Goal: Task Accomplishment & Management: Use online tool/utility

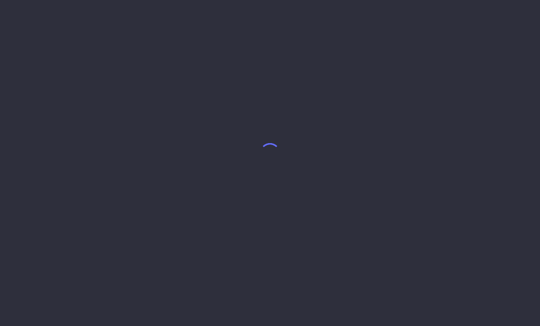
select select "7"
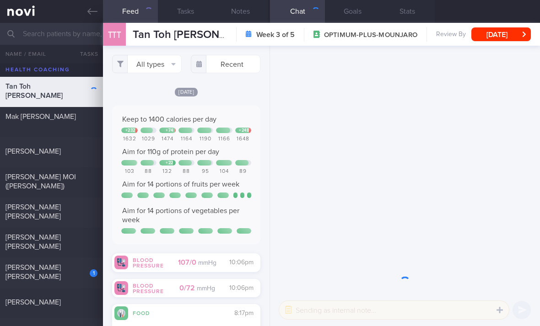
click at [168, 65] on button "All types" at bounding box center [147, 64] width 70 height 18
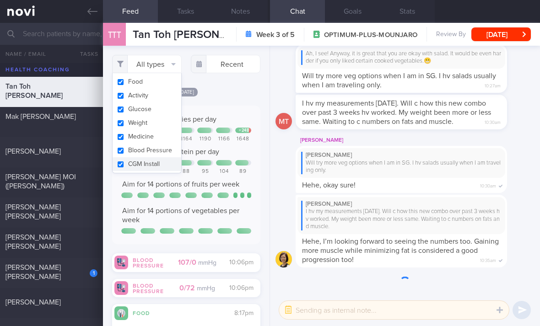
click at [166, 94] on button "Activity" at bounding box center [147, 96] width 69 height 14
checkbox input "false"
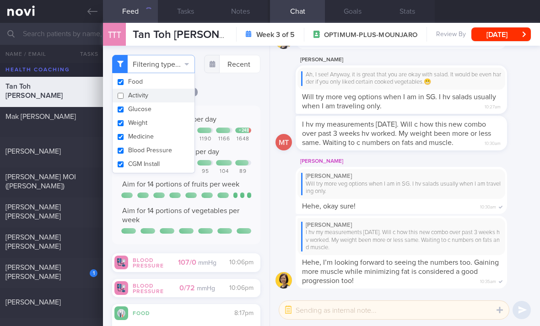
click at [167, 111] on button "Glucose" at bounding box center [154, 109] width 82 height 14
checkbox input "false"
click at [169, 127] on button "Weight" at bounding box center [154, 123] width 82 height 14
checkbox input "false"
click at [170, 140] on button "Medicine" at bounding box center [154, 137] width 82 height 14
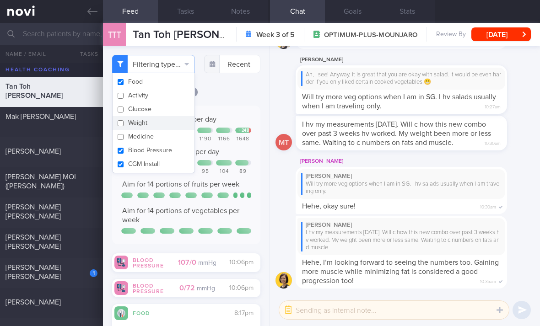
checkbox input "false"
click at [171, 153] on button "Blood Pressure" at bounding box center [154, 151] width 82 height 14
checkbox input "false"
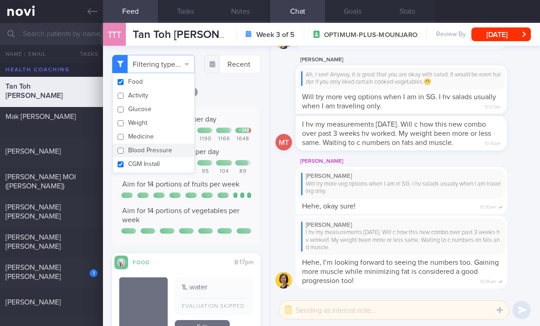
click at [172, 165] on button "CGM Install" at bounding box center [154, 164] width 82 height 14
checkbox input "false"
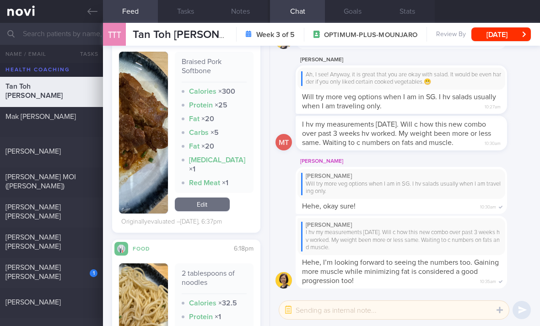
scroll to position [335, 0]
click at [211, 211] on link "Edit" at bounding box center [202, 204] width 55 height 14
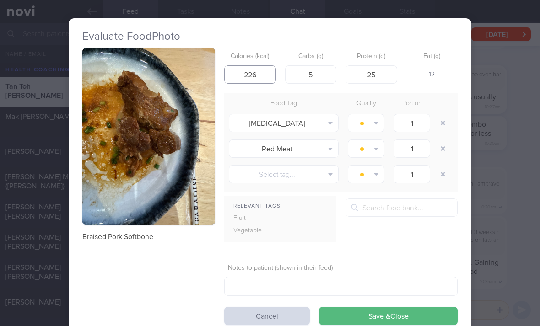
type input "226"
type input "3"
type input "18"
click at [375, 123] on button "button" at bounding box center [443, 123] width 16 height 16
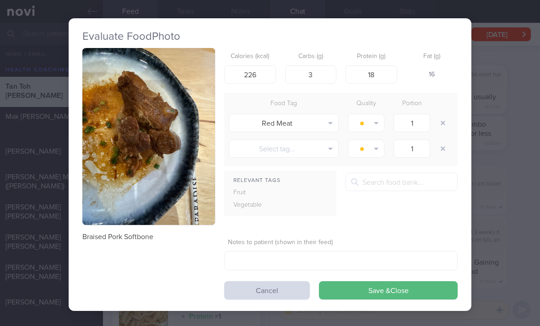
click at [375, 121] on div "1" at bounding box center [412, 123] width 46 height 23
click at [375, 124] on input "1" at bounding box center [411, 123] width 37 height 18
click at [375, 125] on div "1" at bounding box center [412, 123] width 46 height 23
click at [375, 123] on button "button" at bounding box center [443, 123] width 16 height 16
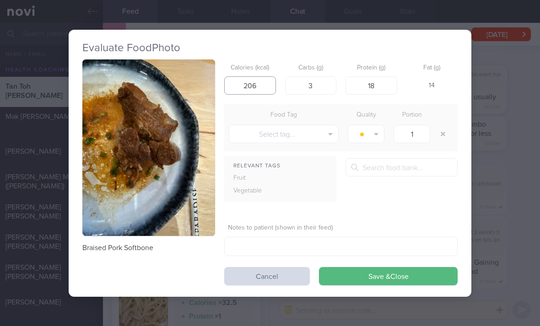
type input "206"
click at [375, 275] on button "Save & Close" at bounding box center [388, 276] width 139 height 18
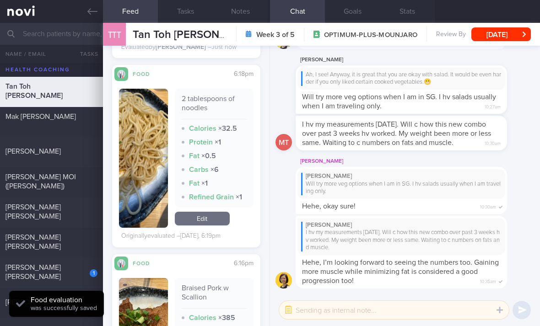
scroll to position [474, 0]
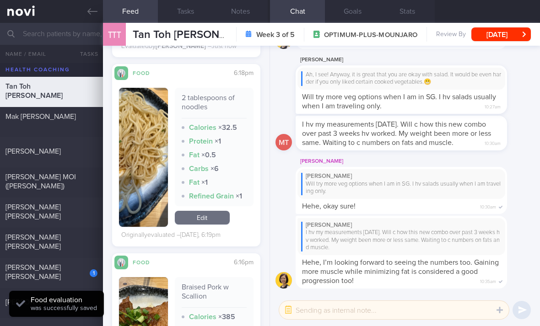
click at [219, 225] on link "Edit" at bounding box center [202, 218] width 55 height 14
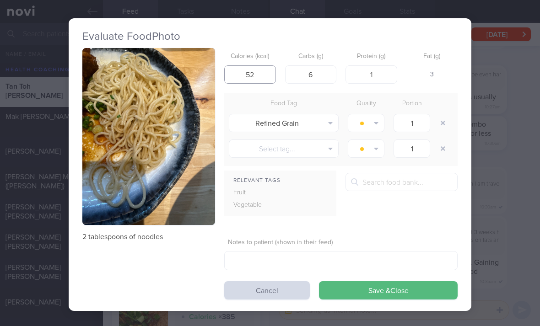
type input "52"
type input "8"
click at [375, 290] on button "Save & Close" at bounding box center [388, 290] width 139 height 18
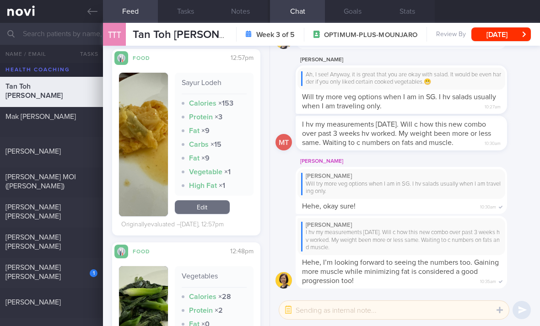
scroll to position [1016, 0]
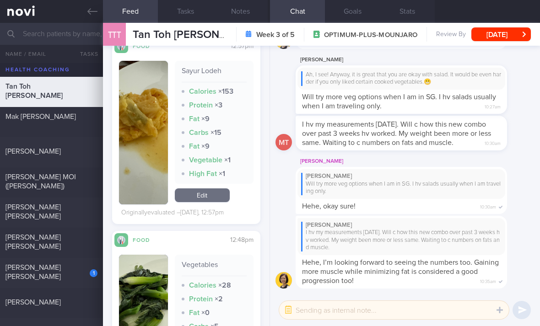
click at [219, 202] on link "Edit" at bounding box center [202, 195] width 55 height 14
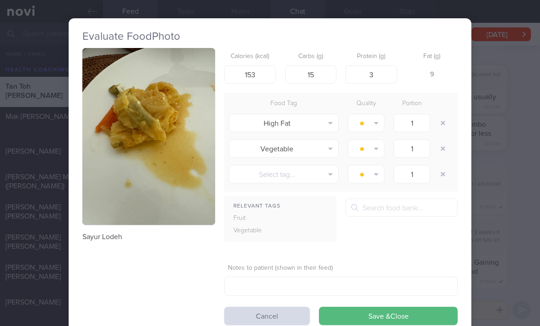
click at [375, 120] on button "button" at bounding box center [443, 123] width 16 height 16
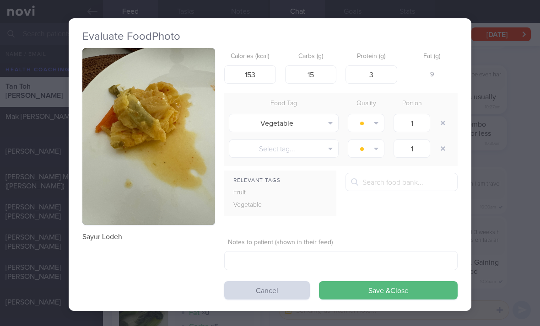
click at [375, 292] on button "Save & Close" at bounding box center [388, 290] width 139 height 18
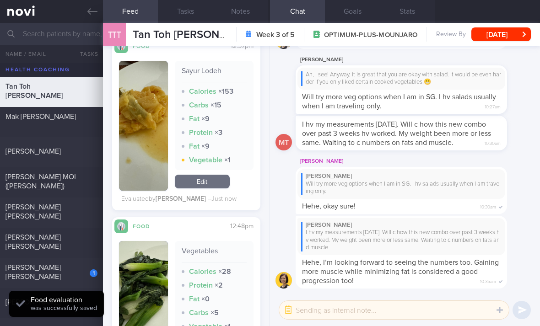
scroll to position [1033, 0]
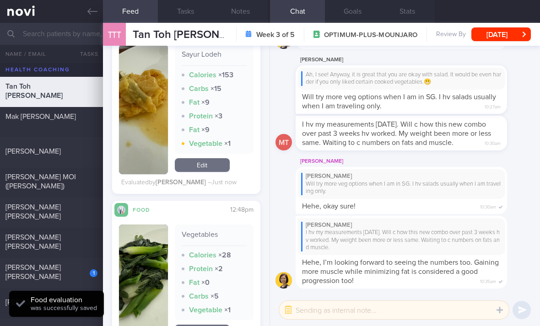
click at [216, 156] on div "Sayur Lodeh Calories × 153 Carbs × 15 Fat × 9 Protein × 3 Fat × 9 Vegetable × 1…" at bounding box center [214, 109] width 79 height 130
click at [215, 156] on div "Sayur Lodeh Calories × 153 Carbs × 15 Fat × 9 Protein × 3 Fat × 9 Vegetable × 1…" at bounding box center [214, 109] width 79 height 130
click at [208, 165] on link "Edit" at bounding box center [202, 165] width 55 height 14
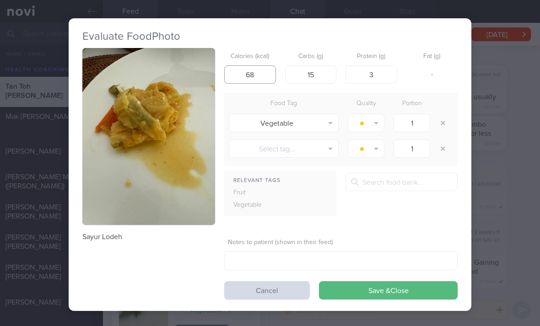
type input "68"
type input "10"
type input "1"
click at [375, 288] on button "Save & Close" at bounding box center [388, 290] width 139 height 18
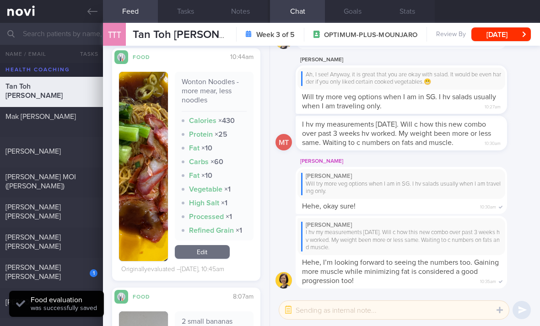
scroll to position [1507, 0]
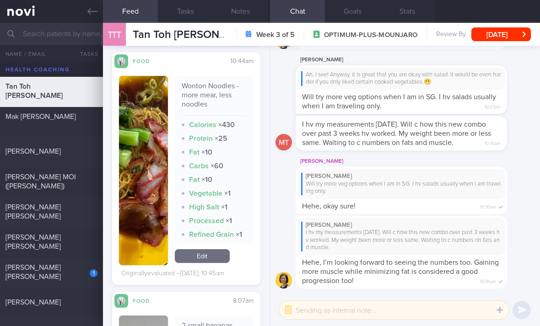
click at [217, 255] on link "Edit" at bounding box center [202, 256] width 55 height 14
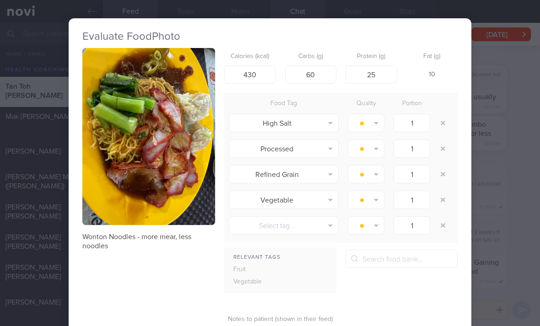
click at [375, 124] on button "button" at bounding box center [443, 123] width 16 height 16
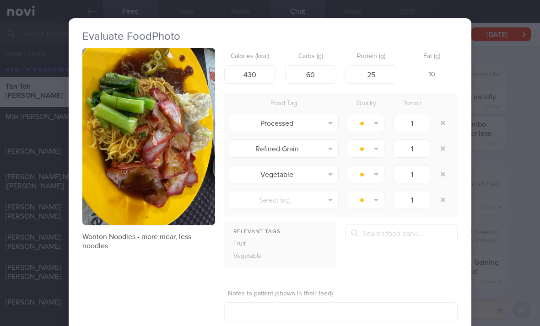
click at [375, 123] on button "button" at bounding box center [443, 123] width 16 height 16
click at [375, 126] on button "button" at bounding box center [443, 123] width 16 height 16
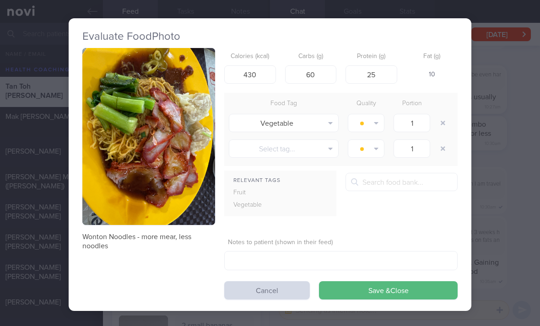
click at [375, 288] on button "Save & Close" at bounding box center [388, 290] width 139 height 18
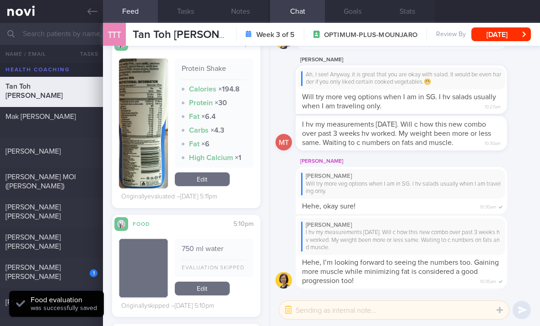
scroll to position [2125, 0]
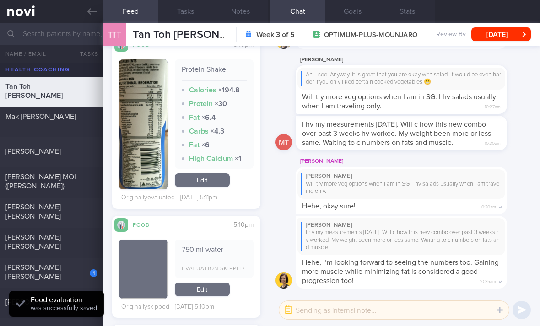
click at [218, 181] on link "Edit" at bounding box center [202, 180] width 55 height 14
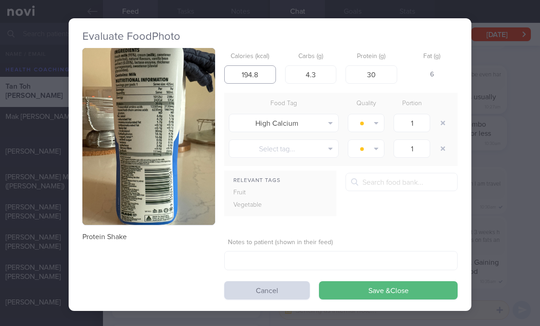
type input ".8"
type input "242"
type input "18.3"
type input "30"
click at [375, 123] on button "button" at bounding box center [443, 123] width 16 height 16
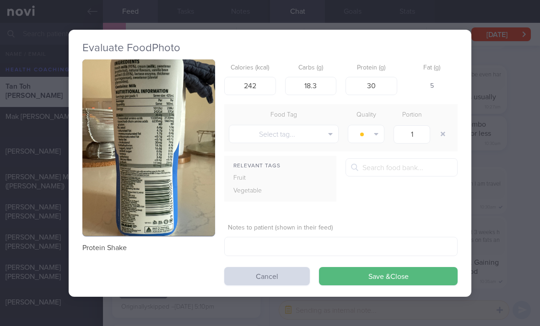
click at [349, 271] on button "Save & Close" at bounding box center [388, 276] width 139 height 18
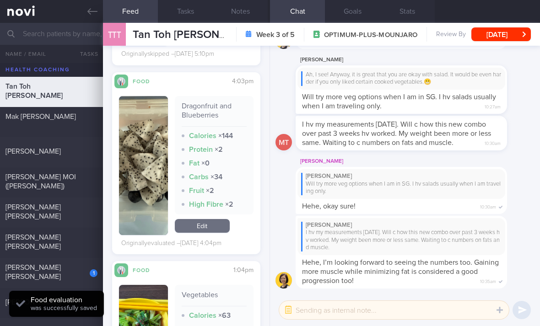
scroll to position [2366, 0]
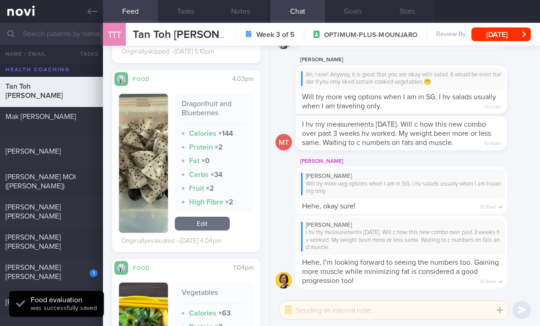
click at [78, 187] on div "[PERSON_NAME] MOI ([PERSON_NAME])" at bounding box center [50, 181] width 90 height 18
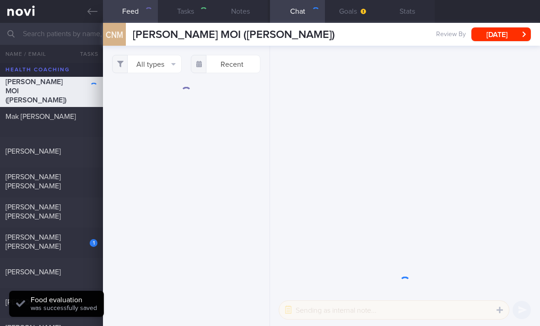
select select "2"
checkbox input "true"
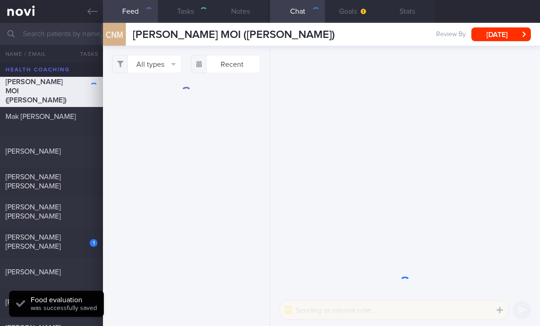
checkbox input "true"
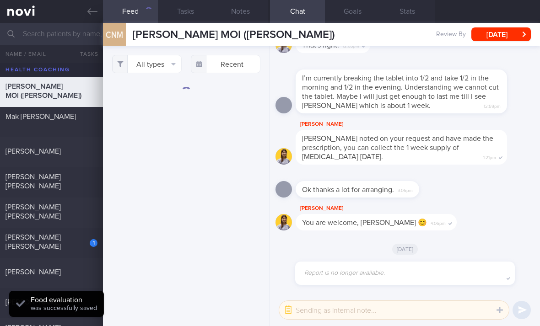
click at [165, 64] on button "All types" at bounding box center [147, 64] width 70 height 18
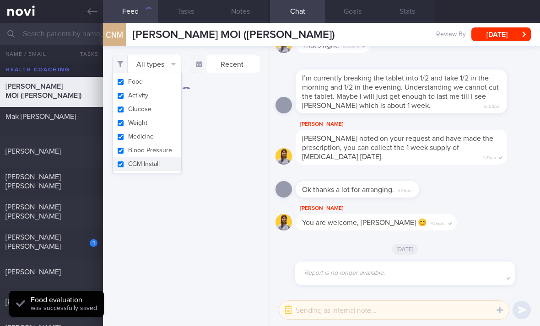
click at [164, 98] on button "Activity" at bounding box center [147, 96] width 69 height 14
checkbox input "false"
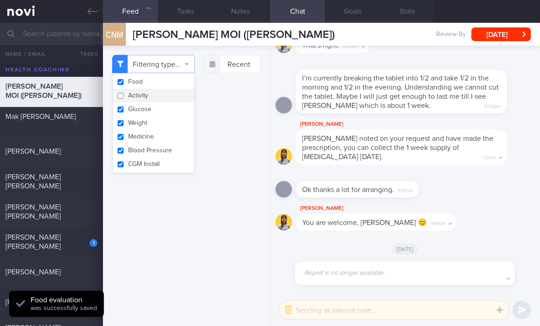
click at [164, 112] on button "Glucose" at bounding box center [154, 109] width 82 height 14
checkbox input "false"
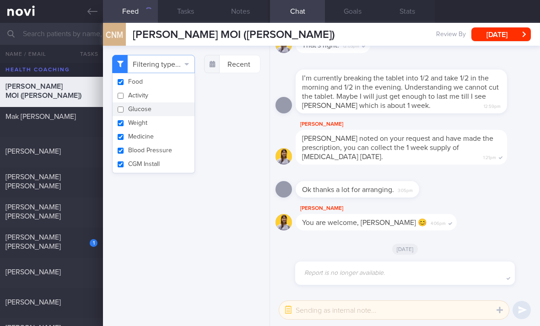
click at [162, 128] on button "Weight" at bounding box center [154, 123] width 82 height 14
checkbox input "true"
click at [159, 160] on button "CGM Install" at bounding box center [154, 164] width 82 height 14
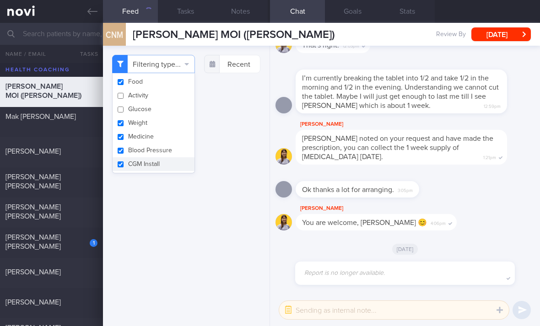
checkbox input "true"
click at [163, 135] on button "Medicine" at bounding box center [154, 137] width 82 height 14
checkbox input "true"
click at [167, 122] on button "Weight" at bounding box center [154, 123] width 82 height 14
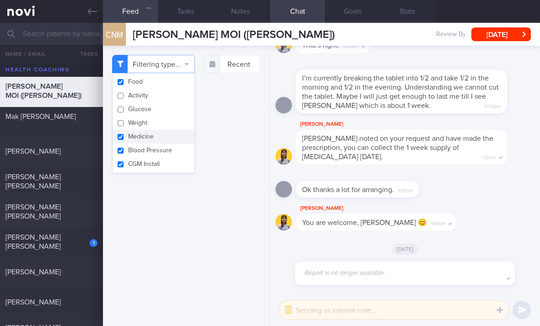
checkbox input "false"
click at [166, 139] on button "Medicine" at bounding box center [154, 137] width 82 height 14
checkbox input "false"
click at [166, 152] on button "Blood Pressure" at bounding box center [154, 151] width 82 height 14
checkbox input "false"
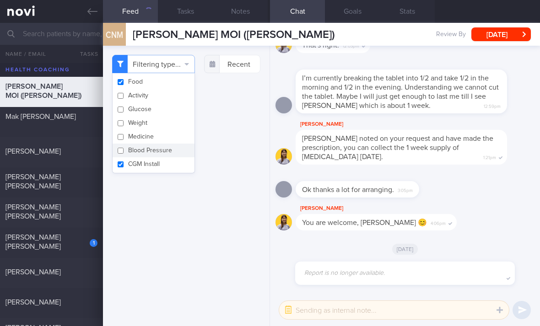
click at [163, 164] on button "CGM Install" at bounding box center [154, 164] width 82 height 14
checkbox input "false"
click at [204, 185] on div "Filtering type... Food Activity Glucose Weight Medicine Blood Pressure CGM Inst…" at bounding box center [186, 186] width 167 height 280
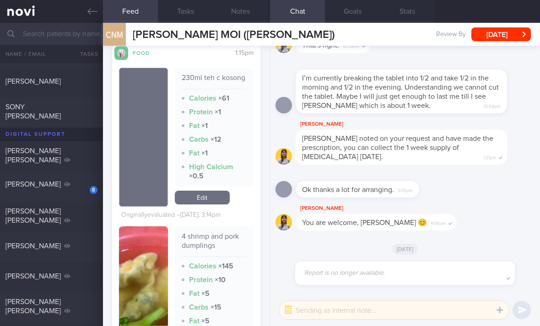
scroll to position [256, 0]
click at [212, 204] on link "Edit" at bounding box center [202, 197] width 55 height 14
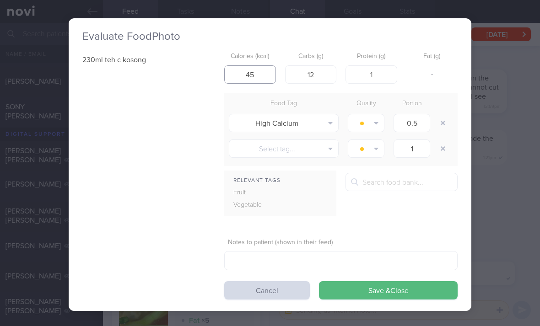
type input "45"
type input "3"
click at [375, 126] on button "button" at bounding box center [443, 123] width 16 height 16
type input "1"
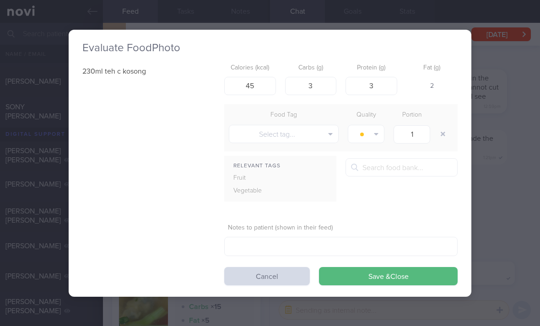
click at [375, 271] on button "Save & Close" at bounding box center [388, 276] width 139 height 18
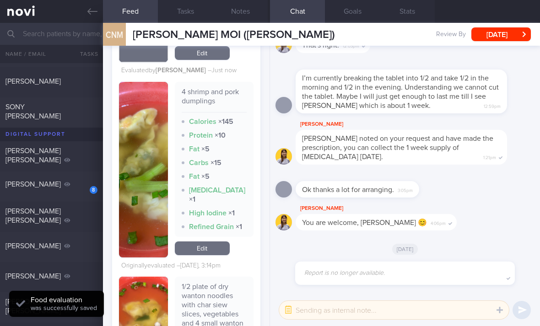
scroll to position [377, 0]
click at [203, 255] on link "Edit" at bounding box center [202, 248] width 55 height 14
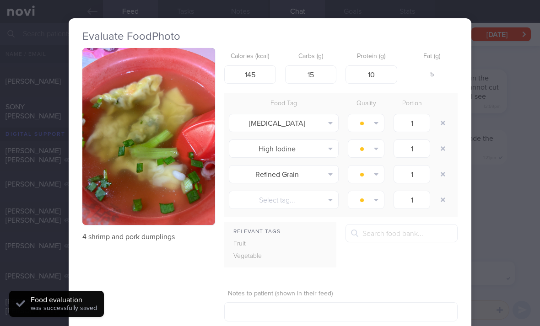
click at [375, 125] on button "button" at bounding box center [443, 123] width 16 height 16
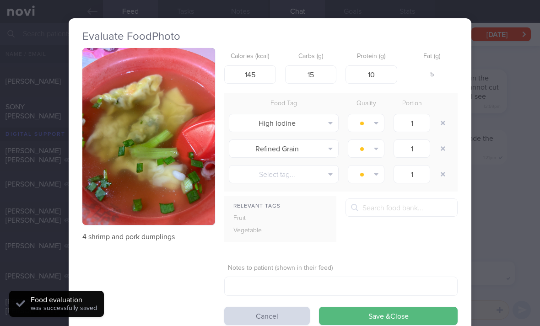
click at [375, 124] on button "button" at bounding box center [443, 123] width 16 height 16
click at [375, 127] on button "button" at bounding box center [443, 123] width 16 height 16
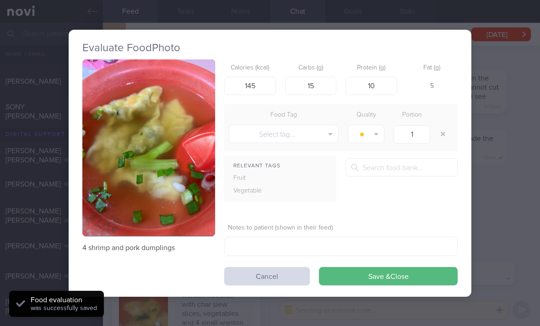
click at [375, 284] on button "Save & Close" at bounding box center [388, 276] width 139 height 18
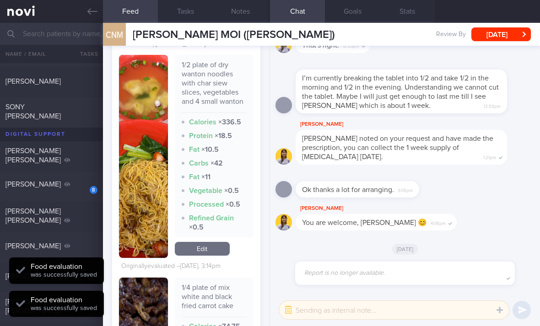
scroll to position [551, 0]
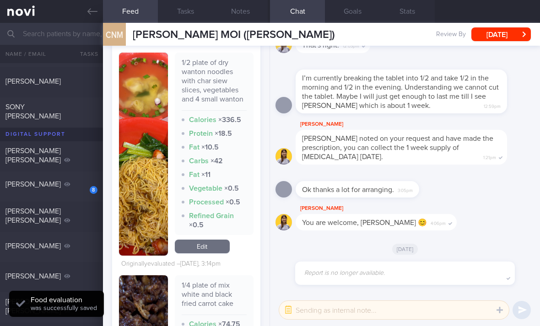
click at [210, 253] on link "Edit" at bounding box center [202, 247] width 55 height 14
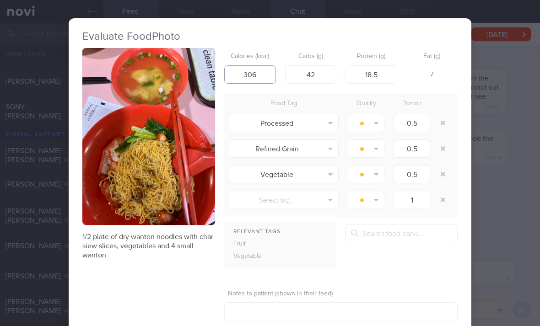
type input "306"
type input "32"
type input "18"
type input "302"
click at [375, 124] on button "button" at bounding box center [443, 123] width 16 height 16
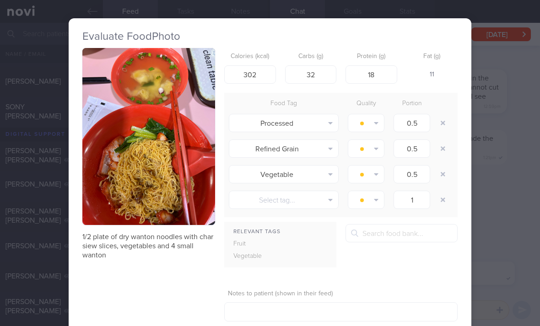
type input "1"
click at [375, 124] on button "button" at bounding box center [443, 123] width 16 height 16
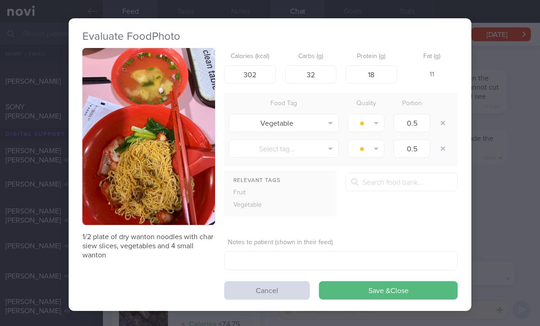
type input "1"
click at [375, 126] on button "button" at bounding box center [443, 123] width 16 height 16
type input "1"
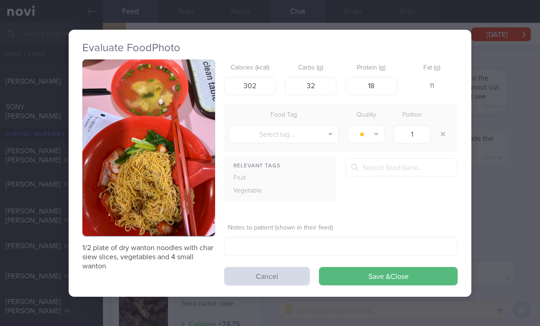
click at [375, 126] on button "button" at bounding box center [443, 134] width 16 height 16
click at [375, 277] on button "Save & Close" at bounding box center [388, 276] width 139 height 18
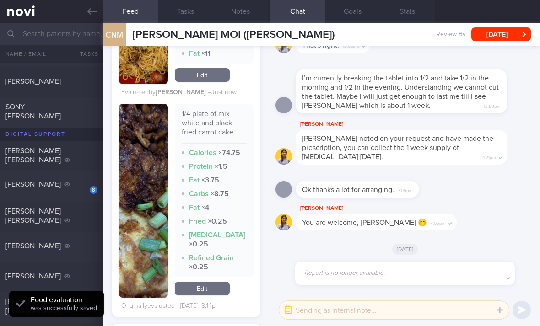
scroll to position [752, 0]
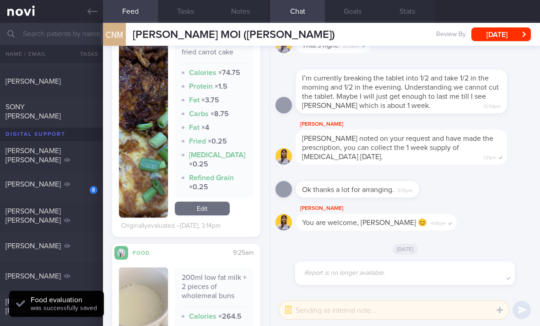
click at [213, 215] on link "Edit" at bounding box center [202, 209] width 55 height 14
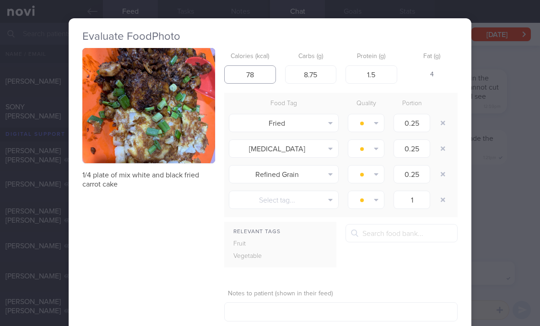
type input "78"
type input "9"
type input "2"
click at [375, 119] on button "button" at bounding box center [443, 123] width 16 height 16
type input "1"
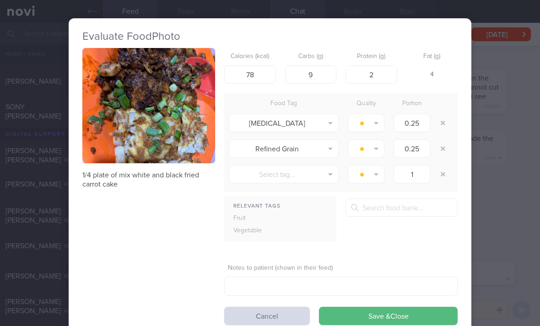
click at [375, 118] on button "button" at bounding box center [443, 123] width 16 height 16
type input "1"
click at [375, 123] on button "button" at bounding box center [443, 123] width 16 height 16
type input "1"
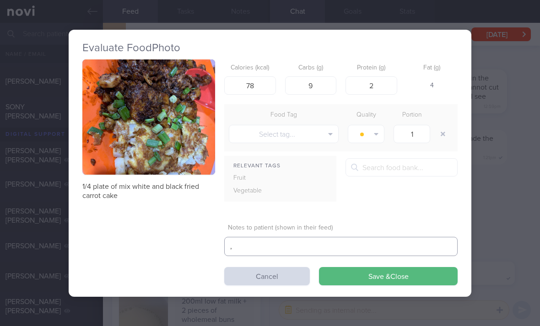
type textarea ","
type input "83"
type textarea "."
click at [364, 277] on button "Save & Close" at bounding box center [388, 276] width 139 height 18
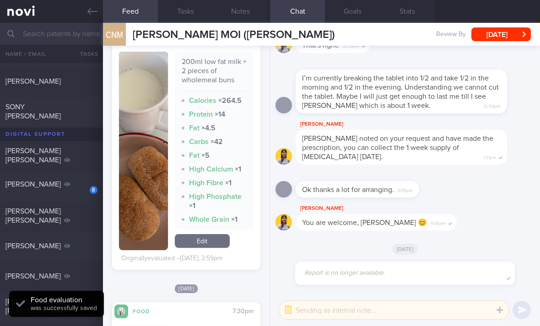
scroll to position [906, 0]
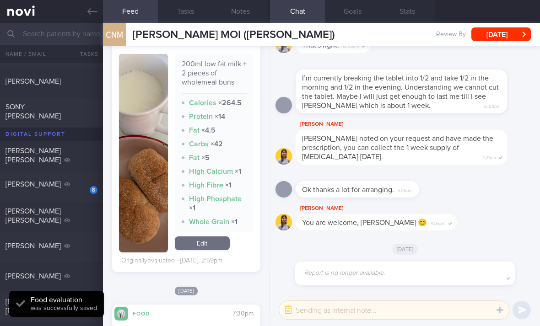
click at [217, 250] on link "Edit" at bounding box center [202, 244] width 55 height 14
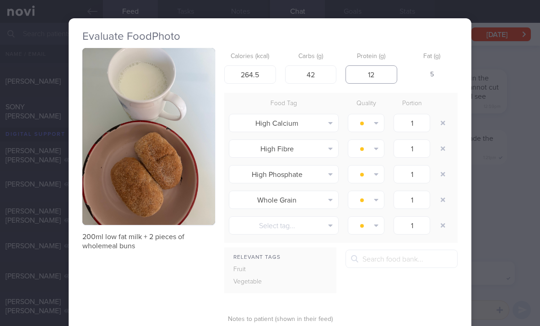
type input "12"
type input "52"
type input "38"
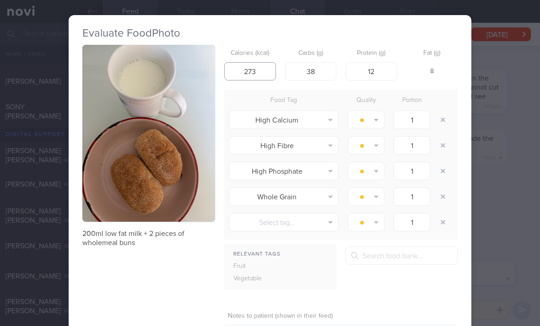
scroll to position [3, 0]
type input "273"
click at [375, 116] on button "button" at bounding box center [443, 120] width 16 height 16
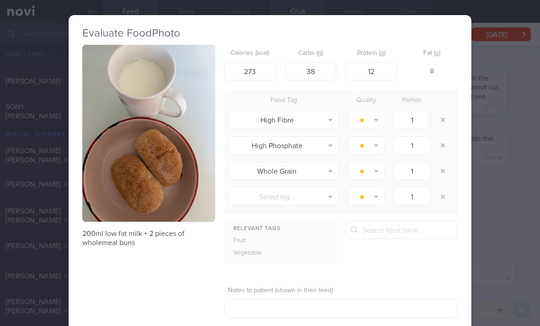
click at [375, 115] on button "button" at bounding box center [443, 120] width 16 height 16
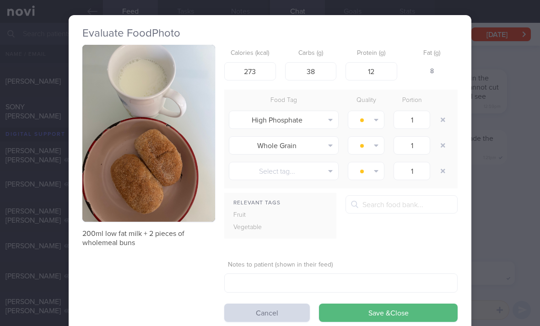
click at [375, 119] on button "button" at bounding box center [443, 120] width 16 height 16
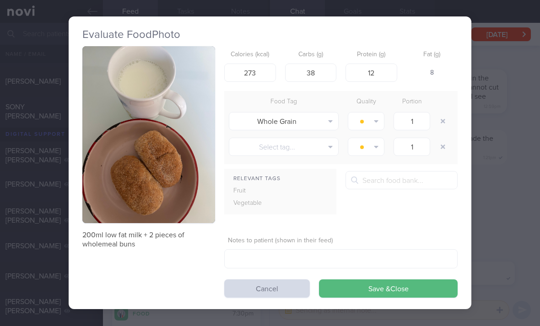
click at [375, 289] on button "Save & Close" at bounding box center [388, 289] width 139 height 18
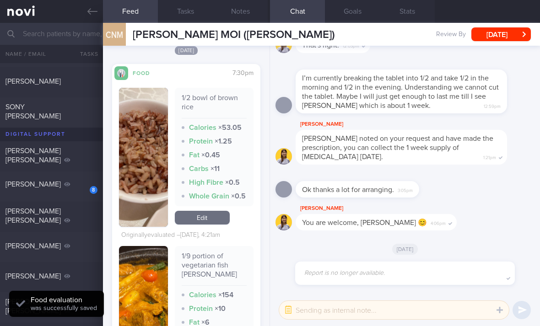
scroll to position [1095, 0]
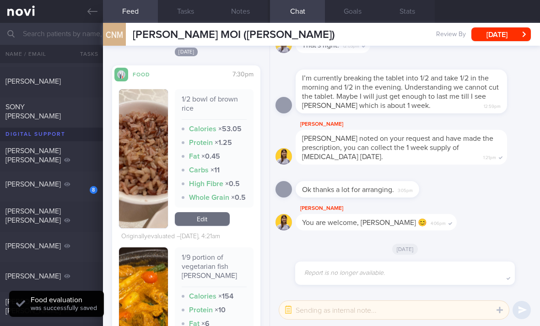
click at [203, 226] on link "Edit" at bounding box center [202, 219] width 55 height 14
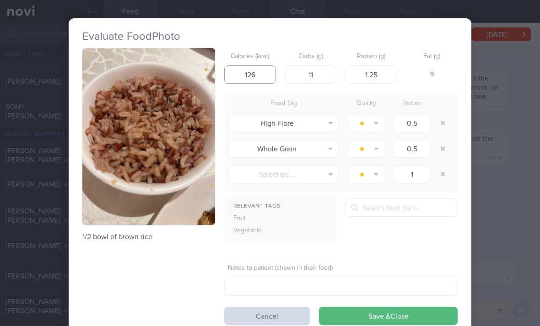
type input "126"
type input "26"
type input "1"
type input "3"
click at [375, 120] on button "button" at bounding box center [443, 123] width 16 height 16
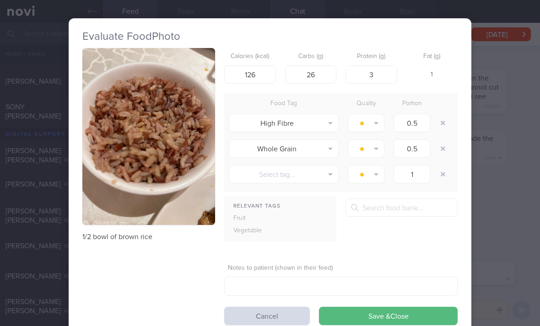
type input "1"
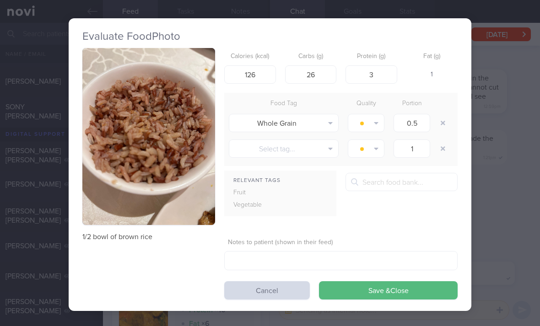
click at [375, 275] on form "Calories (kcal) 126 Carbs (g) 26 Protein (g) 3 Fat (g) 1 Food Tag Quality Porti…" at bounding box center [340, 174] width 233 height 252
click at [375, 285] on button "Save & Close" at bounding box center [388, 290] width 139 height 18
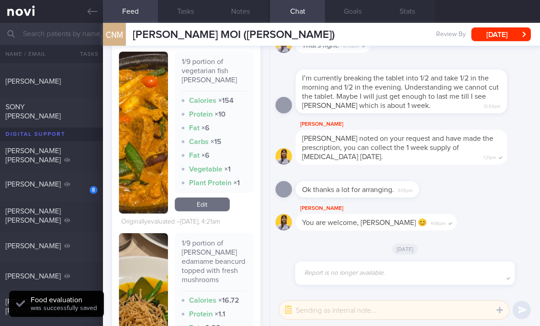
scroll to position [1289, 0]
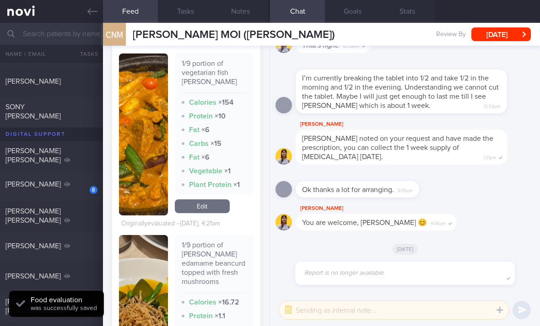
click at [209, 213] on link "Edit" at bounding box center [202, 206] width 55 height 14
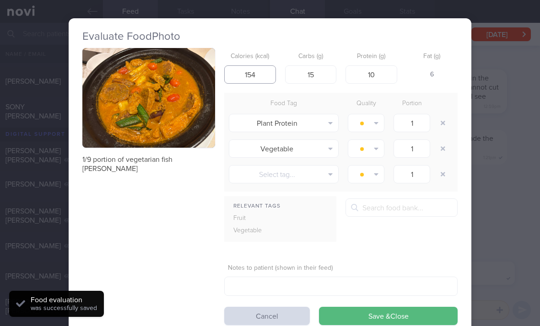
type input "1"
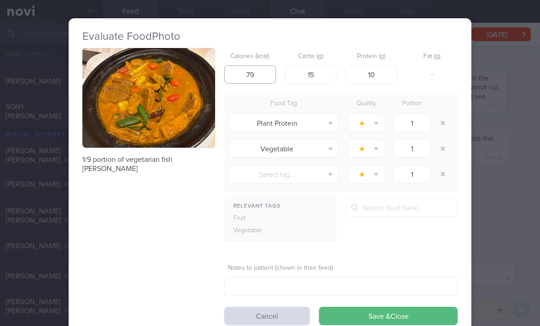
type input "79"
type input "8"
type input "3"
type input "4"
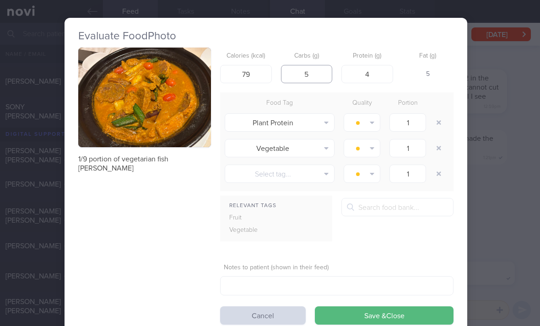
type input "5"
click at [375, 126] on button "button" at bounding box center [439, 122] width 16 height 16
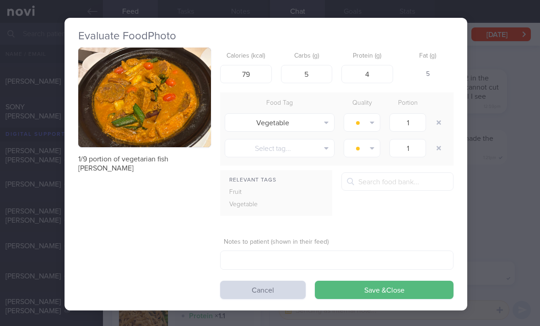
click at [375, 129] on div at bounding box center [440, 123] width 18 height 26
click at [375, 127] on button "button" at bounding box center [439, 122] width 16 height 16
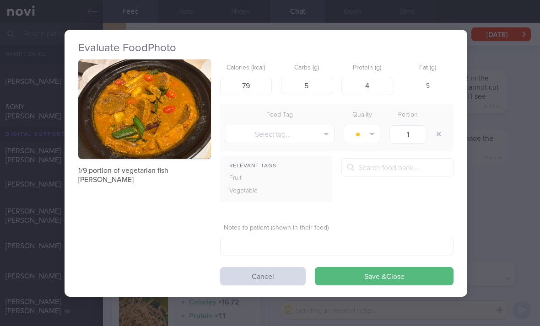
click at [375, 275] on button "Save & Close" at bounding box center [384, 276] width 139 height 18
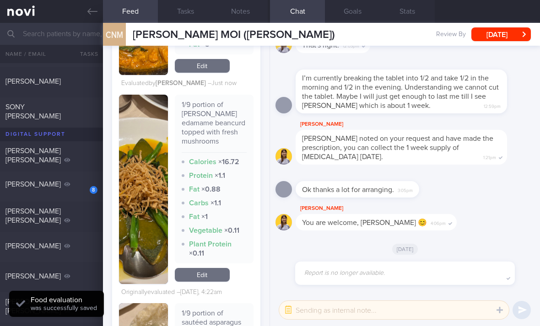
scroll to position [1404, 0]
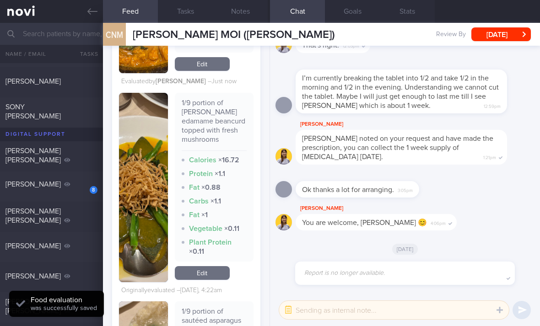
click at [216, 280] on link "Edit" at bounding box center [202, 273] width 55 height 14
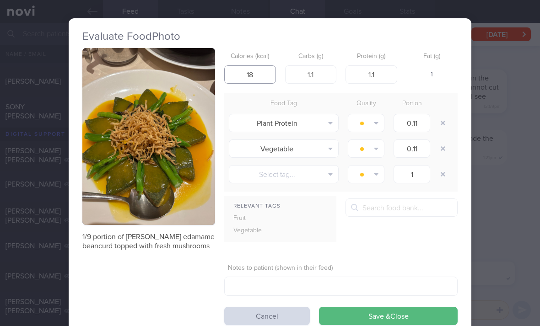
type input "18"
type input "1"
click at [375, 122] on button "button" at bounding box center [443, 123] width 16 height 16
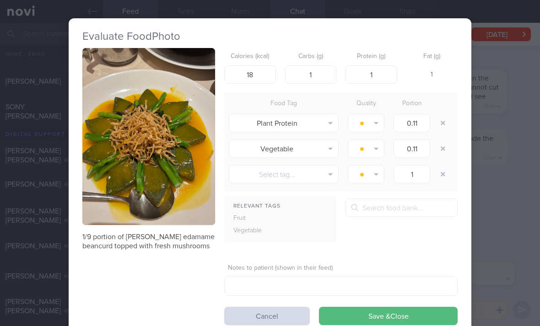
type input "1"
click at [375, 122] on button "button" at bounding box center [443, 123] width 16 height 16
type input "1"
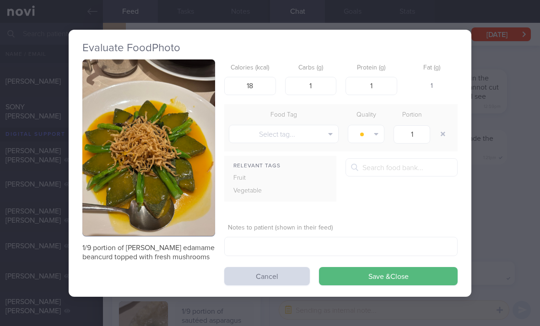
click at [375, 126] on button "button" at bounding box center [443, 134] width 16 height 16
click at [375, 272] on button "Save & Close" at bounding box center [388, 276] width 139 height 18
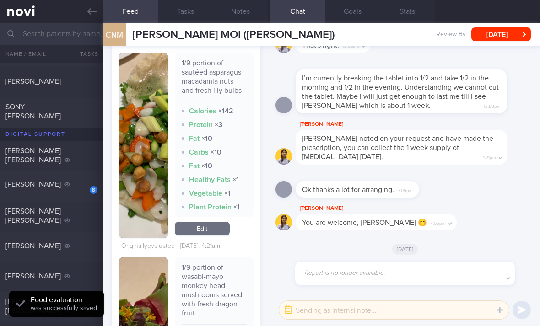
scroll to position [1625, 0]
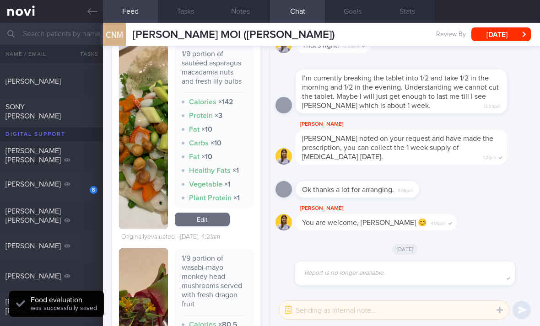
click at [213, 226] on link "Edit" at bounding box center [202, 220] width 55 height 14
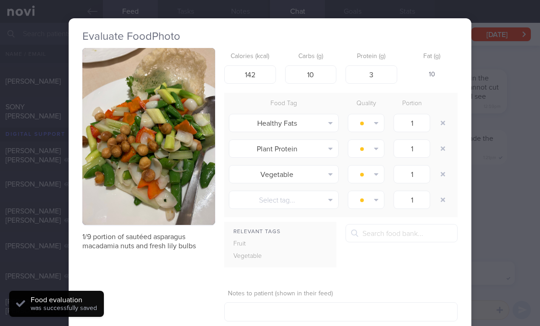
click at [375, 120] on button "button" at bounding box center [443, 123] width 16 height 16
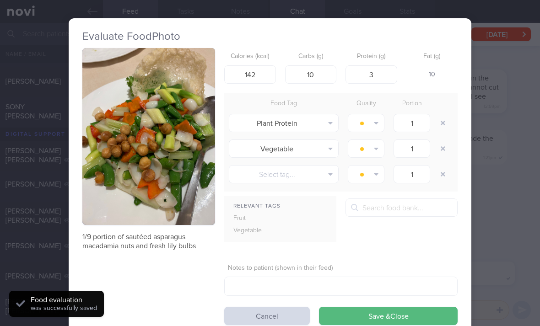
click at [375, 120] on button "button" at bounding box center [443, 123] width 16 height 16
click at [375, 122] on button "button" at bounding box center [443, 123] width 16 height 16
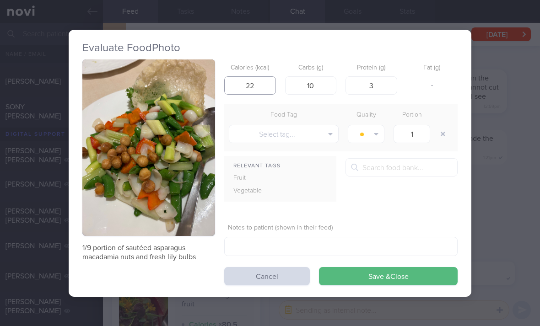
type input "22"
type input "42"
click at [310, 84] on input "number" at bounding box center [311, 85] width 52 height 18
type input "3"
type input "1"
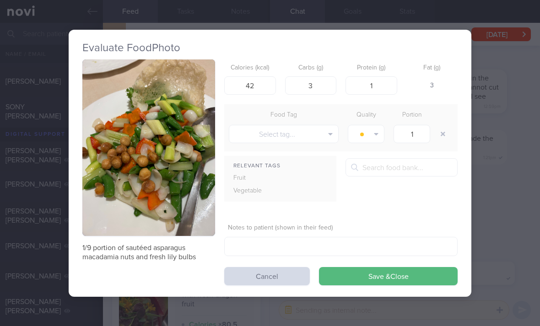
click at [375, 274] on button "Save & Close" at bounding box center [388, 276] width 139 height 18
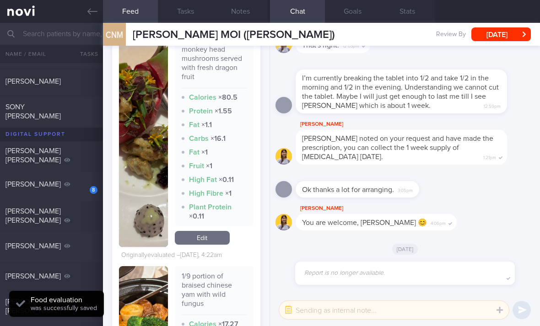
scroll to position [1826, 0]
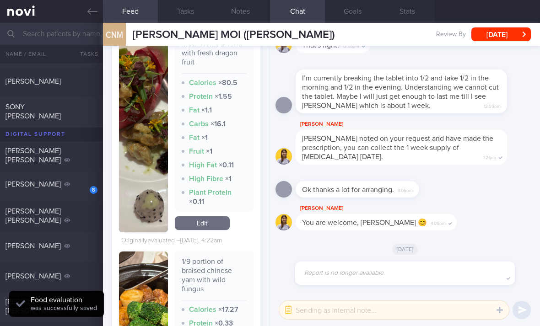
click at [219, 230] on link "Edit" at bounding box center [202, 223] width 55 height 14
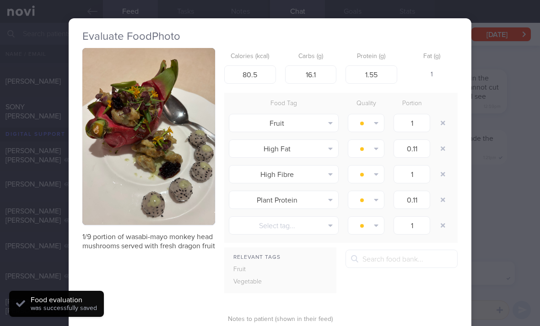
click at [375, 116] on button "button" at bounding box center [443, 123] width 16 height 16
type input "0.11"
type input "1"
type input "0.11"
type input "1"
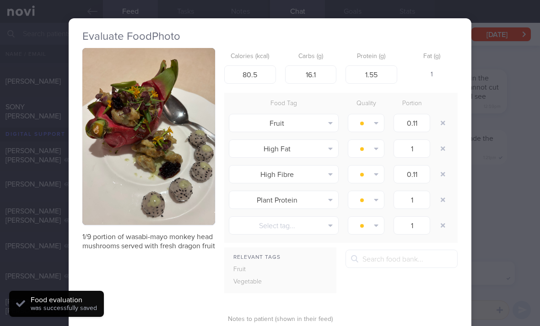
click at [375, 116] on button "button" at bounding box center [443, 123] width 16 height 16
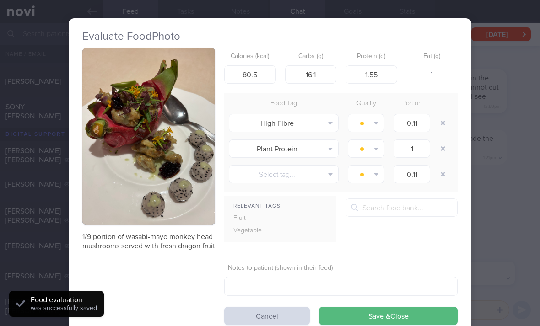
type input "1"
type input "0.11"
type input "1"
click at [375, 123] on button "button" at bounding box center [443, 123] width 16 height 16
type input "0.11"
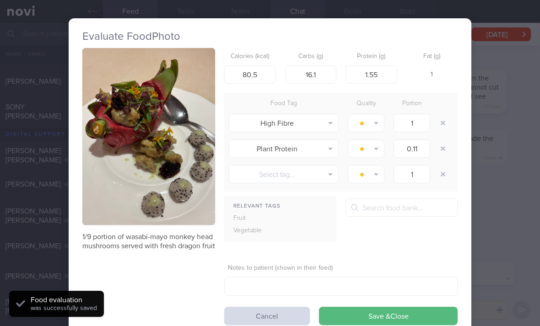
type input "1"
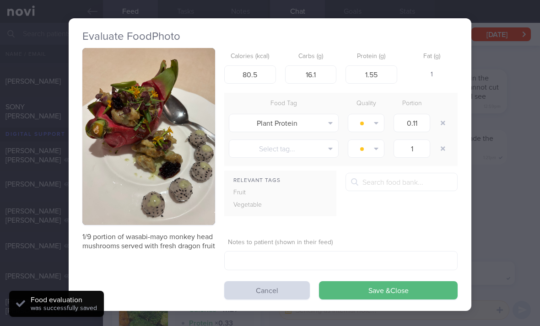
click at [375, 122] on button "button" at bounding box center [443, 123] width 16 height 16
type input "1"
click at [375, 127] on button "button" at bounding box center [443, 123] width 16 height 16
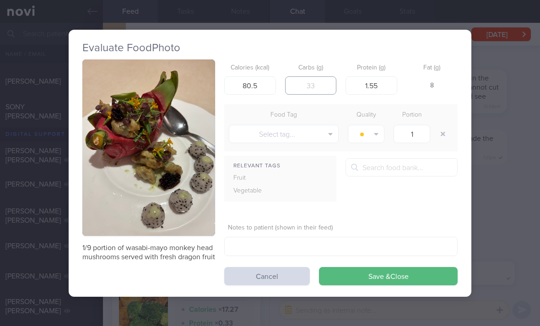
click at [308, 81] on input "number" at bounding box center [311, 85] width 52 height 18
type input "30"
type input "1"
type input "2"
click at [375, 284] on button "Save & Close" at bounding box center [388, 276] width 139 height 18
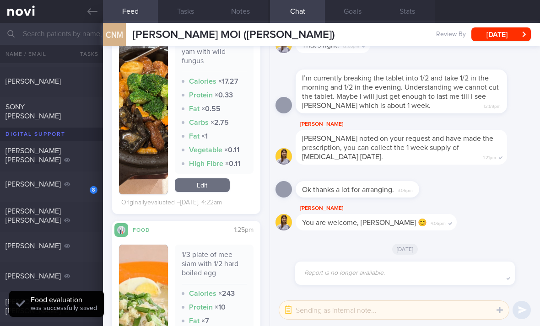
scroll to position [1993, 0]
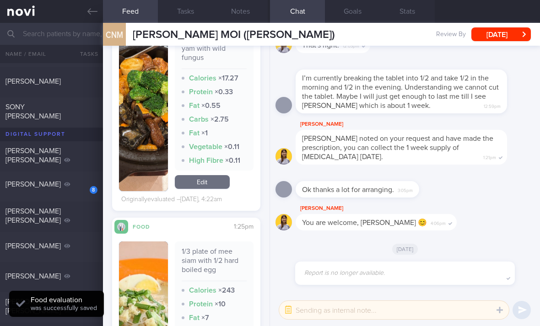
click at [211, 189] on link "Edit" at bounding box center [202, 182] width 55 height 14
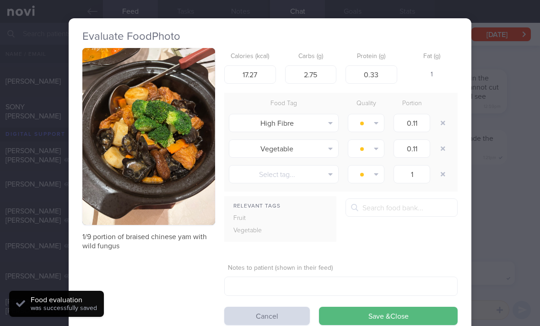
click at [375, 120] on button "button" at bounding box center [443, 123] width 16 height 16
type input "1"
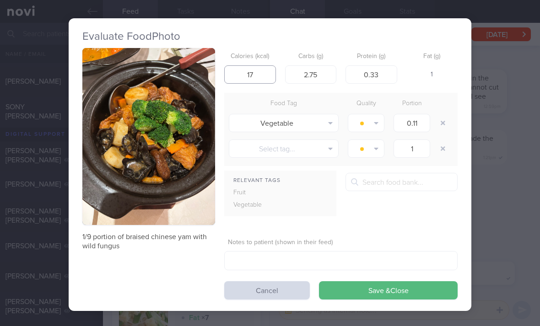
type input "17"
type input "2"
type input "0"
click at [375, 281] on button "Save & Close" at bounding box center [388, 290] width 139 height 18
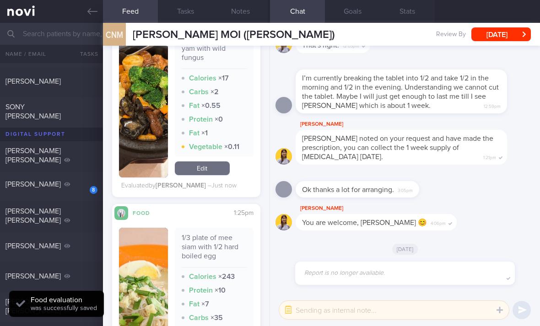
scroll to position [1996, 0]
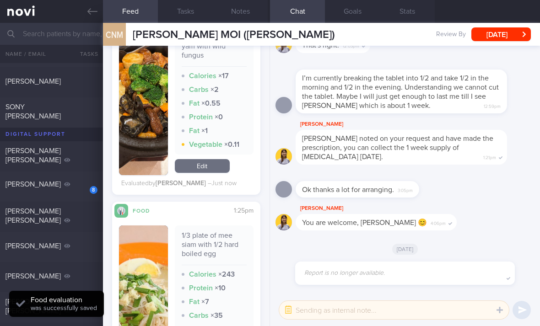
click at [223, 173] on link "Edit" at bounding box center [202, 166] width 55 height 14
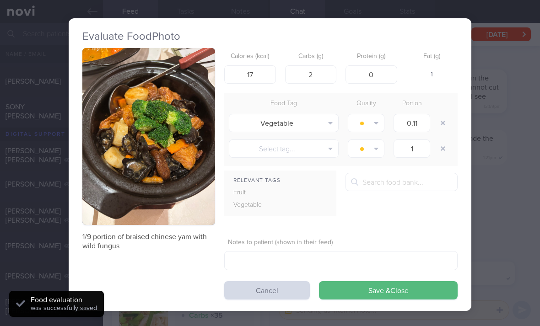
click at [375, 124] on icon "button" at bounding box center [443, 123] width 5 height 6
type input "1"
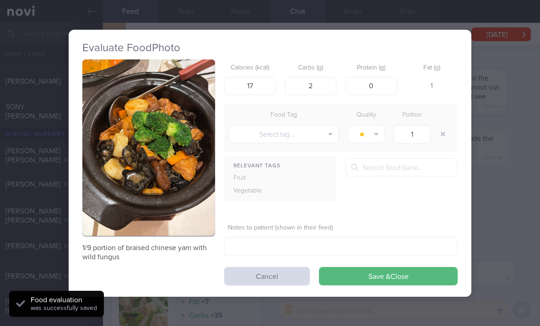
click at [357, 276] on button "Save & Close" at bounding box center [388, 276] width 139 height 18
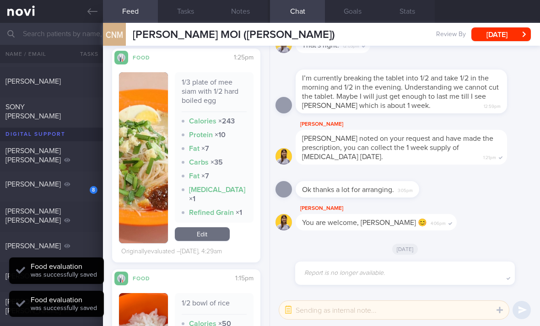
scroll to position [2153, 0]
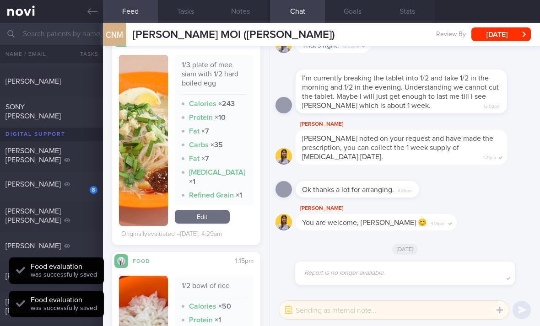
click at [208, 224] on link "Edit" at bounding box center [202, 217] width 55 height 14
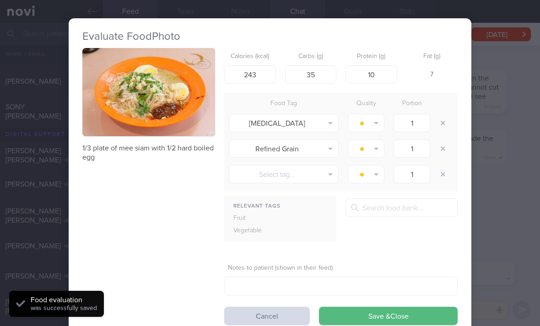
click at [375, 118] on button "button" at bounding box center [443, 123] width 16 height 16
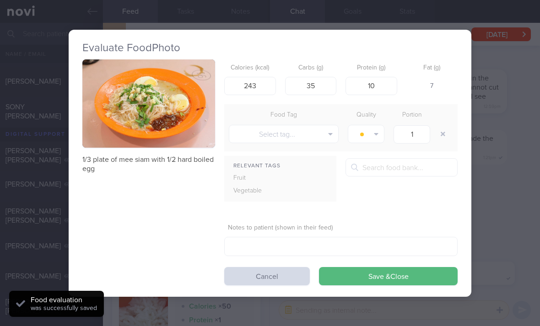
click at [375, 121] on div at bounding box center [444, 134] width 18 height 26
click at [375, 278] on button "Save & Close" at bounding box center [388, 276] width 139 height 18
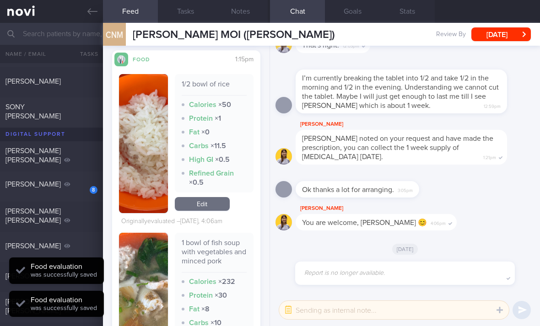
scroll to position [2337, 0]
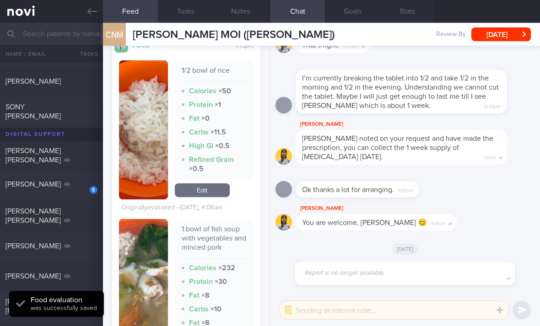
click at [210, 197] on link "Edit" at bounding box center [202, 190] width 55 height 14
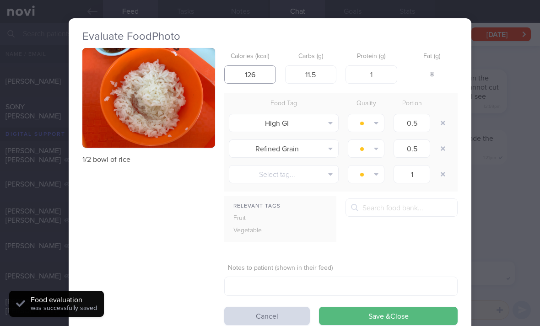
type input "126"
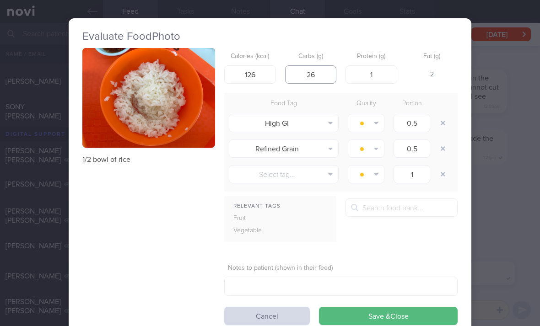
type input "26"
type input "3"
click at [375, 123] on button "button" at bounding box center [443, 123] width 16 height 16
type input "1"
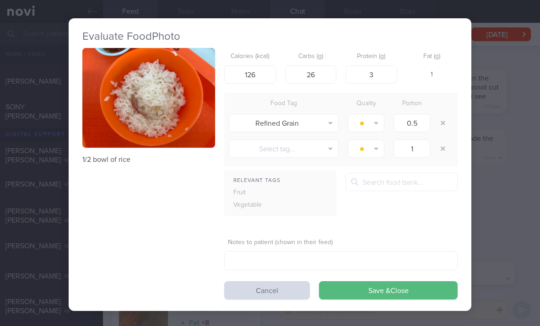
click at [375, 122] on button "button" at bounding box center [443, 123] width 16 height 16
type input "1"
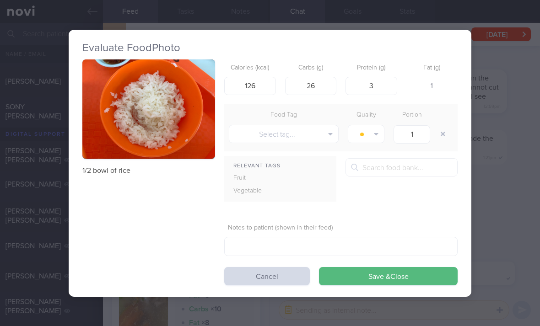
click at [369, 275] on button "Save & Close" at bounding box center [388, 276] width 139 height 18
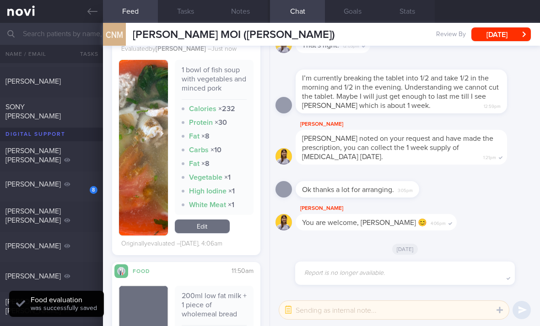
scroll to position [2472, 0]
click at [213, 234] on link "Edit" at bounding box center [202, 227] width 55 height 14
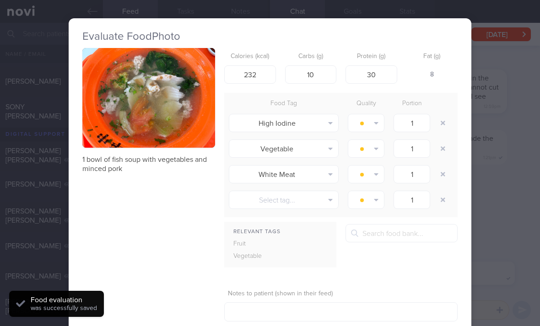
click at [375, 119] on button "button" at bounding box center [443, 123] width 16 height 16
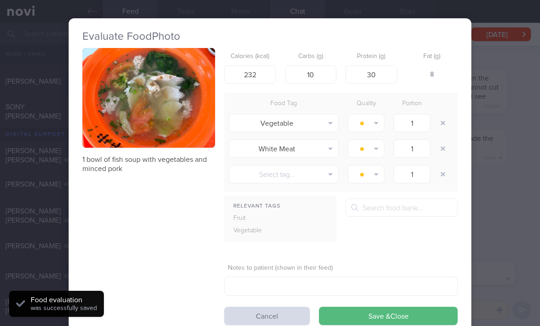
click at [375, 118] on button "button" at bounding box center [443, 123] width 16 height 16
click at [375, 120] on button "button" at bounding box center [443, 123] width 16 height 16
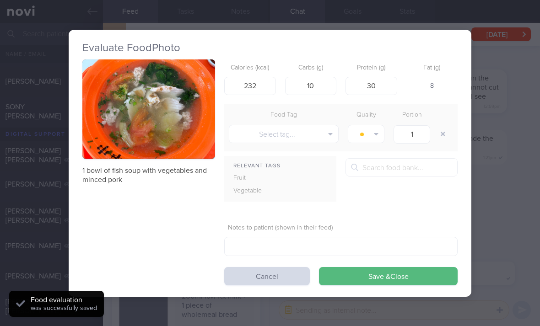
click at [375, 284] on button "Save & Close" at bounding box center [388, 276] width 139 height 18
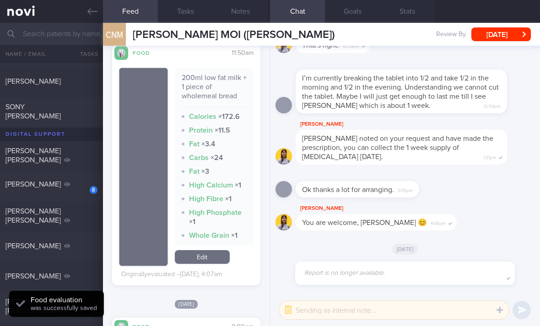
scroll to position [2654, 0]
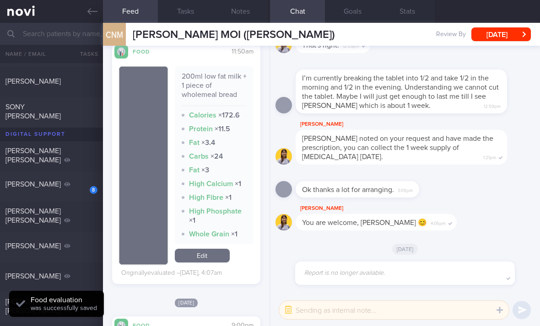
click at [209, 254] on link "Edit" at bounding box center [202, 256] width 55 height 14
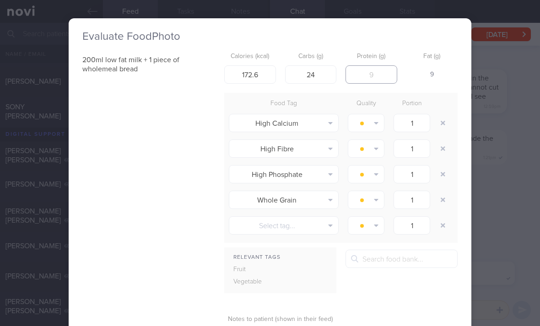
click at [370, 66] on input "number" at bounding box center [371, 74] width 52 height 18
type input "11"
type input "21"
type input "162"
click at [375, 124] on button "button" at bounding box center [443, 123] width 16 height 16
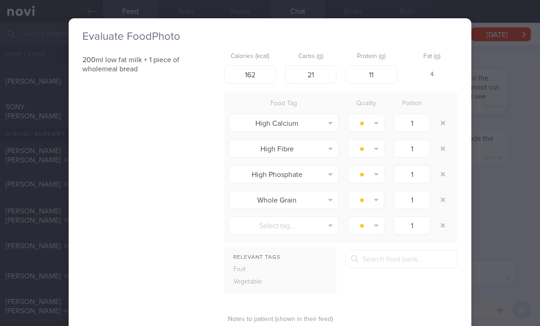
click at [375, 124] on button "button" at bounding box center [443, 123] width 16 height 16
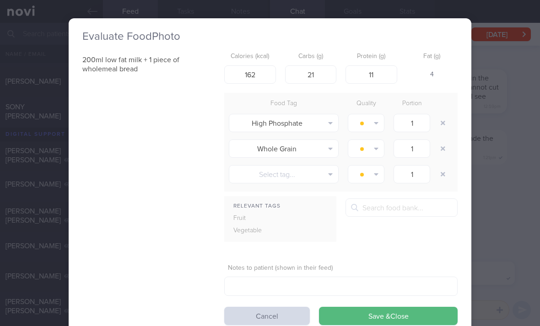
click at [375, 128] on button "button" at bounding box center [443, 123] width 16 height 16
click at [375, 127] on button "button" at bounding box center [443, 123] width 16 height 16
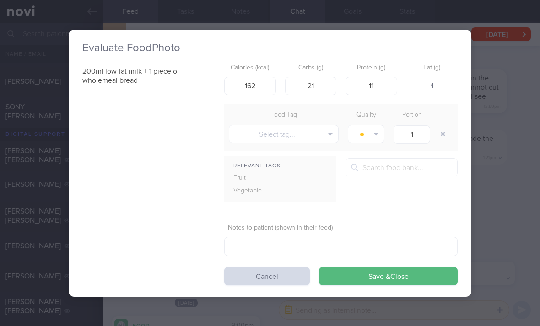
click at [375, 272] on button "Save & Close" at bounding box center [388, 276] width 139 height 18
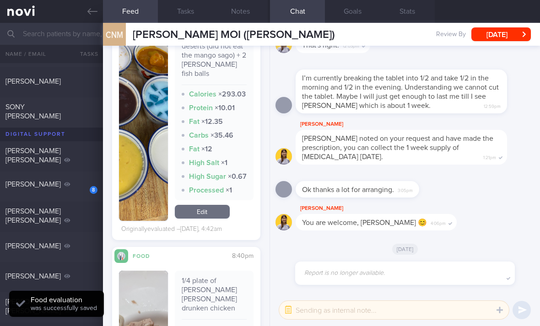
scroll to position [2896, 0]
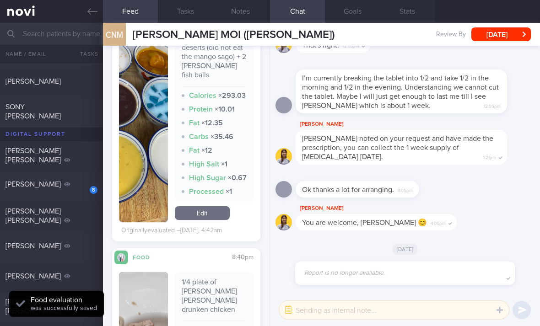
click at [208, 215] on link "Edit" at bounding box center [202, 213] width 55 height 14
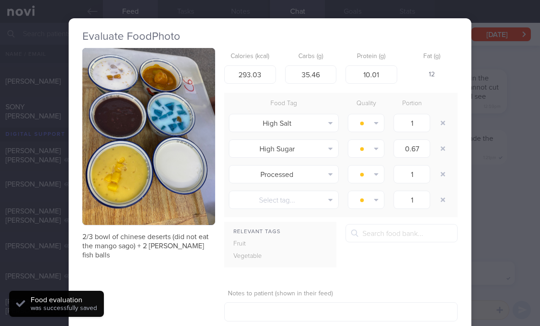
click at [375, 118] on button "button" at bounding box center [443, 123] width 16 height 16
type input "0.67"
type input "1"
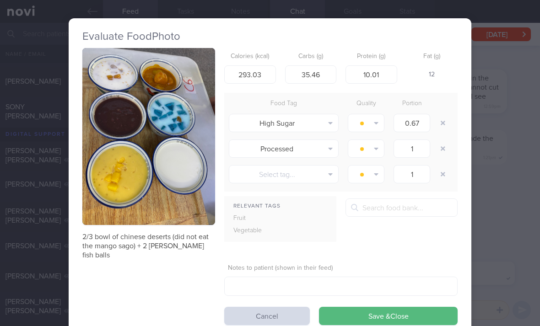
click at [375, 118] on button "button" at bounding box center [443, 123] width 16 height 16
type input "1"
click at [375, 121] on button "button" at bounding box center [443, 123] width 16 height 16
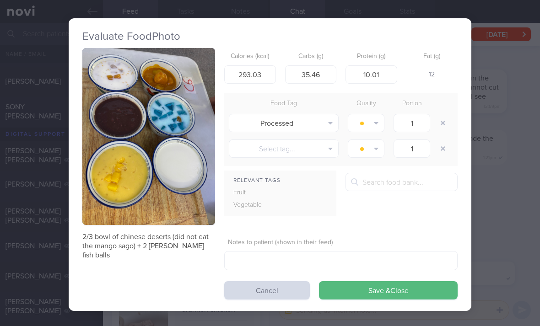
click at [375, 110] on div "Food Tag Quality Portion" at bounding box center [340, 103] width 233 height 13
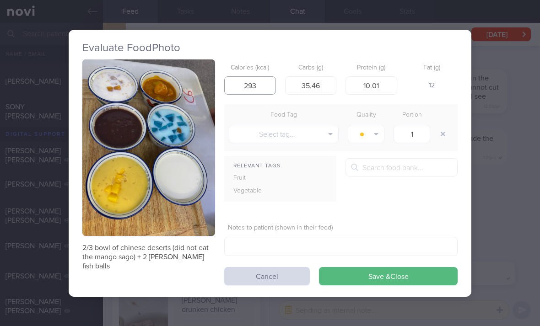
type input "293"
type input "35"
type input "10.01"
type input "10"
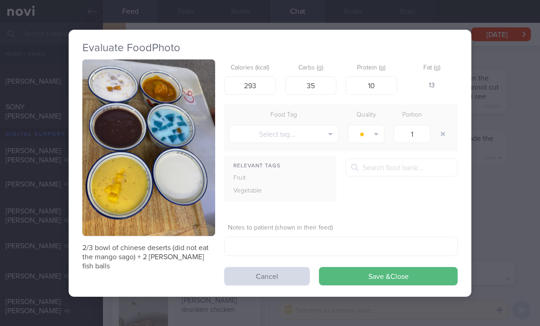
click at [375, 276] on button "Save & Close" at bounding box center [388, 276] width 139 height 18
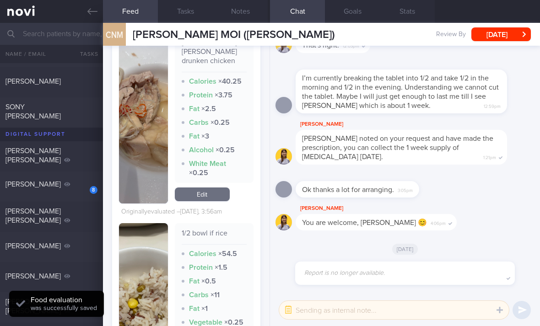
scroll to position [3103, 0]
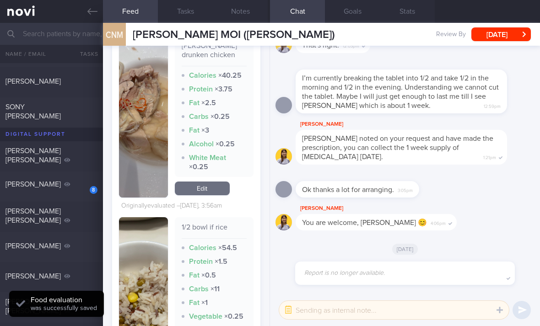
click at [216, 182] on link "Edit" at bounding box center [202, 189] width 55 height 14
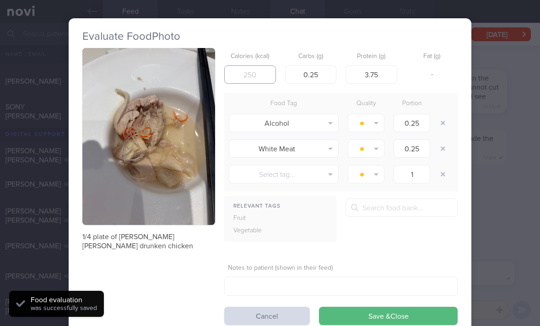
type input "40"
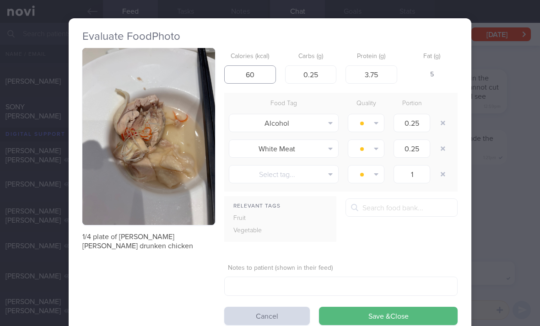
type input "60"
type input "0"
type input "4"
type input "6"
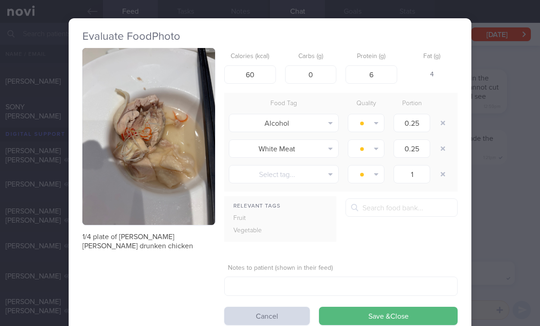
click at [375, 119] on button "button" at bounding box center [443, 123] width 16 height 16
type input "1"
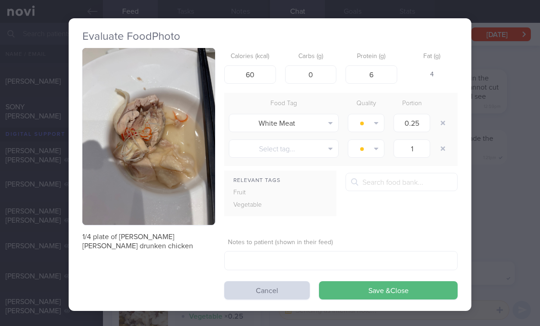
click at [375, 119] on button "button" at bounding box center [443, 123] width 16 height 16
type input "1"
click at [375, 121] on div at bounding box center [444, 123] width 18 height 26
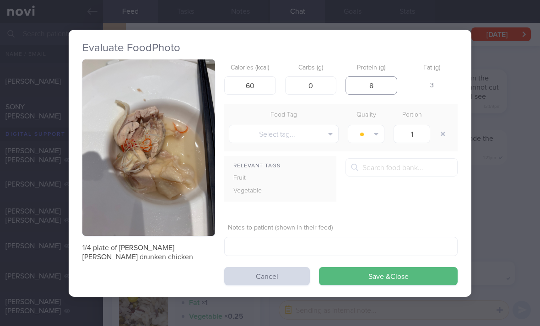
type input "8"
click at [375, 271] on button "Save & Close" at bounding box center [388, 276] width 139 height 18
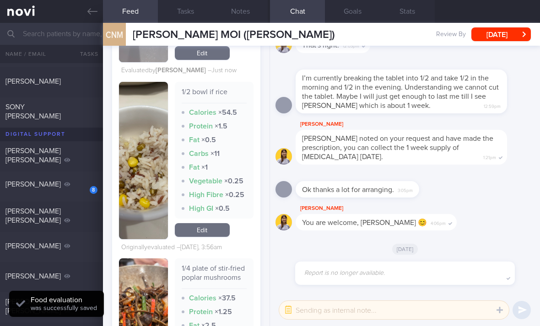
scroll to position [3198, 0]
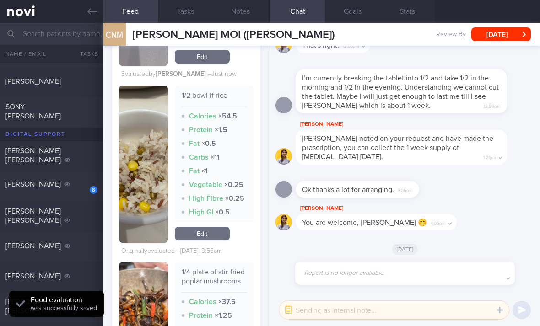
click at [203, 227] on link "Edit" at bounding box center [202, 234] width 55 height 14
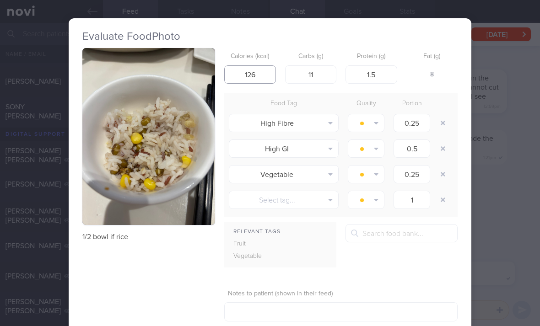
type input "126"
type input "26"
type input "13"
type input "3"
click at [375, 123] on button "button" at bounding box center [443, 123] width 16 height 16
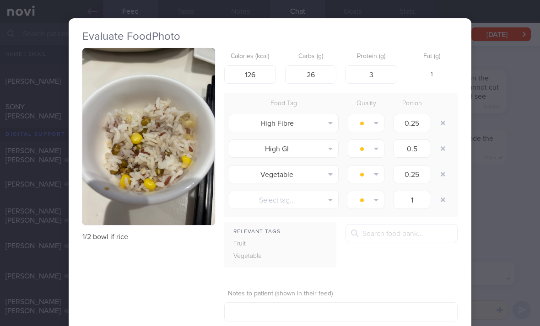
type input "0.5"
type input "0.25"
type input "1"
click at [375, 122] on button "button" at bounding box center [443, 123] width 16 height 16
type input "0.25"
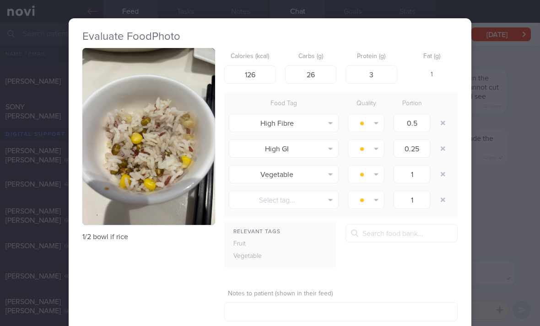
type input "1"
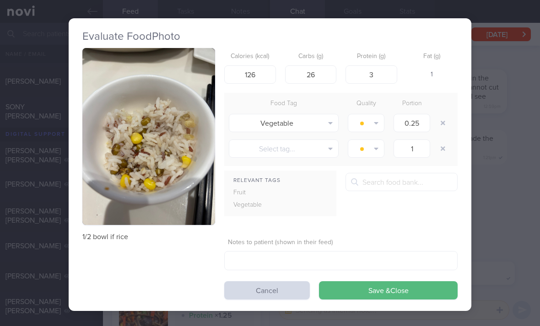
click at [375, 128] on button "button" at bounding box center [443, 123] width 16 height 16
type input "1"
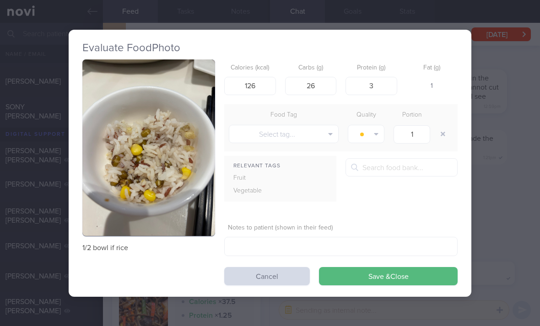
click at [375, 127] on button "button" at bounding box center [443, 134] width 16 height 16
type textarea ":-"
click at [371, 282] on button "Save & Close" at bounding box center [388, 276] width 139 height 18
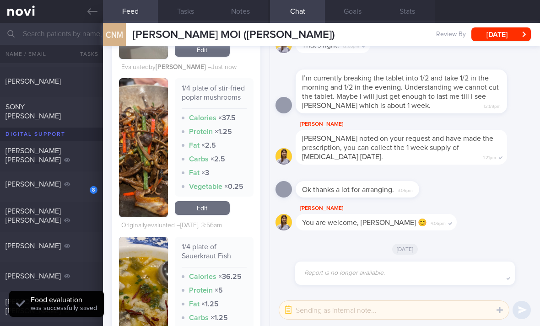
scroll to position [3366, 0]
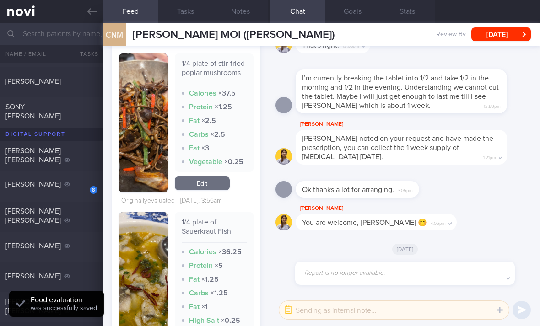
click at [211, 177] on link "Edit" at bounding box center [202, 184] width 55 height 14
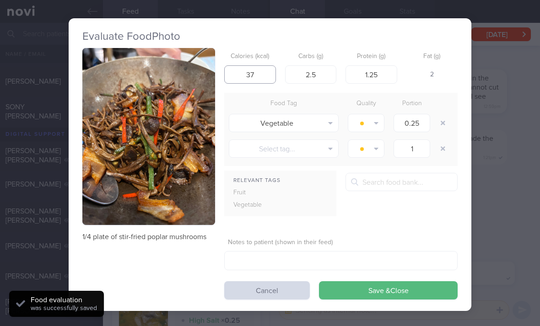
type input "37"
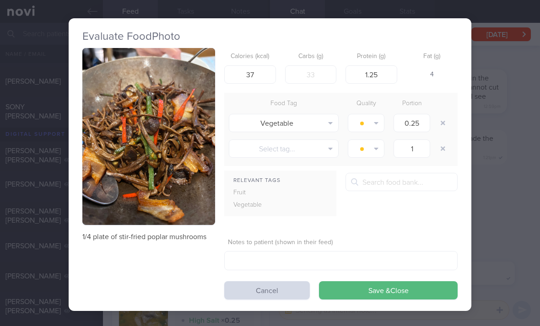
click at [270, 287] on button "Cancel" at bounding box center [267, 290] width 86 height 18
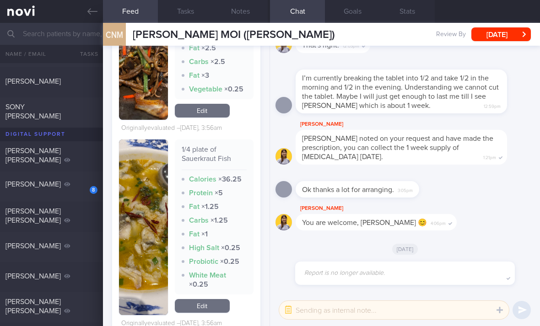
scroll to position [3470, 0]
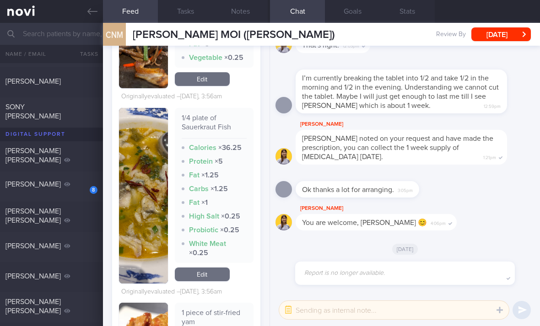
click at [214, 268] on link "Edit" at bounding box center [202, 275] width 55 height 14
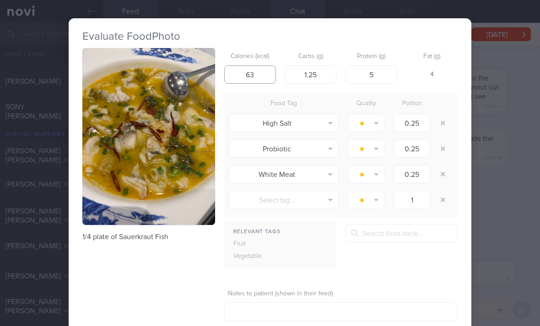
type input "63"
type input "1"
type input "7"
click at [375, 75] on input "number" at bounding box center [371, 74] width 52 height 18
type input "9"
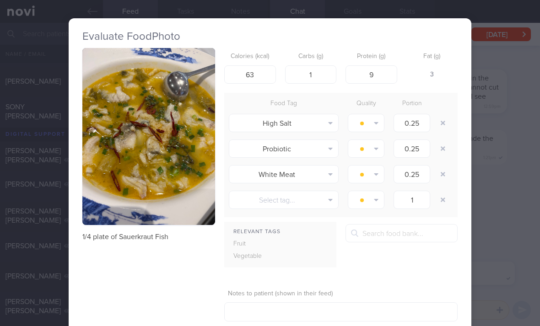
click at [375, 118] on button "button" at bounding box center [443, 123] width 16 height 16
type input "1"
click at [375, 118] on button "button" at bounding box center [443, 123] width 16 height 16
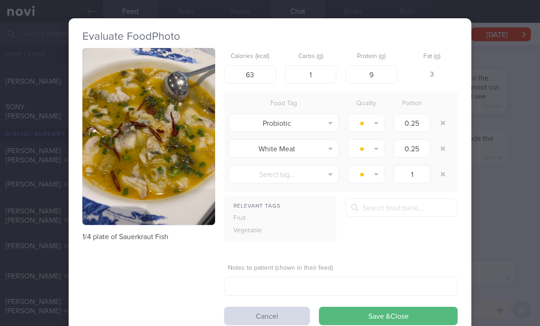
type input "1"
click at [375, 118] on button "button" at bounding box center [443, 123] width 16 height 16
type input "1"
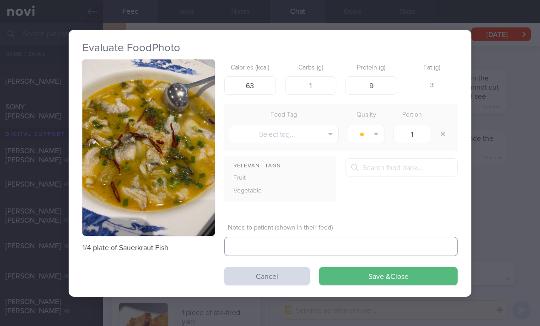
type textarea "?"
click at [356, 283] on button "Save & Close" at bounding box center [388, 276] width 139 height 18
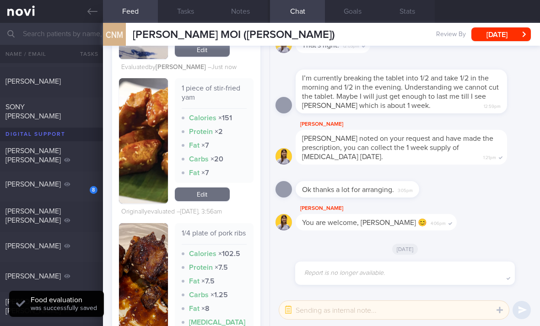
scroll to position [3655, 0]
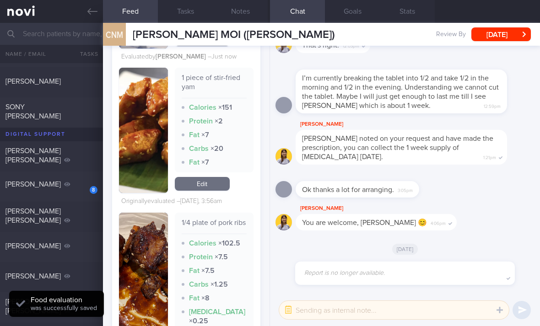
click at [210, 177] on link "Edit" at bounding box center [202, 184] width 55 height 14
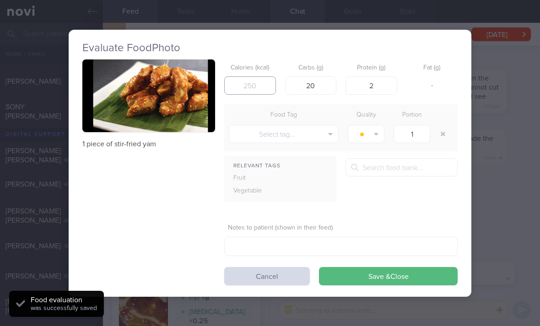
click at [267, 92] on input "number" at bounding box center [250, 85] width 52 height 18
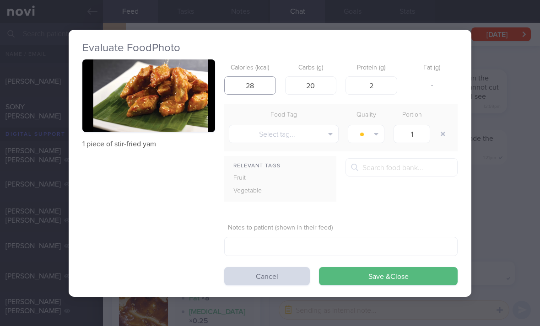
type input "28"
type input "2"
type input "0"
click at [375, 274] on button "Save & Close" at bounding box center [388, 276] width 139 height 18
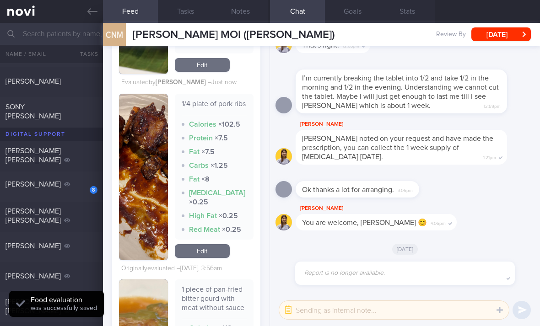
scroll to position [3786, 0]
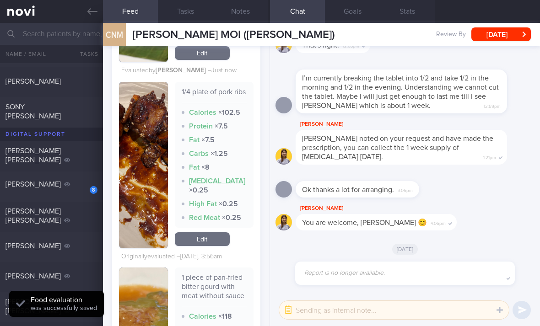
click at [217, 232] on link "Edit" at bounding box center [202, 239] width 55 height 14
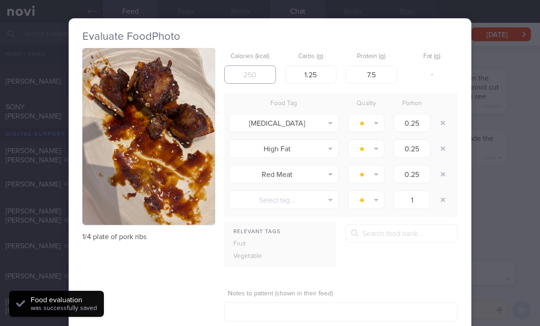
type input "102"
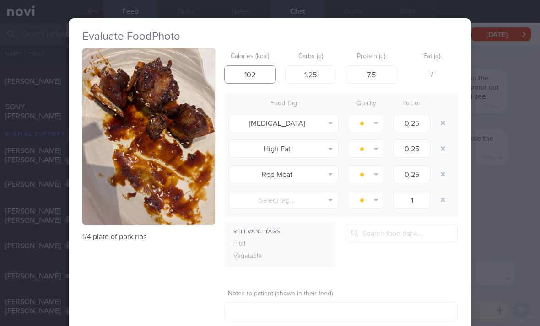
type input "102"
type input "2"
type input "9"
type input "10"
click at [375, 118] on button "button" at bounding box center [443, 123] width 16 height 16
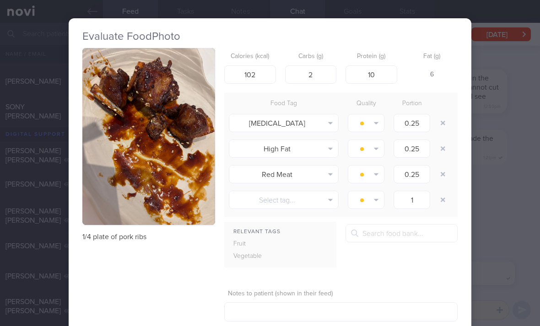
type input "1"
click at [375, 118] on button "button" at bounding box center [443, 123] width 16 height 16
type input "1"
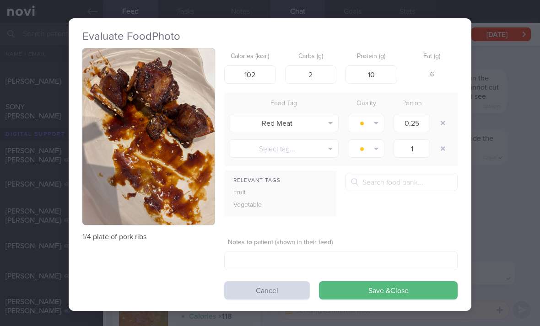
click at [375, 120] on button "button" at bounding box center [443, 123] width 16 height 16
type input "1"
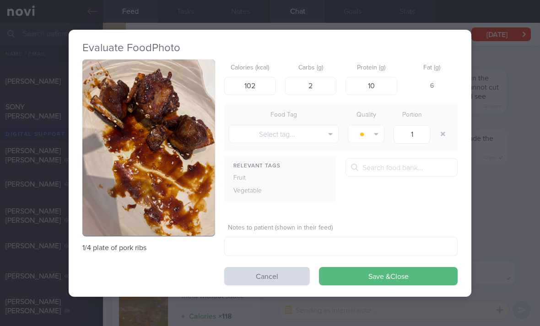
click at [375, 120] on div "Food Tag Quality Portion" at bounding box center [340, 115] width 233 height 13
click at [375, 277] on button "Save & Close" at bounding box center [388, 276] width 139 height 18
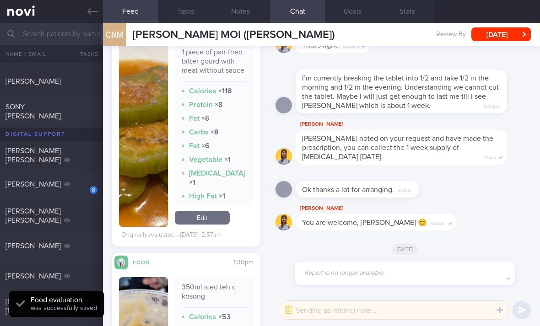
scroll to position [3961, 0]
click at [217, 211] on link "Edit" at bounding box center [202, 218] width 55 height 14
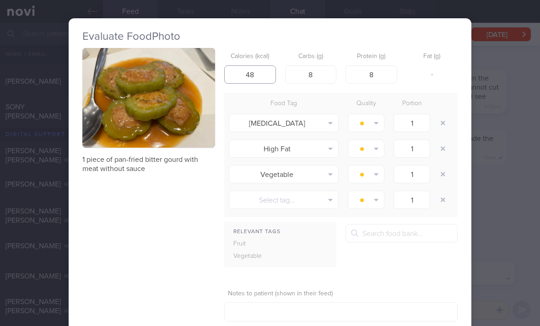
type input "48"
type input "3"
type input "2"
click at [375, 124] on button "button" at bounding box center [443, 123] width 16 height 16
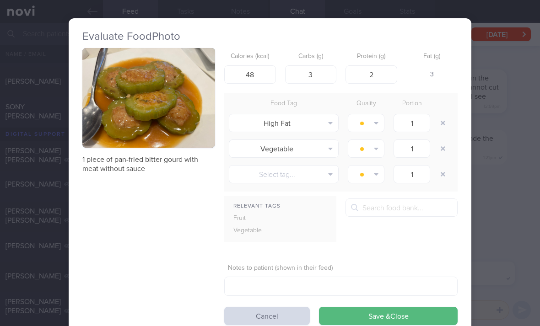
click at [375, 124] on button "button" at bounding box center [443, 123] width 16 height 16
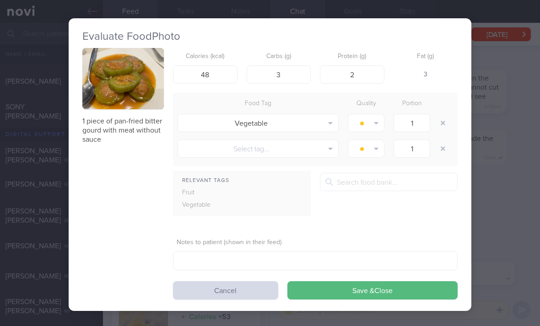
click at [375, 126] on button "button" at bounding box center [443, 123] width 16 height 16
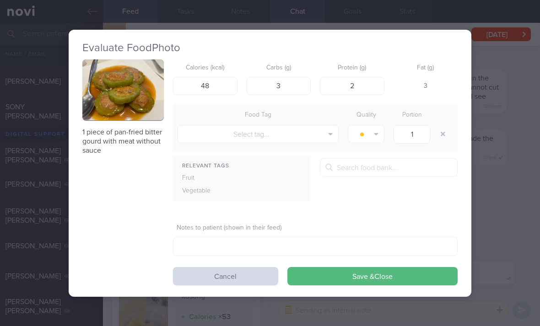
click at [375, 126] on div at bounding box center [444, 134] width 18 height 26
click at [375, 276] on button "Save & Close" at bounding box center [372, 276] width 170 height 18
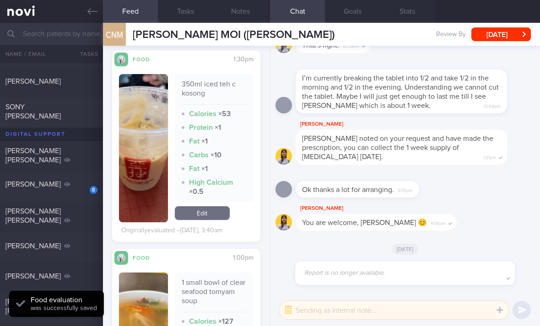
scroll to position [4124, 0]
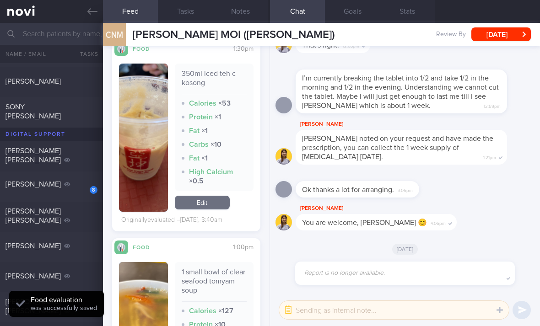
click at [215, 196] on link "Edit" at bounding box center [202, 203] width 55 height 14
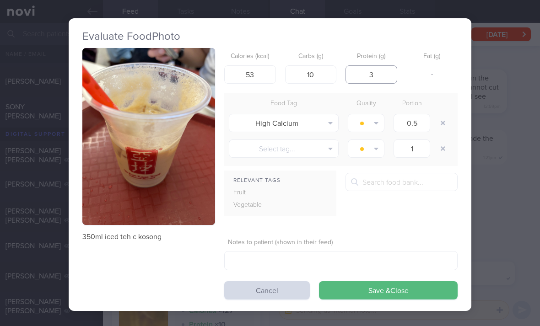
type input "3"
type input "72"
click at [375, 117] on button "button" at bounding box center [443, 123] width 16 height 16
type input "1"
click at [375, 107] on div at bounding box center [444, 101] width 18 height 9
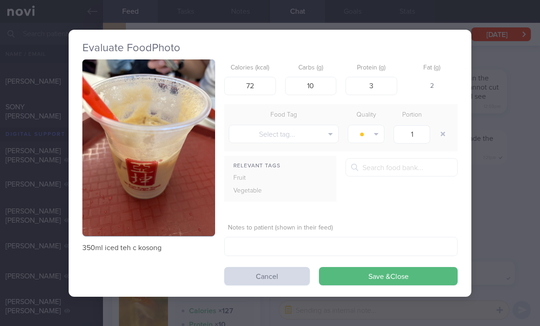
click at [375, 276] on button "Save & Close" at bounding box center [388, 276] width 139 height 18
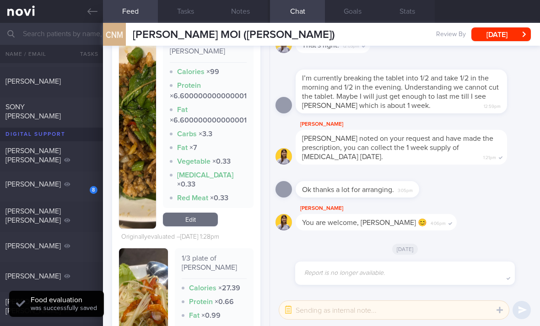
scroll to position [4649, 0]
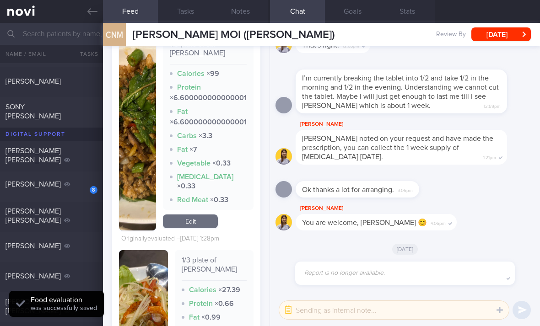
click at [205, 215] on link "Edit" at bounding box center [190, 222] width 55 height 14
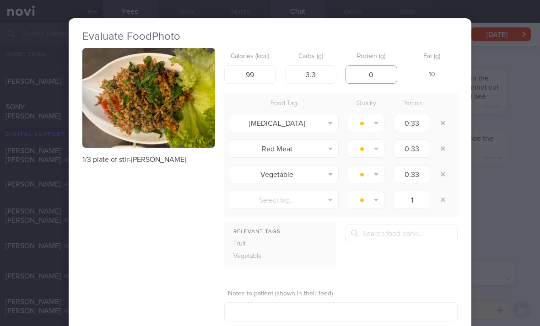
type input "0"
type input "3"
type input "100"
type input "10"
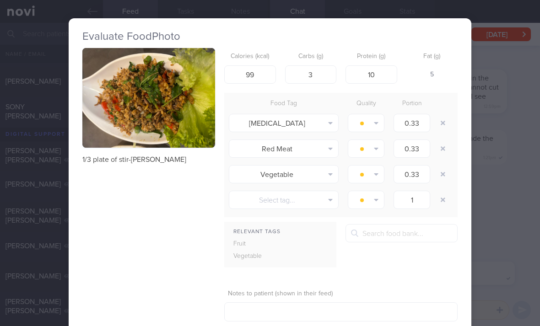
click at [375, 120] on button "button" at bounding box center [443, 123] width 16 height 16
type input "1"
click at [375, 120] on button "button" at bounding box center [443, 123] width 16 height 16
type input "1"
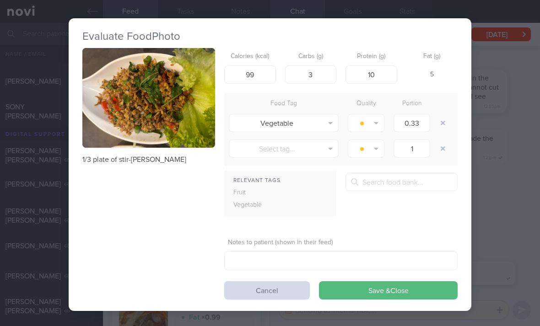
click at [375, 124] on button "button" at bounding box center [443, 123] width 16 height 16
type input "1"
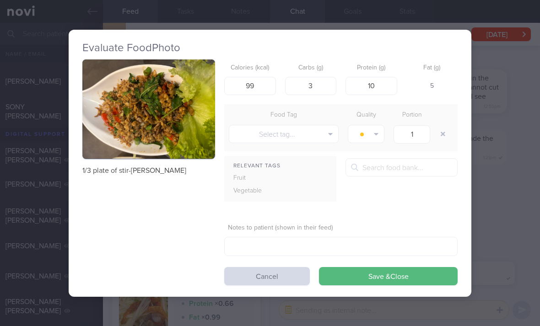
click at [375, 124] on div at bounding box center [444, 134] width 18 height 26
type input "110"
type input "121"
click at [375, 279] on button "Save & Close" at bounding box center [388, 276] width 139 height 18
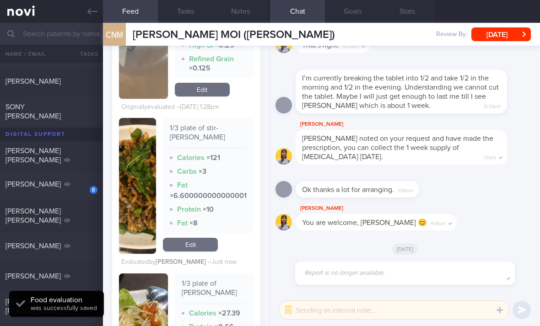
scroll to position [4555, 0]
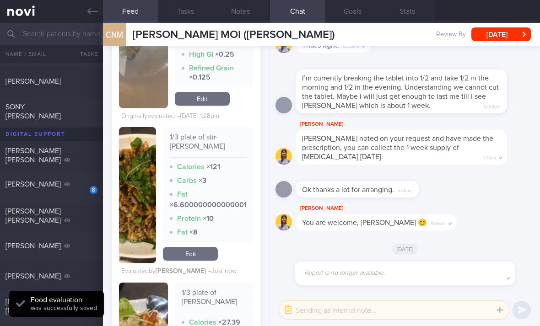
click at [209, 249] on link "Edit" at bounding box center [190, 254] width 55 height 14
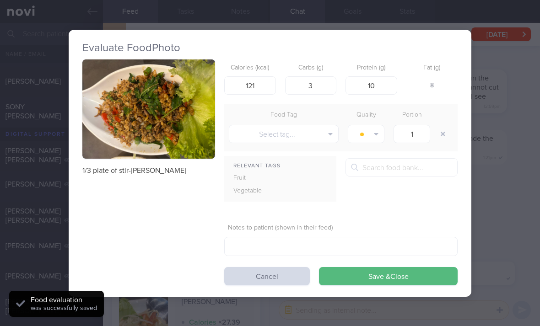
click at [359, 274] on button "Save & Close" at bounding box center [388, 276] width 139 height 18
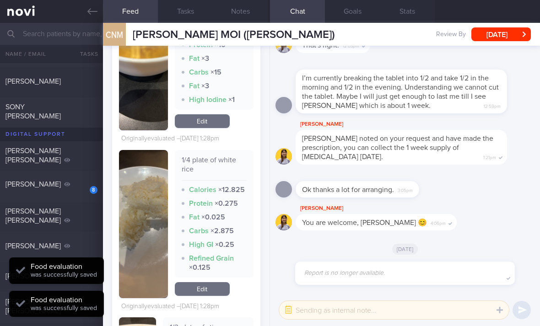
scroll to position [4365, 0]
click at [203, 283] on link "Edit" at bounding box center [202, 290] width 55 height 14
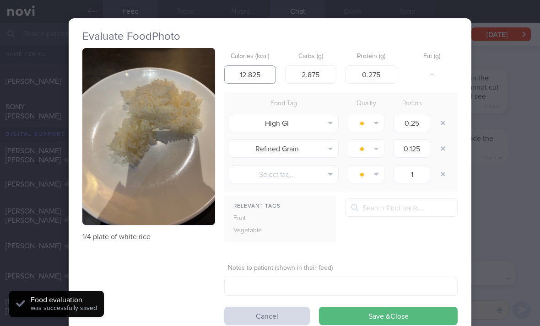
type input "12"
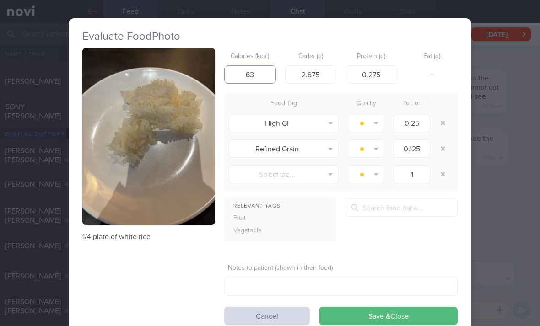
type input "63"
type input "13"
type input "0"
click at [375, 118] on button "button" at bounding box center [443, 123] width 16 height 16
type input "0.125"
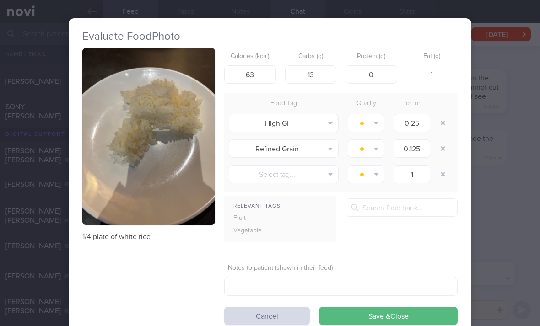
type input "1"
click at [375, 118] on button "button" at bounding box center [443, 123] width 16 height 16
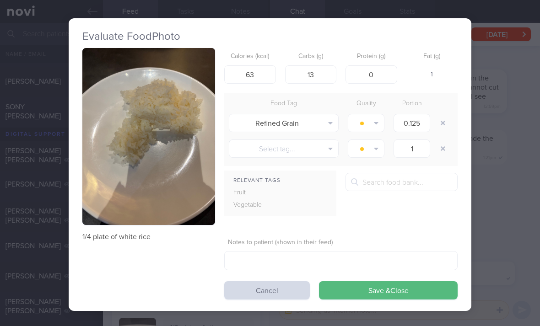
type input "1"
click at [375, 121] on div at bounding box center [444, 123] width 18 height 26
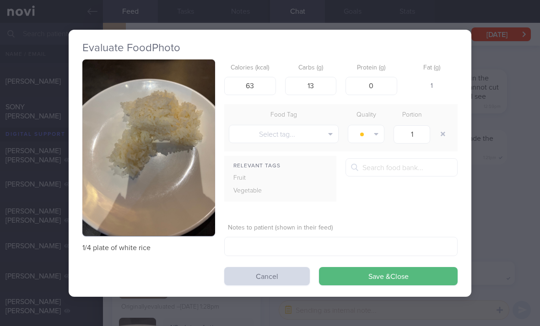
click at [375, 275] on button "Save & Close" at bounding box center [388, 276] width 139 height 18
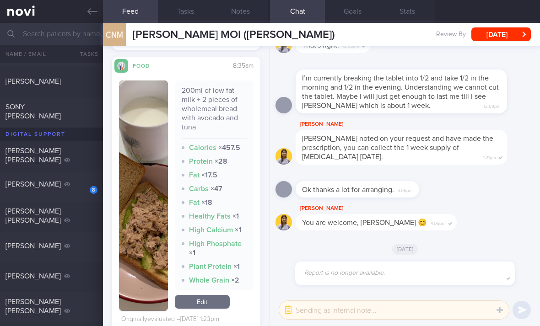
scroll to position [5094, 0]
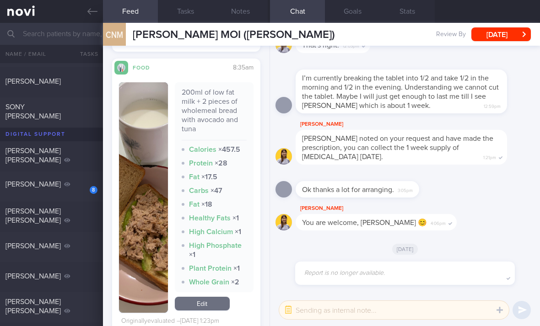
click at [217, 297] on link "Edit" at bounding box center [202, 304] width 55 height 14
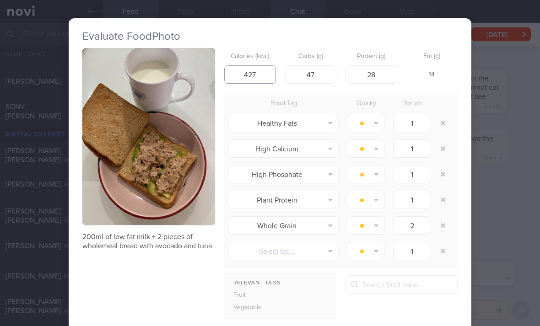
type input "427"
type input "42"
type input "18"
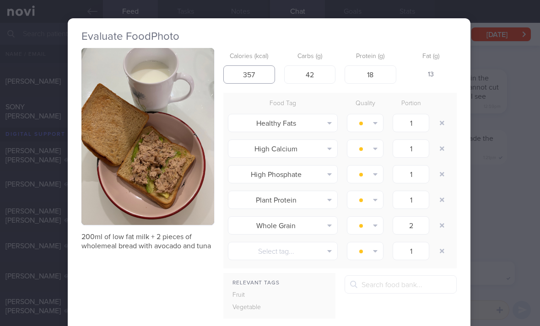
type input "357"
click at [375, 122] on button "button" at bounding box center [442, 123] width 16 height 16
type input "2"
type input "1"
click at [375, 121] on button "button" at bounding box center [442, 123] width 16 height 16
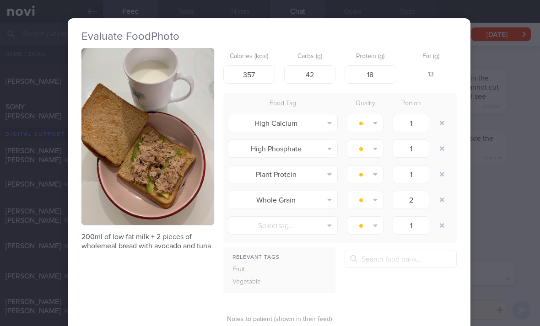
type input "2"
type input "1"
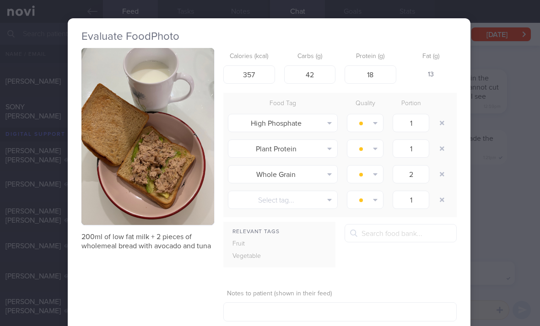
click at [375, 121] on button "button" at bounding box center [442, 123] width 16 height 16
type input "2"
type input "1"
click at [375, 121] on button "button" at bounding box center [442, 123] width 16 height 16
type input "2"
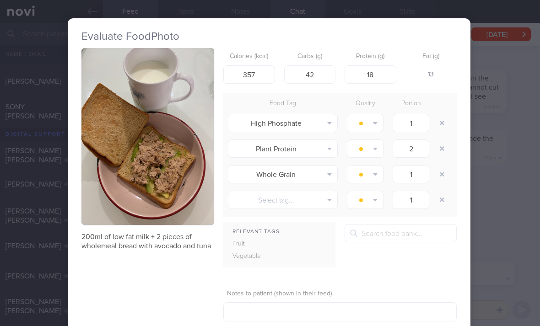
type input "1"
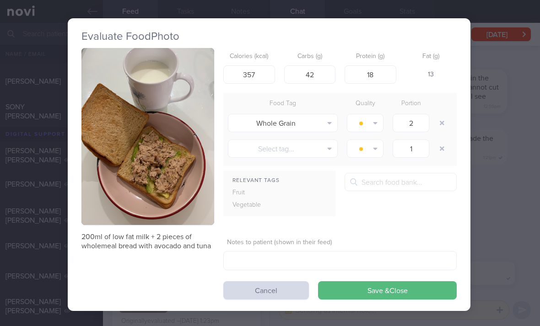
click at [375, 125] on button "button" at bounding box center [442, 123] width 16 height 16
type input "1"
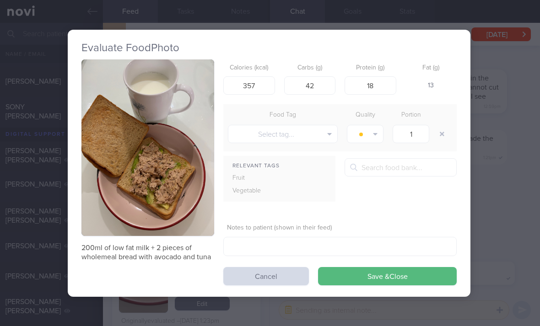
click at [321, 134] on button "Select tag..." at bounding box center [283, 134] width 110 height 18
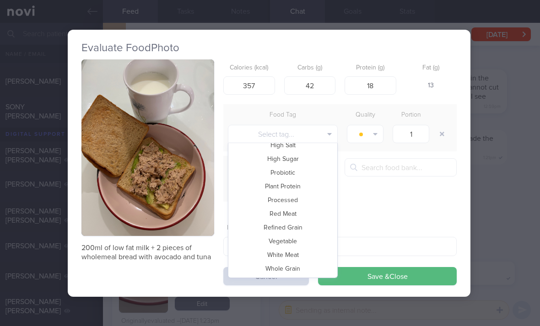
scroll to position [199, 0]
click at [312, 270] on button "Whole Grain" at bounding box center [282, 269] width 109 height 14
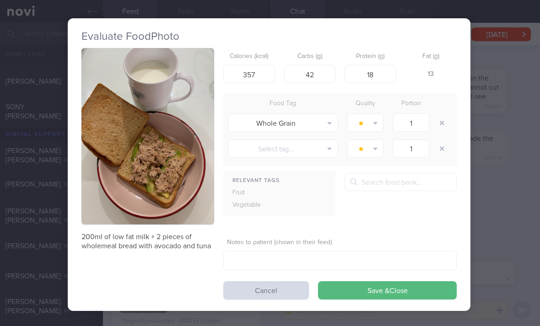
click at [371, 122] on button "button" at bounding box center [365, 123] width 37 height 18
click at [375, 169] on button "Eat anytime" at bounding box center [381, 169] width 68 height 14
click at [375, 296] on button "Save & Close" at bounding box center [387, 290] width 139 height 18
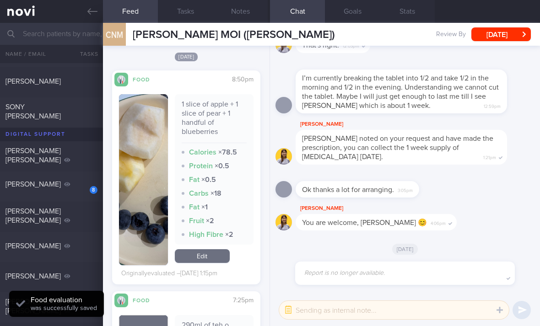
scroll to position [5339, 0]
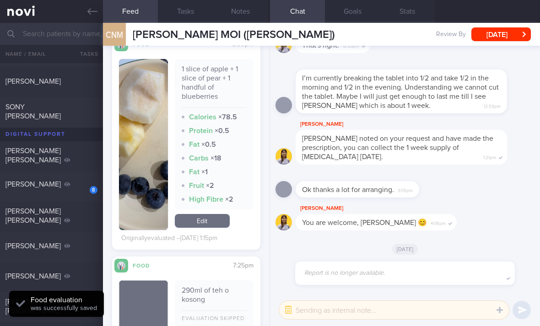
click at [226, 219] on link "Edit" at bounding box center [202, 221] width 55 height 14
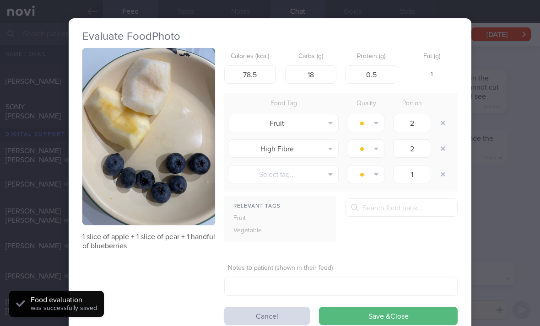
click at [375, 121] on button "button" at bounding box center [443, 123] width 16 height 16
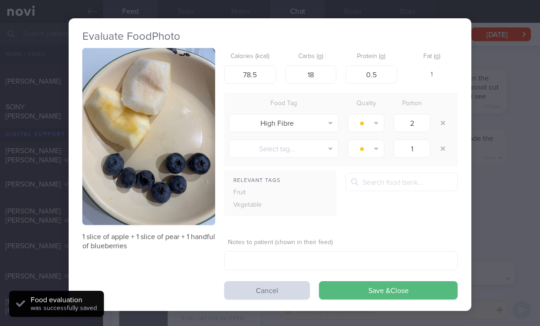
click at [375, 121] on button "button" at bounding box center [443, 123] width 16 height 16
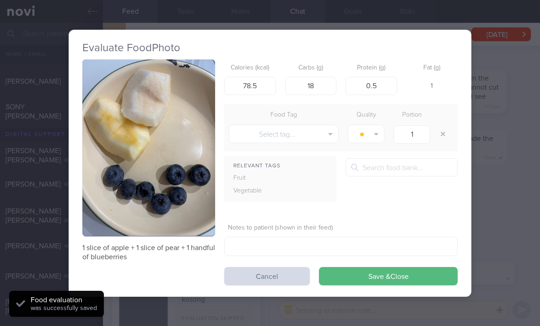
click at [317, 134] on button "Select tag..." at bounding box center [284, 134] width 110 height 18
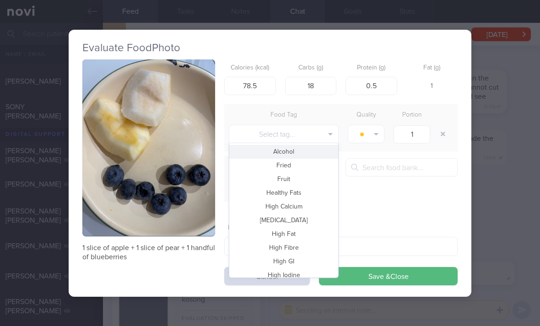
click at [316, 167] on button "Fried" at bounding box center [283, 166] width 109 height 14
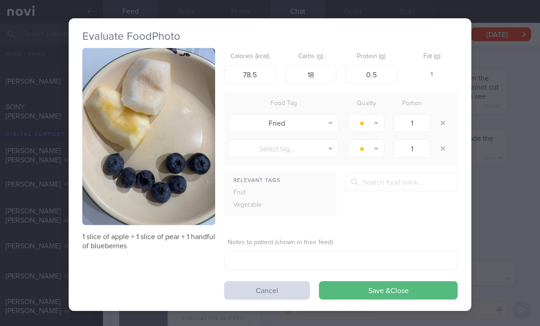
click at [311, 127] on button "Fried" at bounding box center [284, 123] width 110 height 18
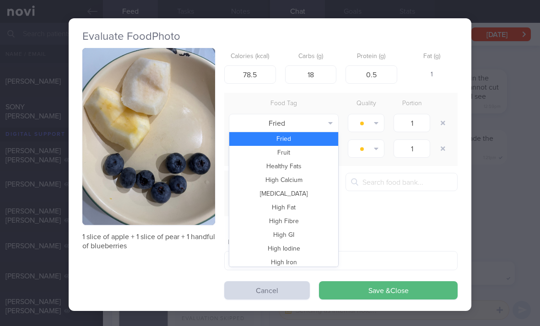
click at [313, 155] on button "Fruit" at bounding box center [283, 153] width 109 height 14
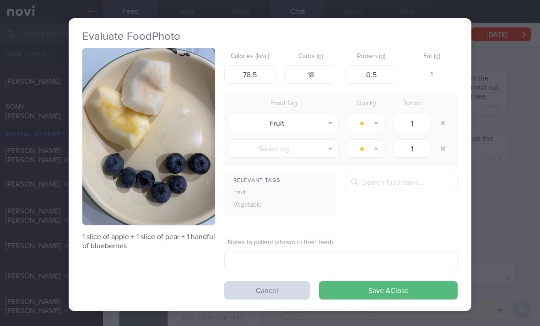
click at [375, 123] on icon "button" at bounding box center [376, 122] width 5 height 7
click at [375, 166] on button "Eat anytime" at bounding box center [382, 169] width 68 height 14
click at [375, 292] on button "Save & Close" at bounding box center [388, 290] width 139 height 18
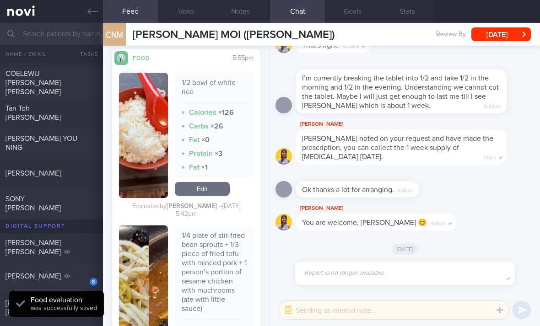
scroll to position [397, 0]
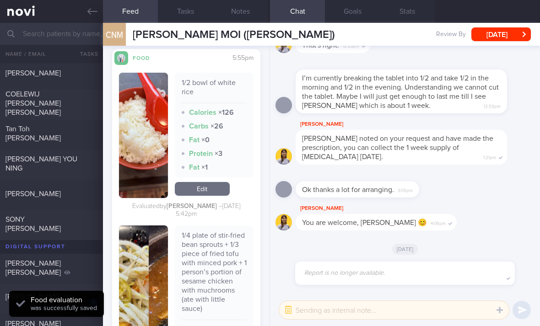
click at [65, 198] on div "[PERSON_NAME]" at bounding box center [50, 193] width 90 height 9
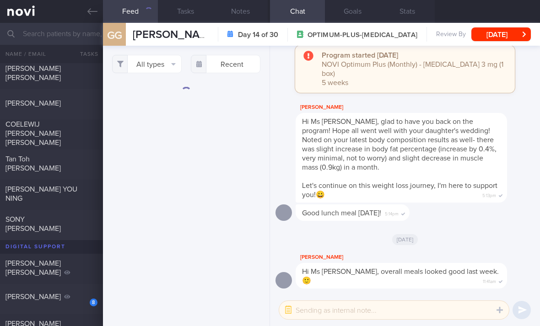
click at [169, 69] on button "All types" at bounding box center [147, 64] width 70 height 18
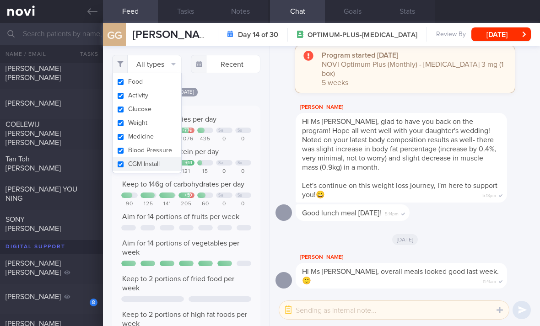
click at [166, 102] on button "Activity" at bounding box center [147, 96] width 69 height 14
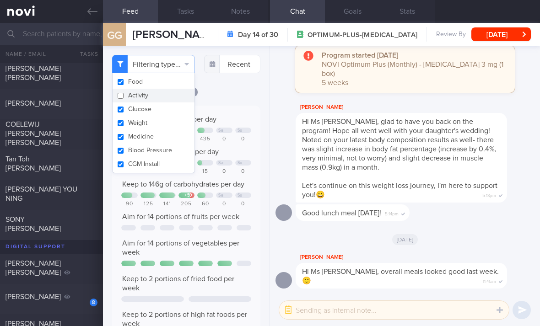
click at [167, 115] on button "Glucose" at bounding box center [154, 109] width 82 height 14
click at [166, 129] on button "Weight" at bounding box center [154, 123] width 82 height 14
click at [167, 141] on button "Medicine" at bounding box center [154, 137] width 82 height 14
click at [169, 152] on button "Blood Pressure" at bounding box center [154, 151] width 82 height 14
click at [168, 163] on button "CGM Install" at bounding box center [154, 164] width 82 height 14
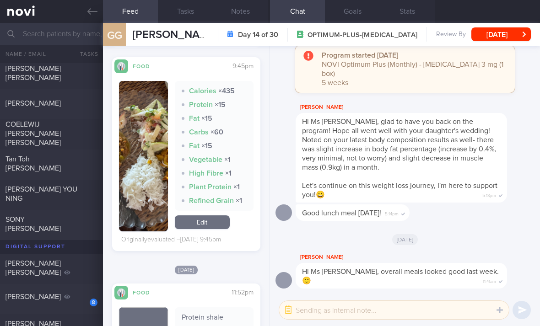
scroll to position [371, 0]
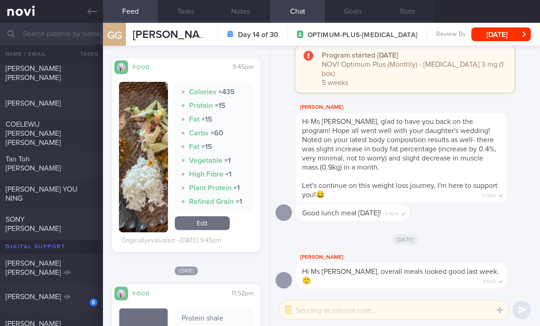
click at [210, 230] on link "Edit" at bounding box center [202, 223] width 55 height 14
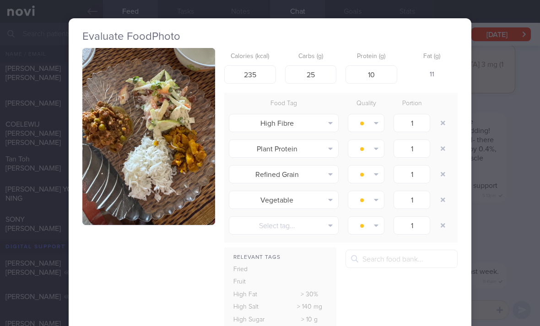
click at [375, 121] on button "button" at bounding box center [443, 123] width 16 height 16
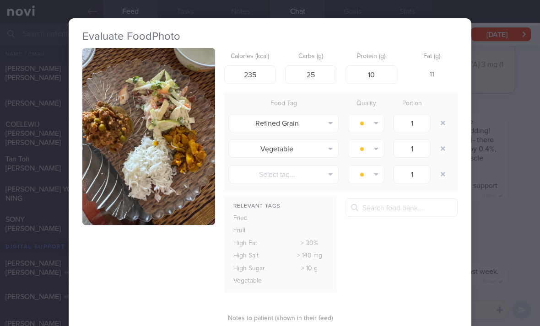
click at [375, 124] on button "button" at bounding box center [443, 123] width 16 height 16
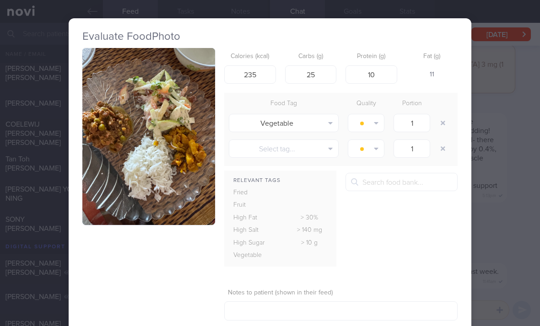
click at [375, 124] on button "button" at bounding box center [443, 123] width 16 height 16
click at [375, 126] on button "button" at bounding box center [443, 123] width 16 height 16
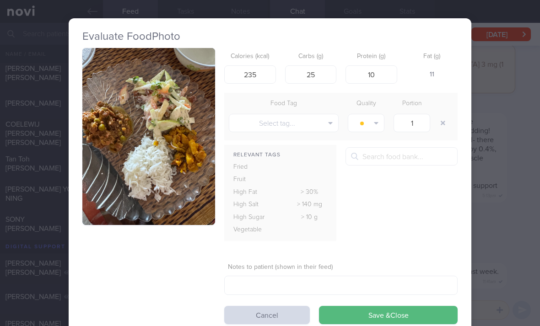
click at [375, 126] on button "button" at bounding box center [443, 123] width 16 height 16
click at [375, 312] on button "Save & Close" at bounding box center [388, 315] width 139 height 18
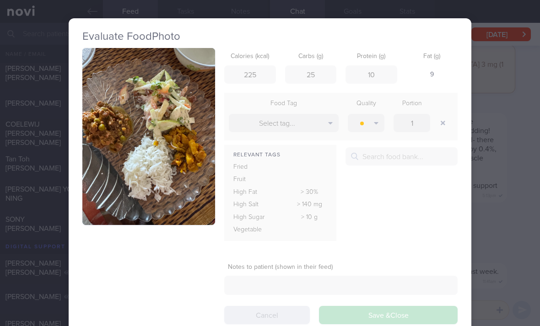
click at [375, 312] on div "Calories (kcal) 225 Carbs (g) 25 Protein (g) 10 Fat (g) 9 Food Tag Quality Port…" at bounding box center [269, 186] width 375 height 276
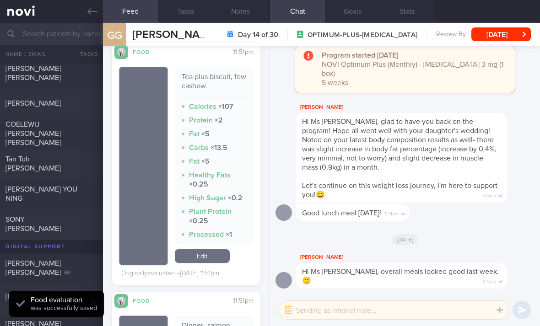
scroll to position [723, 0]
click at [210, 264] on link "Edit" at bounding box center [202, 257] width 55 height 14
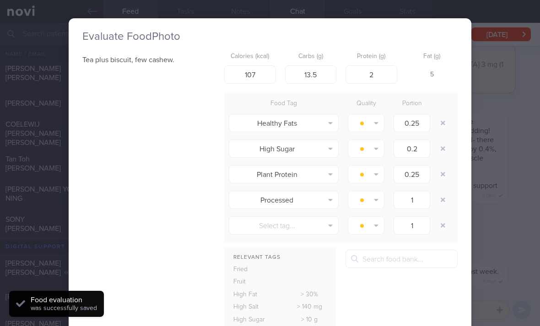
click at [375, 120] on button "button" at bounding box center [443, 123] width 16 height 16
click at [375, 119] on button "button" at bounding box center [443, 123] width 16 height 16
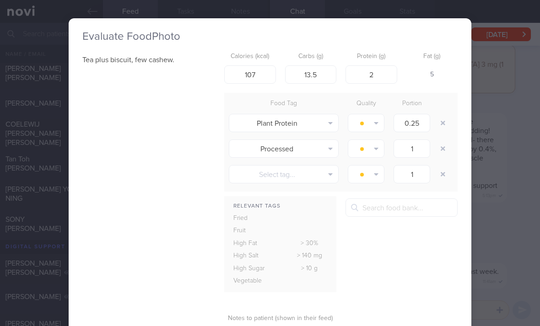
click at [375, 119] on button "button" at bounding box center [443, 123] width 16 height 16
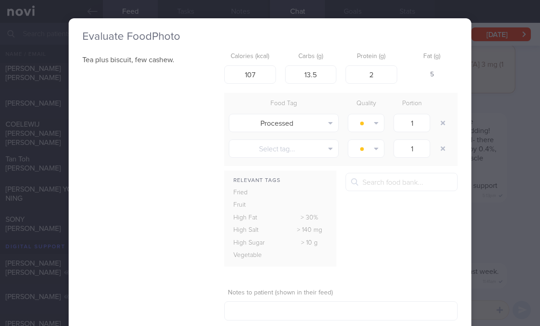
click at [375, 126] on button "button" at bounding box center [443, 123] width 16 height 16
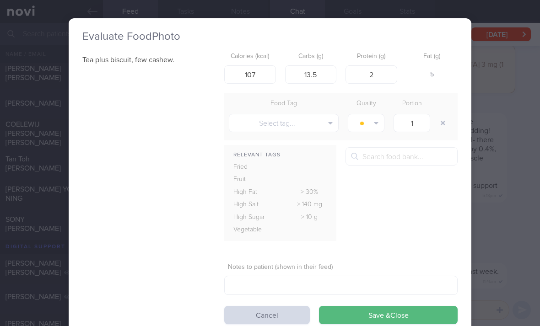
click at [281, 313] on button "Cancel" at bounding box center [267, 315] width 86 height 18
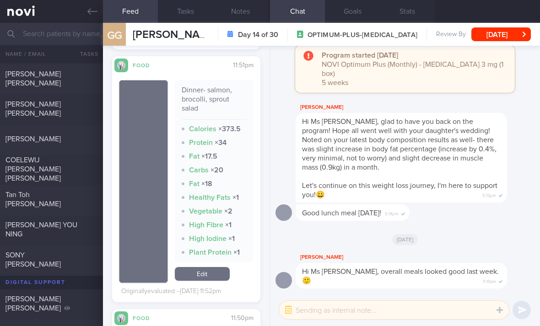
scroll to position [360, 0]
click at [79, 205] on div "Tan Toh [PERSON_NAME]" at bounding box center [51, 201] width 103 height 21
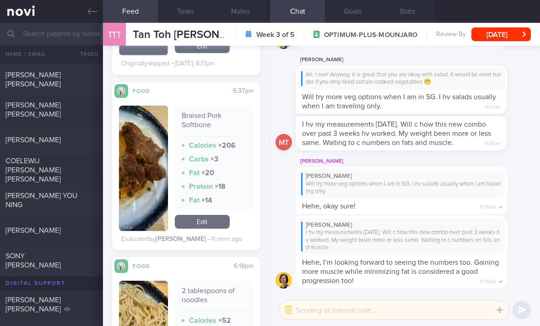
scroll to position [302, 0]
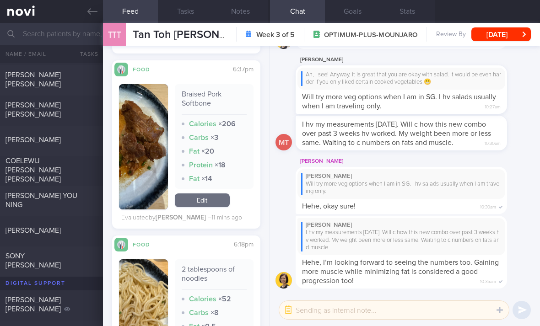
click at [50, 233] on div "[PERSON_NAME]" at bounding box center [50, 230] width 90 height 9
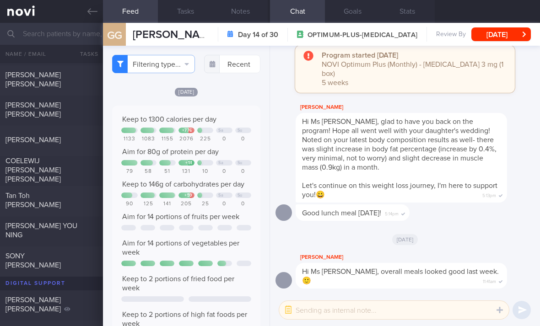
click at [70, 234] on div "[PERSON_NAME] YOU NING" at bounding box center [50, 230] width 90 height 18
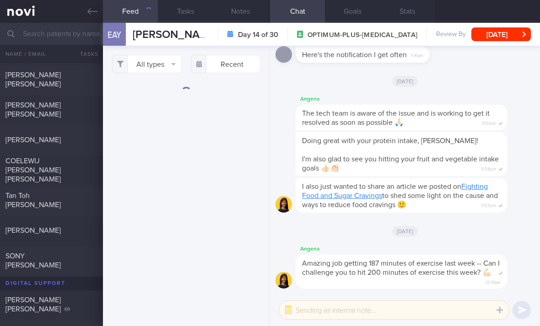
click at [157, 70] on button "All types" at bounding box center [147, 64] width 70 height 18
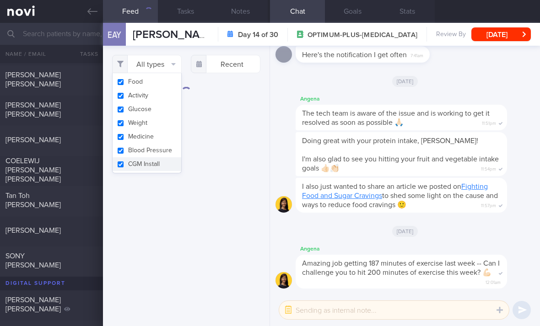
click at [163, 100] on button "Activity" at bounding box center [147, 96] width 69 height 14
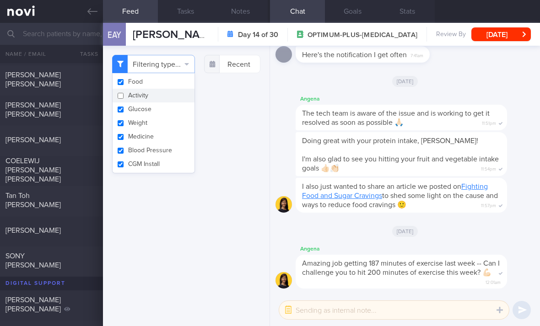
click at [163, 100] on button "Activity" at bounding box center [154, 96] width 82 height 14
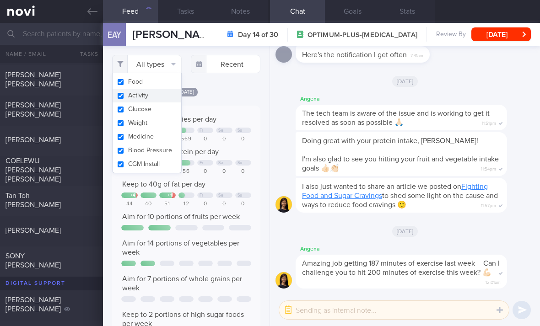
scroll to position [34, 136]
click at [166, 118] on button "Weight" at bounding box center [147, 123] width 69 height 14
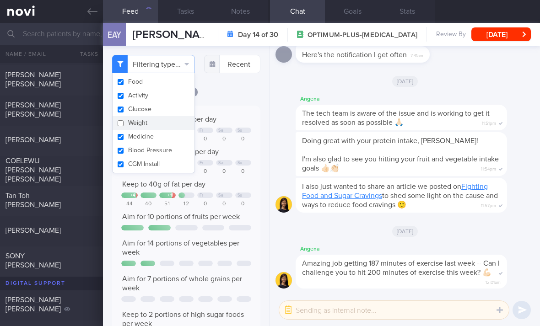
click at [165, 110] on button "Glucose" at bounding box center [154, 109] width 82 height 14
click at [171, 100] on button "Activity" at bounding box center [154, 96] width 82 height 14
click at [170, 112] on button "Glucose" at bounding box center [154, 109] width 82 height 14
click at [173, 130] on button "Medicine" at bounding box center [154, 137] width 82 height 14
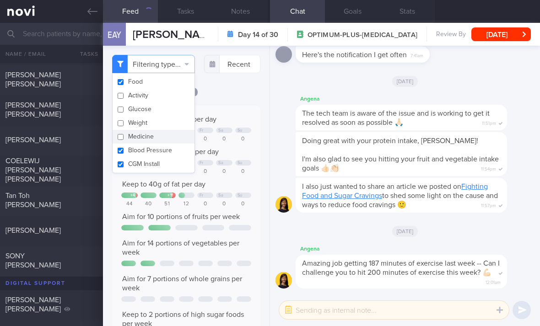
click at [172, 151] on button "Blood Pressure" at bounding box center [154, 151] width 82 height 14
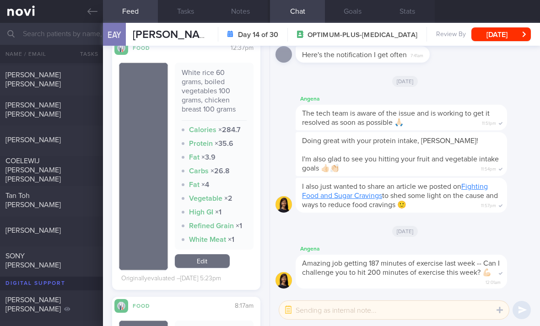
scroll to position [517, 0]
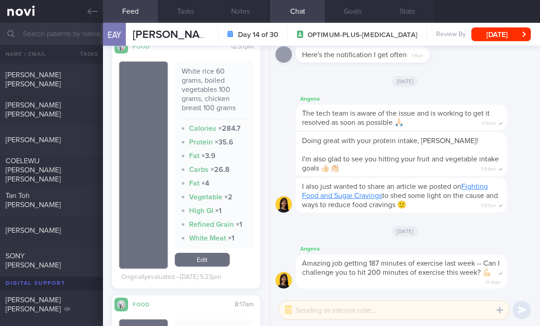
click at [208, 267] on link "Edit" at bounding box center [202, 260] width 55 height 14
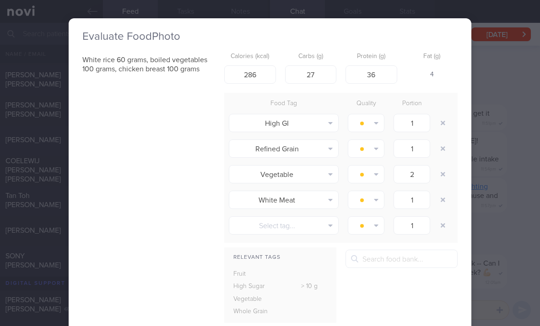
click at [375, 124] on button "button" at bounding box center [443, 123] width 16 height 16
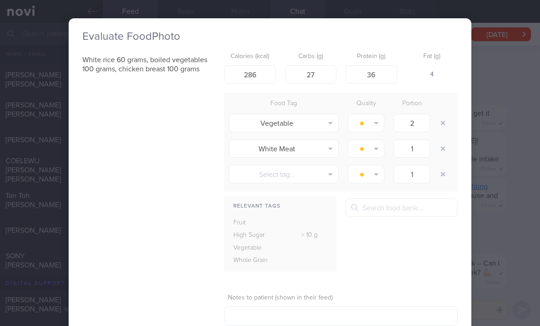
click at [375, 124] on button "button" at bounding box center [443, 123] width 16 height 16
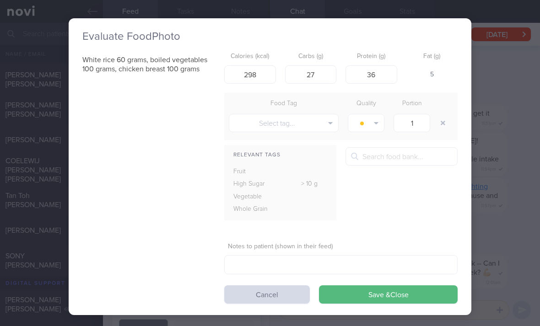
click at [328, 127] on button "Select tag..." at bounding box center [284, 123] width 110 height 18
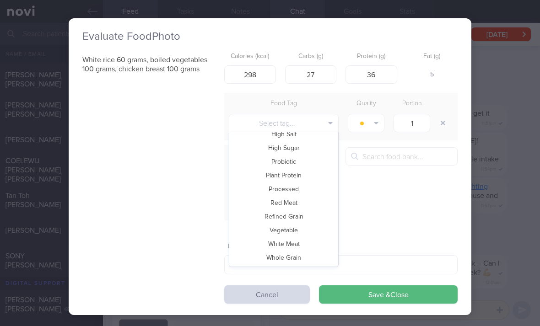
click at [308, 227] on button "Vegetable" at bounding box center [283, 231] width 109 height 14
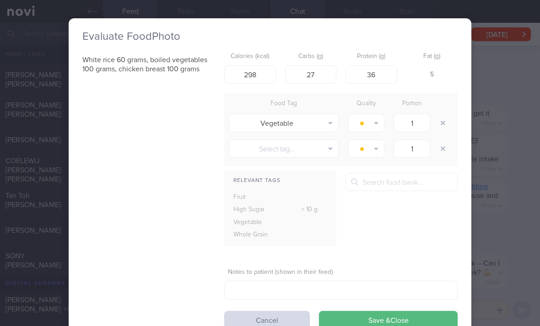
click at [370, 122] on button "button" at bounding box center [366, 123] width 37 height 18
click at [375, 169] on button "Eat anytime" at bounding box center [382, 169] width 68 height 14
click at [375, 200] on div "Evaluate Food Photo White rice 60 grams, boiled vegetables 100 grams, chicken b…" at bounding box center [270, 163] width 540 height 326
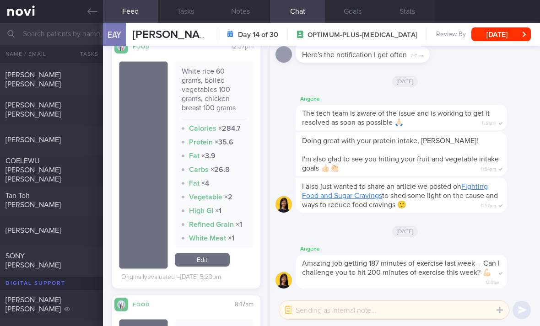
click at [218, 267] on link "Edit" at bounding box center [202, 260] width 55 height 14
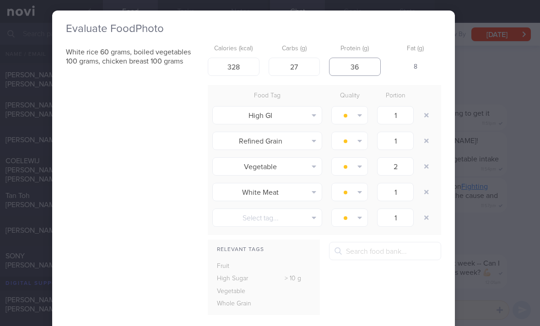
scroll to position [7, 16]
click at [375, 115] on button "button" at bounding box center [426, 116] width 16 height 16
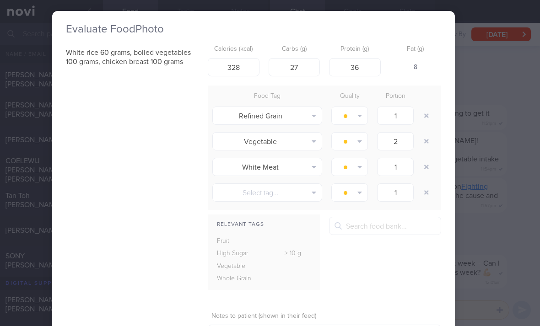
click at [375, 114] on icon "button" at bounding box center [426, 116] width 5 height 6
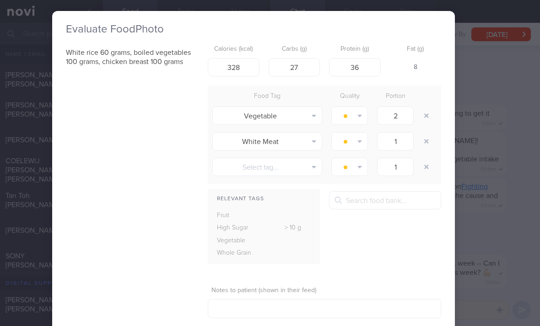
click at [355, 114] on button "button" at bounding box center [349, 116] width 37 height 18
click at [358, 160] on button "Eat anytime" at bounding box center [366, 161] width 68 height 14
click at [375, 140] on icon "button" at bounding box center [426, 141] width 5 height 6
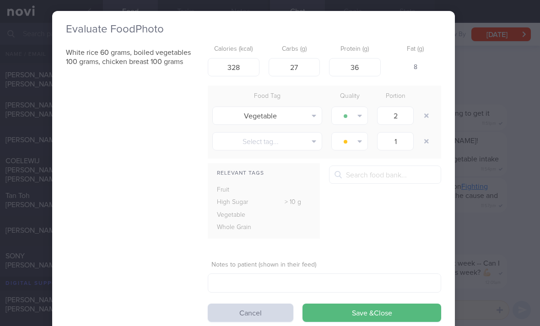
click at [375, 318] on button "Save & Close" at bounding box center [371, 313] width 139 height 18
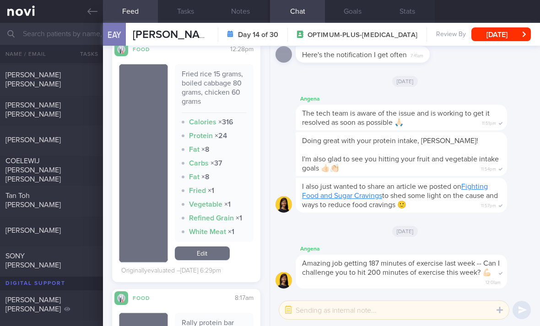
scroll to position [1742, 0]
click at [220, 249] on link "Edit" at bounding box center [202, 254] width 55 height 14
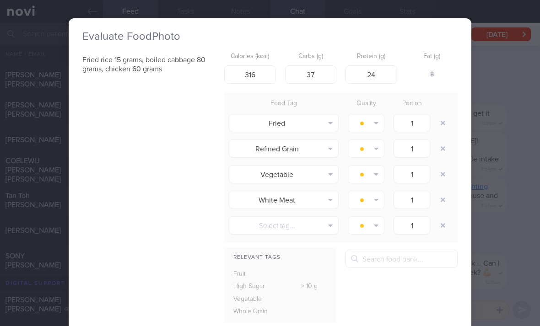
click at [375, 126] on button "button" at bounding box center [443, 123] width 16 height 16
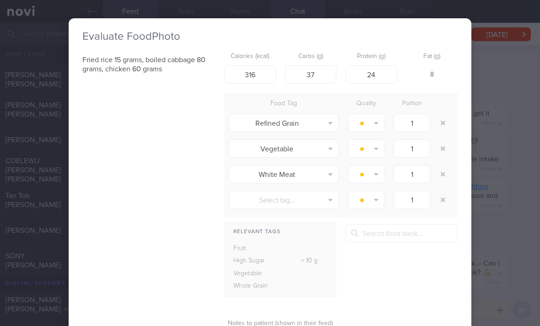
click at [375, 125] on button "button" at bounding box center [443, 123] width 16 height 16
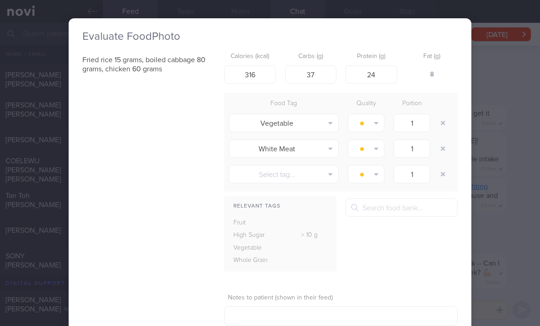
click at [375, 149] on button "button" at bounding box center [443, 148] width 16 height 16
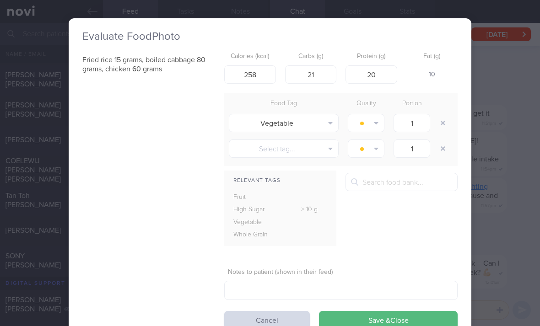
click at [375, 314] on button "Save & Close" at bounding box center [388, 320] width 139 height 18
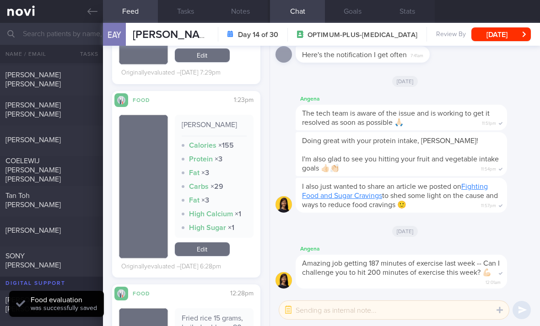
scroll to position [1505, 8]
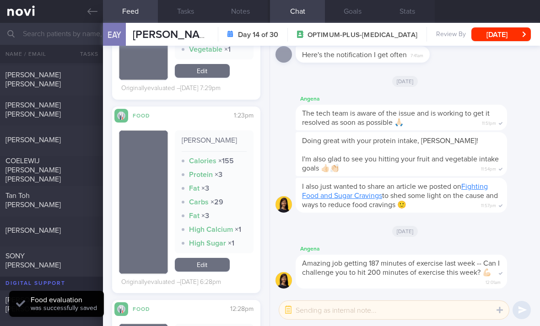
click at [210, 258] on link "Edit" at bounding box center [202, 265] width 55 height 14
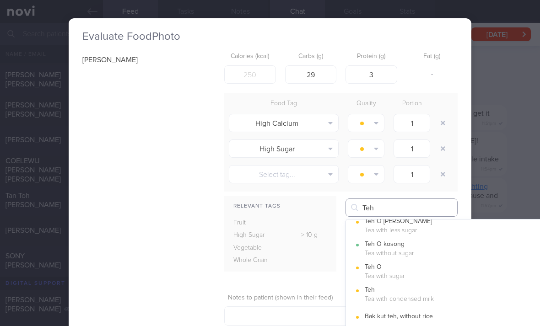
scroll to position [98, 0]
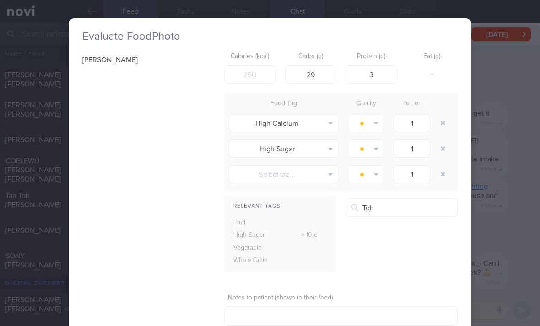
click at [375, 296] on button "Teh Tea with condensed milk" at bounding box center [457, 294] width 223 height 23
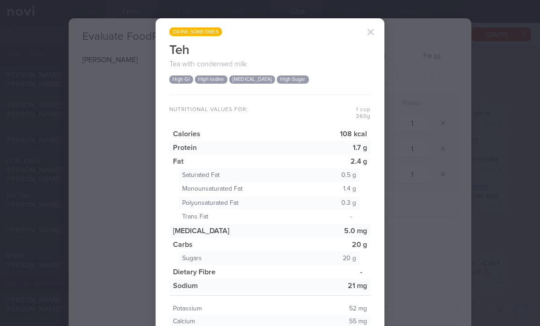
click at [373, 28] on button "button" at bounding box center [370, 32] width 18 height 18
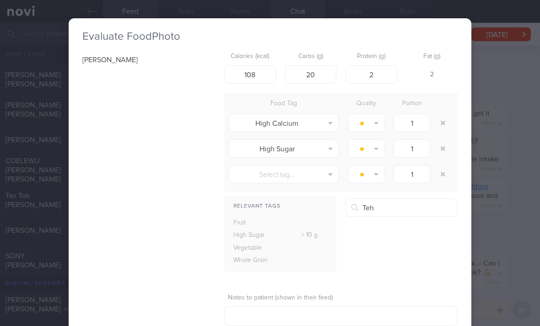
click at [375, 124] on button "button" at bounding box center [443, 123] width 16 height 16
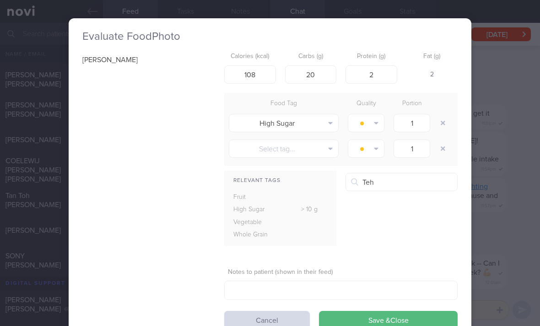
click at [375, 323] on button "Save & Close" at bounding box center [388, 320] width 139 height 18
click at [375, 323] on div "[PERSON_NAME] Calories (kcal) 108 Carbs (g) 20 Protein (g) 2 Fat (g) 2 Food Tag…" at bounding box center [269, 188] width 375 height 281
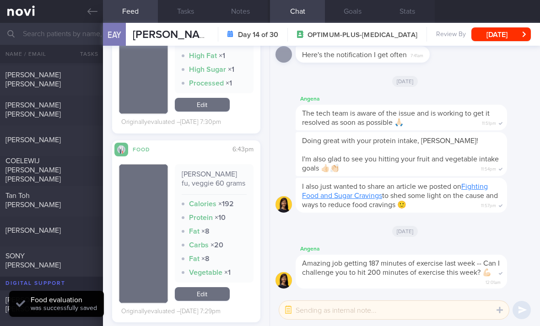
scroll to position [1282, 5]
click at [202, 287] on link "Edit" at bounding box center [202, 294] width 55 height 14
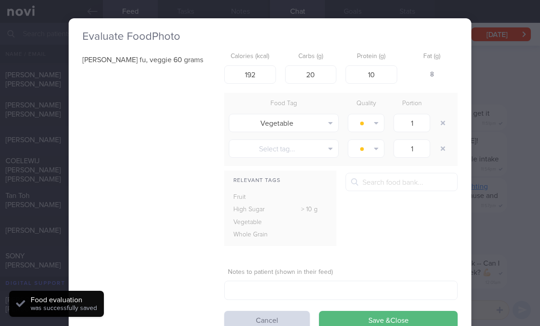
click at [281, 315] on button "Cancel" at bounding box center [267, 320] width 86 height 18
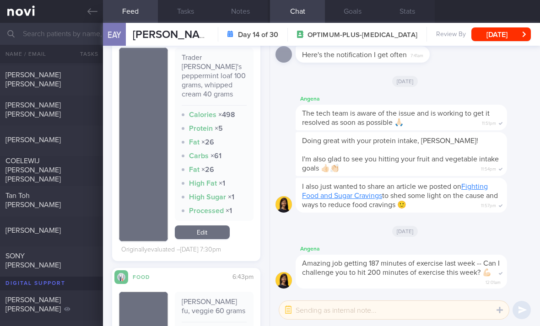
scroll to position [1150, 0]
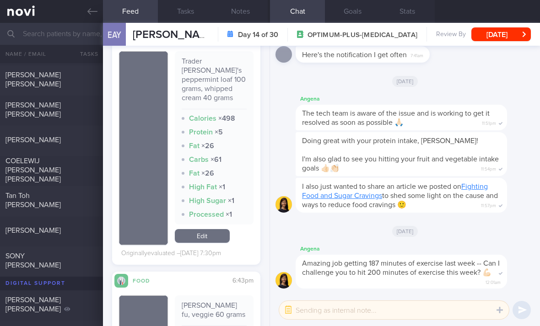
click at [216, 229] on link "Edit" at bounding box center [202, 236] width 55 height 14
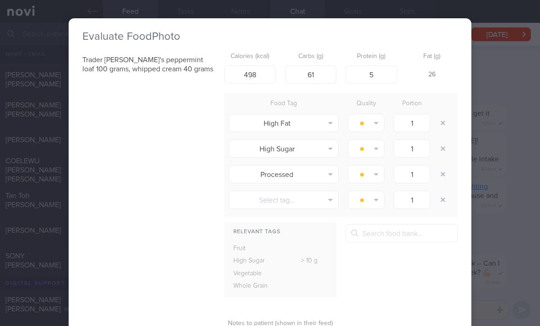
click at [375, 116] on button "button" at bounding box center [443, 123] width 16 height 16
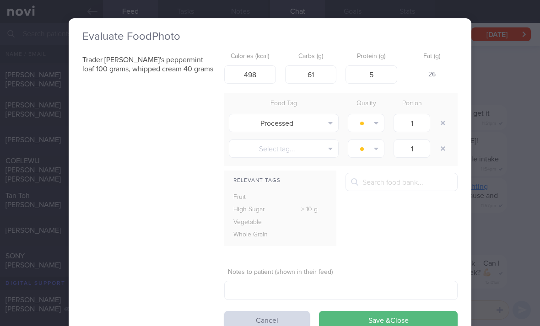
click at [375, 117] on button "button" at bounding box center [443, 123] width 16 height 16
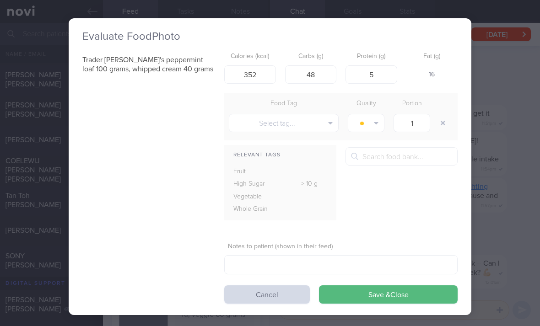
click at [375, 297] on button "Save & Close" at bounding box center [388, 294] width 139 height 18
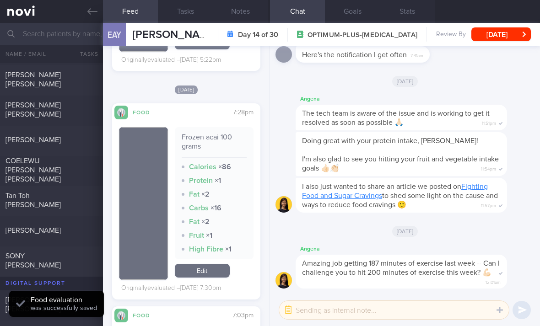
scroll to position [868, 0]
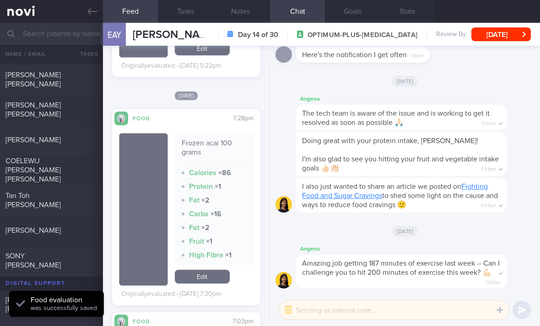
click at [212, 284] on link "Edit" at bounding box center [202, 277] width 55 height 14
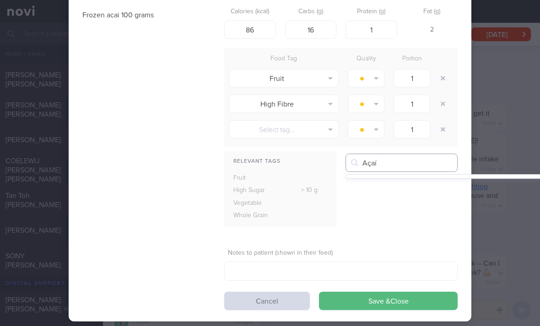
scroll to position [47, 0]
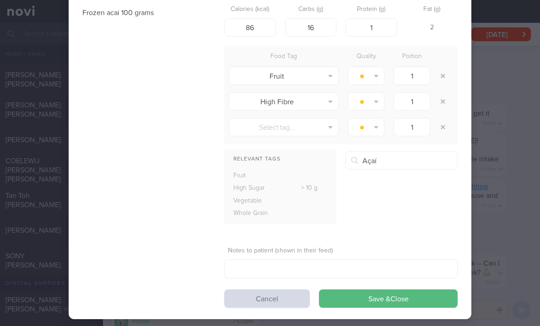
click at [293, 300] on button "Cancel" at bounding box center [267, 299] width 86 height 18
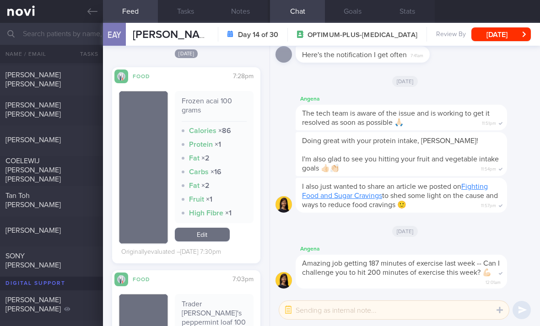
scroll to position [1090, 0]
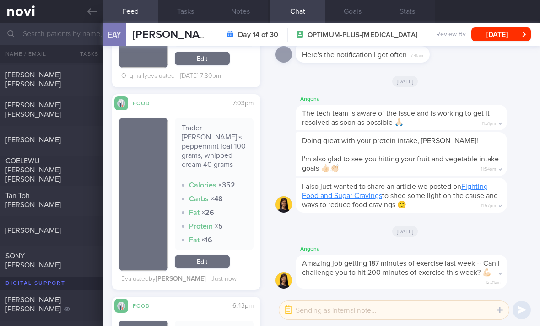
click at [201, 259] on link "Edit" at bounding box center [202, 262] width 55 height 14
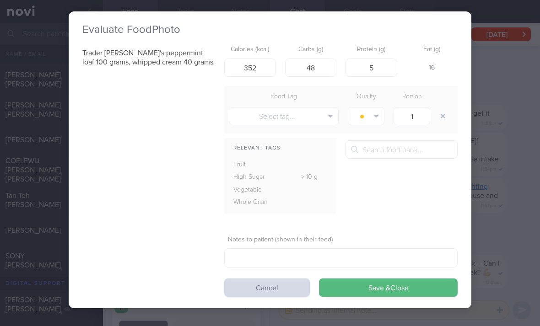
scroll to position [5, 0]
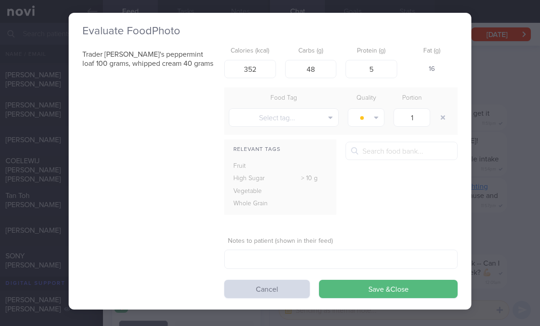
click at [285, 290] on button "Cancel" at bounding box center [267, 289] width 86 height 18
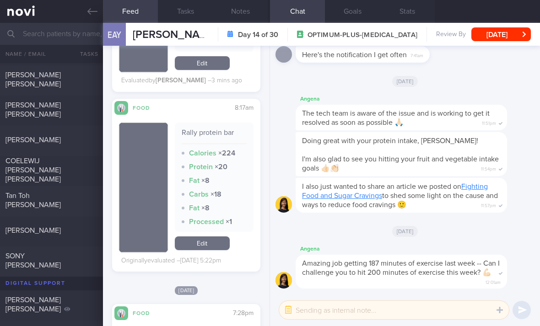
scroll to position [673, 0]
click at [223, 250] on link "Edit" at bounding box center [202, 243] width 55 height 14
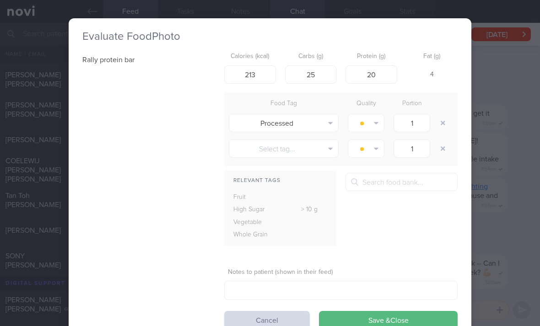
click at [375, 122] on button "button" at bounding box center [443, 123] width 16 height 16
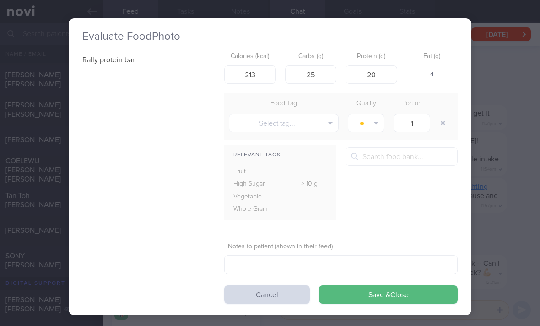
click at [375, 290] on button "Save & Close" at bounding box center [388, 294] width 139 height 18
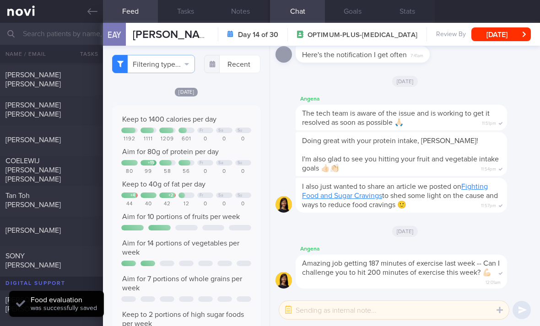
click at [80, 178] on div "COELEWIJ [PERSON_NAME] [PERSON_NAME]" at bounding box center [50, 169] width 90 height 27
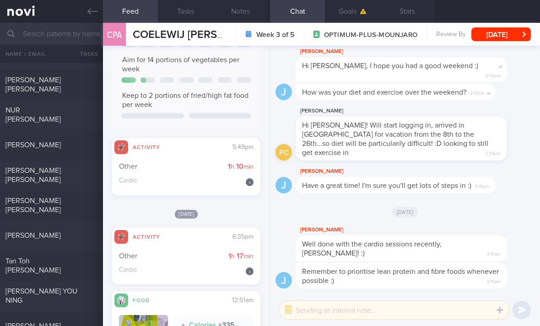
scroll to position [515, 0]
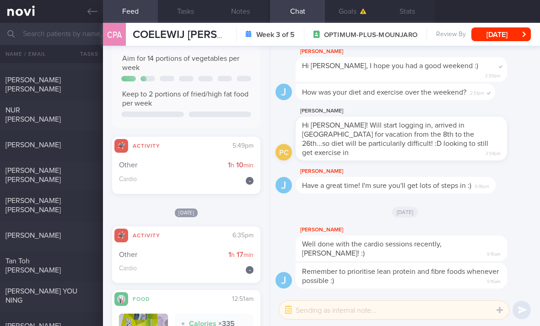
click at [67, 236] on div "[PERSON_NAME]" at bounding box center [50, 235] width 90 height 9
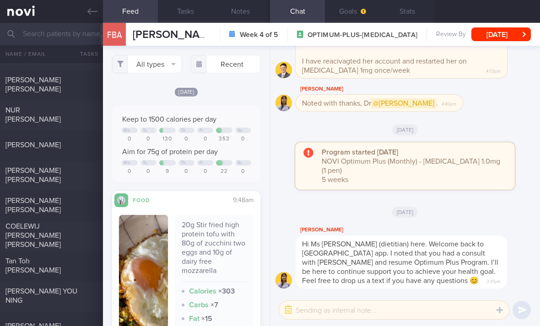
click at [76, 210] on div "[PERSON_NAME] [PERSON_NAME]" at bounding box center [50, 205] width 90 height 18
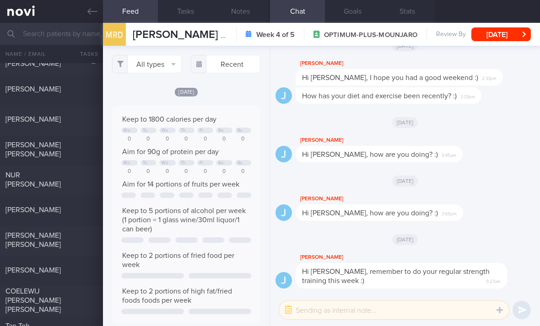
click at [73, 238] on div "[PERSON_NAME] [PERSON_NAME]" at bounding box center [50, 240] width 90 height 18
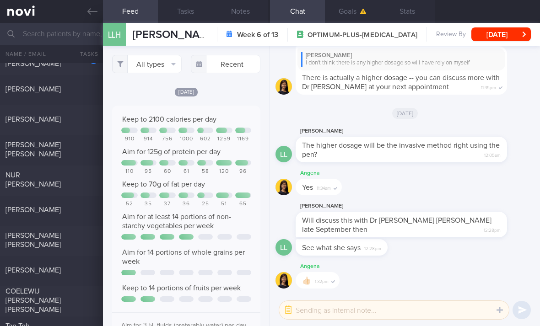
click at [169, 69] on button "All types" at bounding box center [147, 64] width 70 height 18
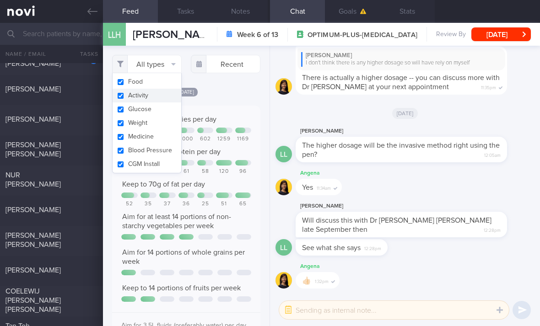
click at [169, 97] on button "Activity" at bounding box center [147, 96] width 69 height 14
click at [168, 112] on button "Glucose" at bounding box center [154, 109] width 82 height 14
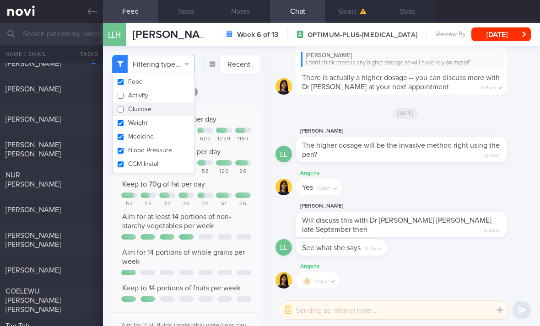
click at [174, 126] on button "Weight" at bounding box center [154, 123] width 82 height 14
click at [172, 138] on button "Medicine" at bounding box center [154, 137] width 82 height 14
click at [170, 156] on button "Blood Pressure" at bounding box center [154, 151] width 82 height 14
click at [170, 155] on button "Blood Pressure" at bounding box center [154, 151] width 82 height 14
click at [178, 157] on button "Blood Pressure" at bounding box center [154, 151] width 82 height 14
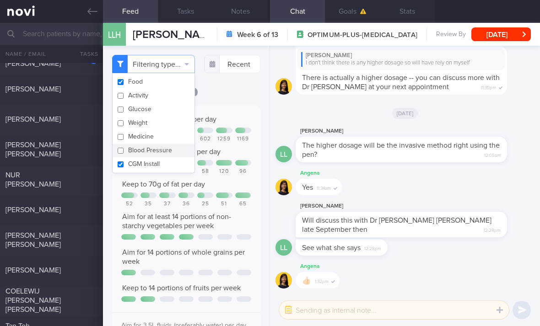
click at [173, 167] on button "CGM Install" at bounding box center [154, 164] width 82 height 14
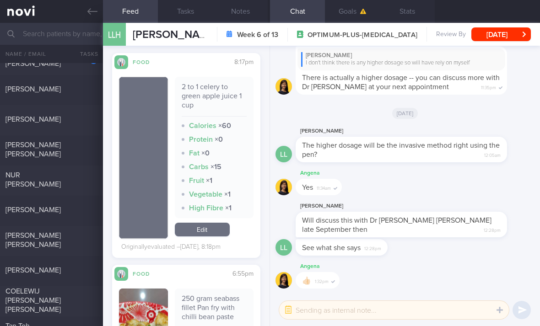
click at [215, 237] on link "Edit" at bounding box center [202, 230] width 55 height 14
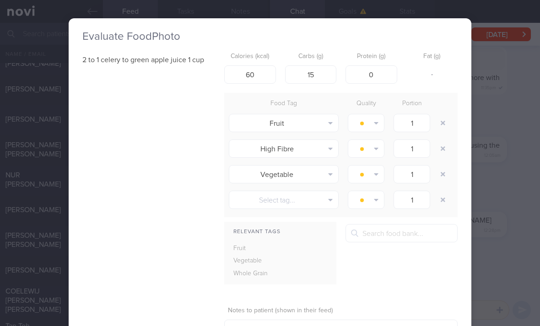
click at [375, 149] on button "button" at bounding box center [443, 148] width 16 height 16
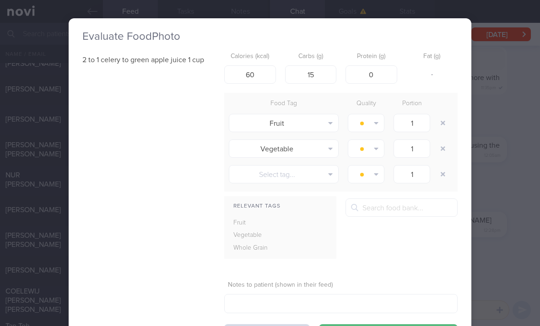
click at [375, 151] on button "button" at bounding box center [443, 148] width 16 height 16
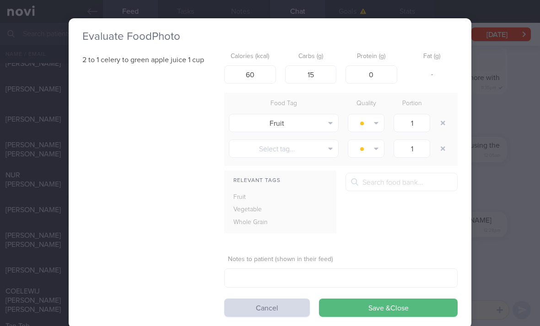
click at [375, 310] on button "Save & Close" at bounding box center [388, 308] width 139 height 18
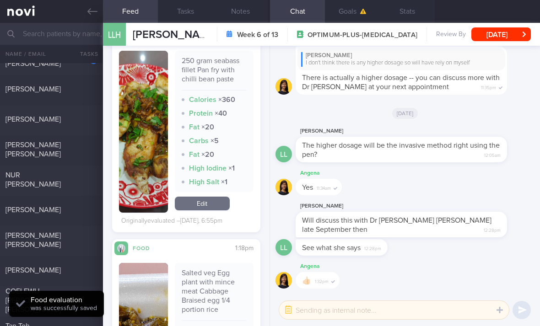
click at [214, 210] on link "Edit" at bounding box center [202, 204] width 55 height 14
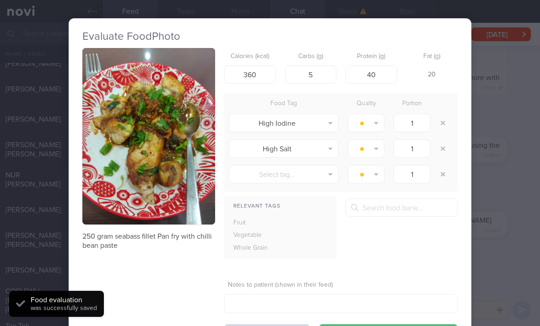
click at [375, 124] on button "button" at bounding box center [443, 123] width 16 height 16
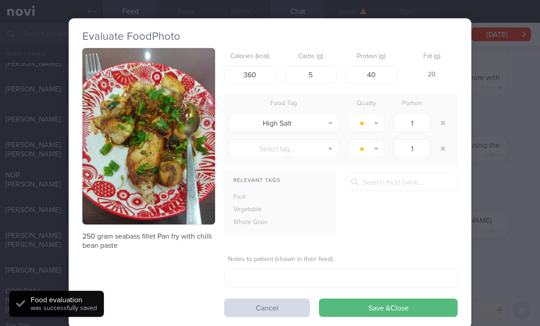
click at [375, 124] on button "button" at bounding box center [443, 123] width 16 height 16
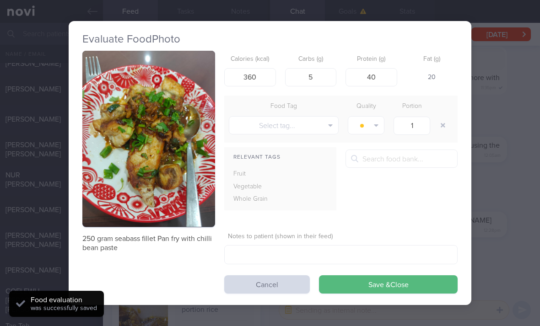
click at [375, 292] on button "Save & Close" at bounding box center [388, 284] width 139 height 18
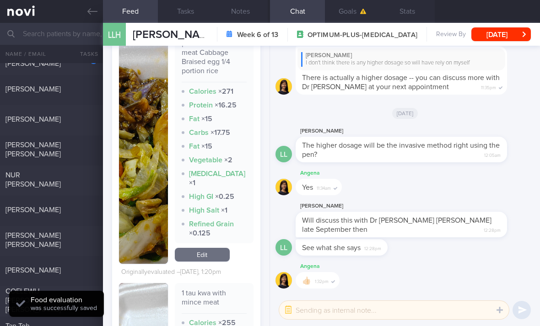
click at [203, 262] on link "Edit" at bounding box center [202, 255] width 55 height 14
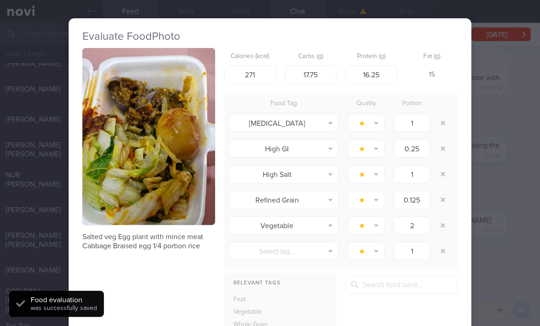
click at [375, 122] on button "button" at bounding box center [443, 123] width 16 height 16
click at [375, 121] on button "button" at bounding box center [443, 123] width 16 height 16
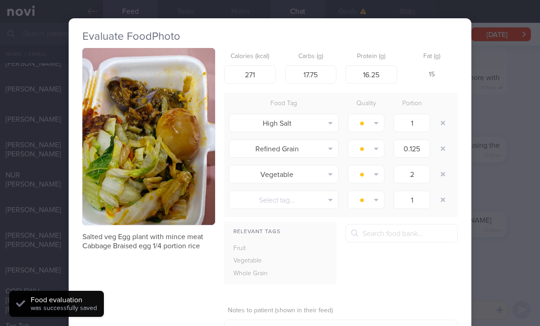
click at [375, 124] on button "button" at bounding box center [443, 123] width 16 height 16
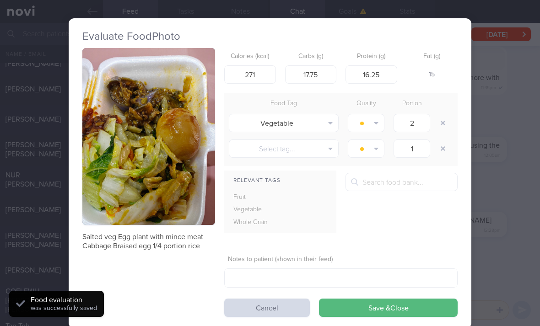
click at [375, 129] on div at bounding box center [444, 123] width 18 height 26
click at [375, 129] on button "button" at bounding box center [443, 123] width 16 height 16
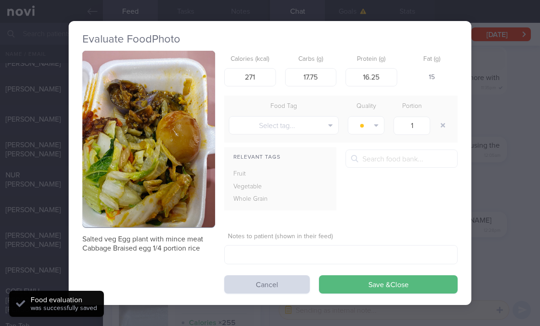
click at [375, 129] on button "button" at bounding box center [443, 125] width 16 height 16
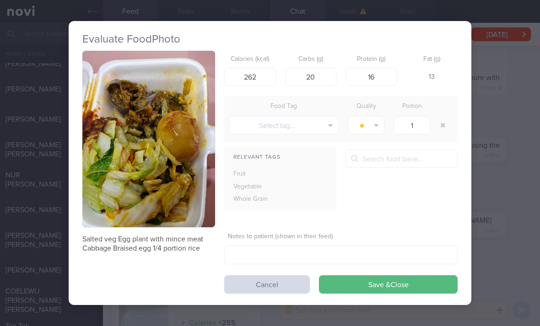
click at [375, 286] on button "Save & Close" at bounding box center [388, 284] width 139 height 18
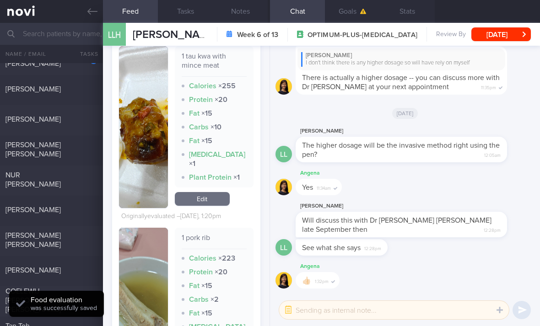
click at [211, 206] on link "Edit" at bounding box center [202, 199] width 55 height 14
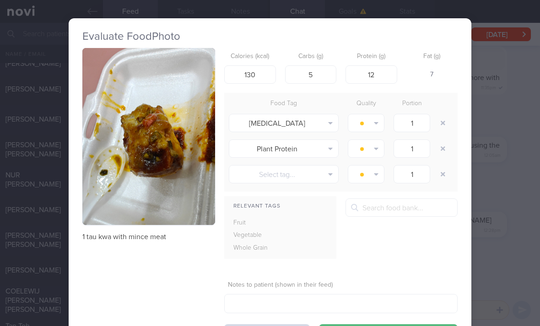
click at [375, 124] on button "button" at bounding box center [443, 123] width 16 height 16
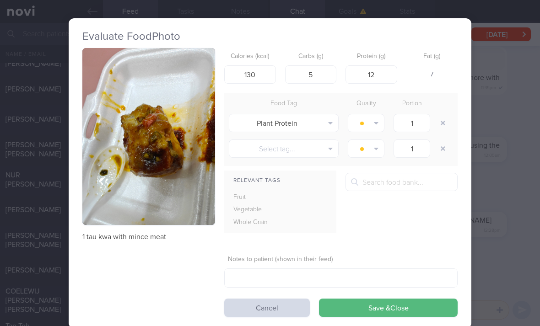
click at [375, 124] on button "button" at bounding box center [443, 123] width 16 height 16
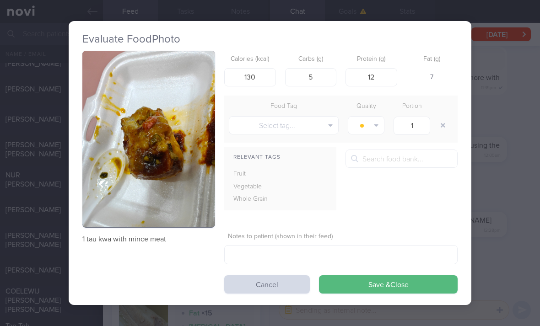
click at [364, 288] on button "Save & Close" at bounding box center [388, 284] width 139 height 18
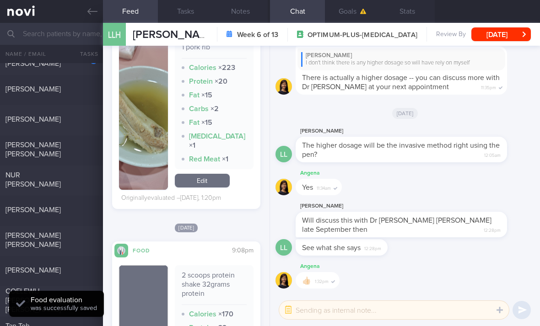
scroll to position [1021, 0]
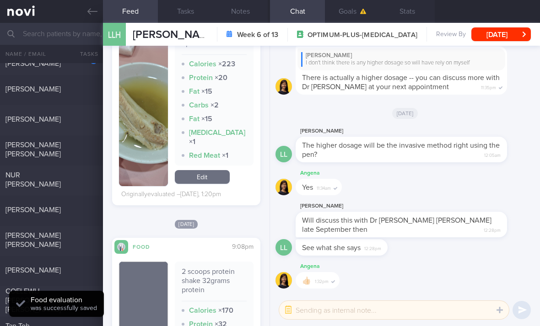
click at [221, 184] on link "Edit" at bounding box center [202, 177] width 55 height 14
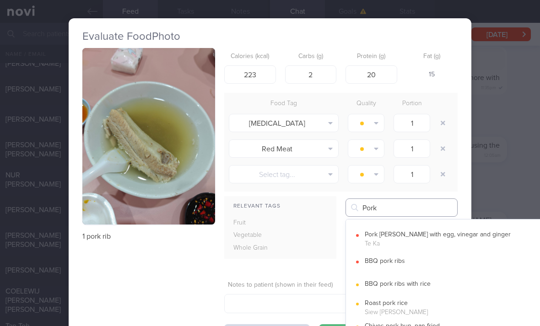
scroll to position [215, 0]
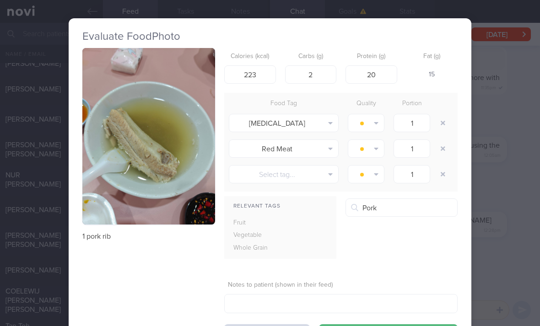
click at [375, 273] on button "BBQ pork ribs" at bounding box center [457, 269] width 223 height 23
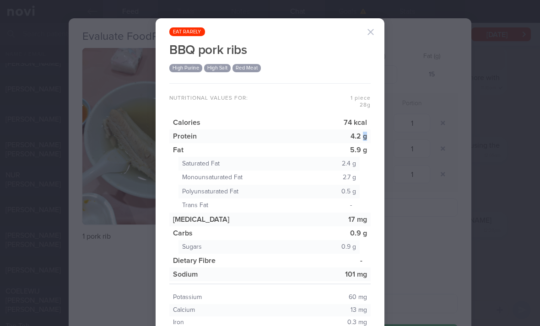
click at [371, 37] on button "button" at bounding box center [370, 32] width 18 height 18
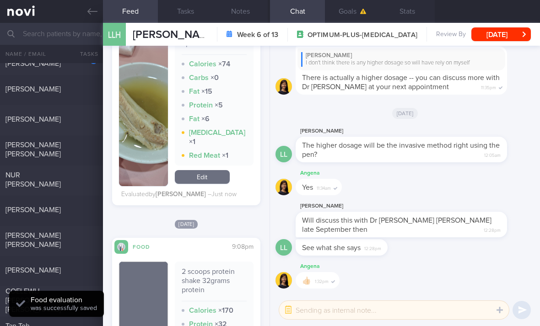
click at [210, 184] on link "Edit" at bounding box center [202, 177] width 55 height 14
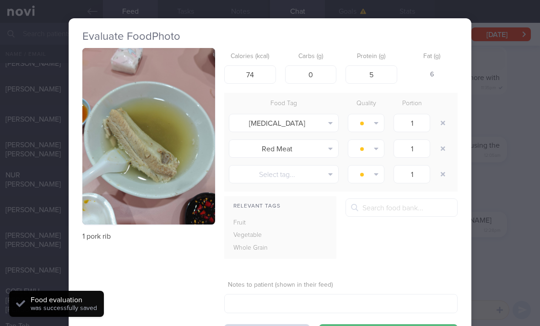
click at [375, 124] on button "button" at bounding box center [443, 123] width 16 height 16
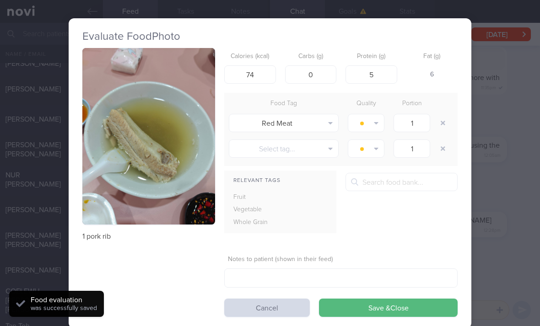
click at [375, 123] on button "button" at bounding box center [443, 123] width 16 height 16
click at [375, 127] on button "button" at bounding box center [443, 123] width 16 height 16
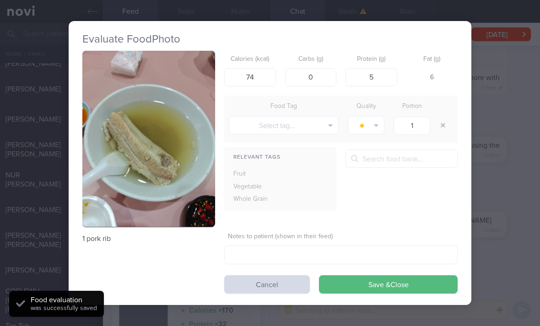
click at [375, 285] on button "Save & Close" at bounding box center [388, 284] width 139 height 18
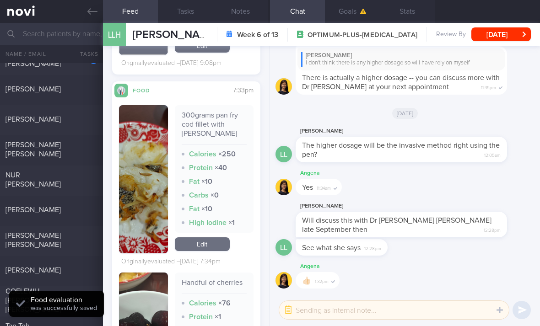
scroll to position [1329, 0]
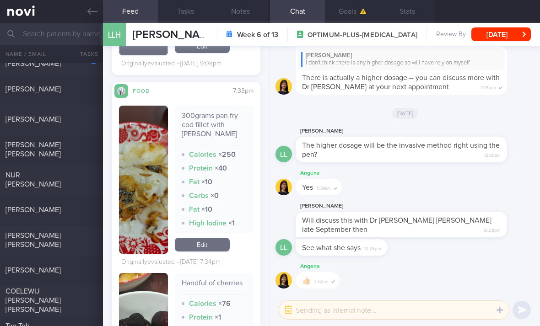
click at [218, 238] on link "Edit" at bounding box center [202, 245] width 55 height 14
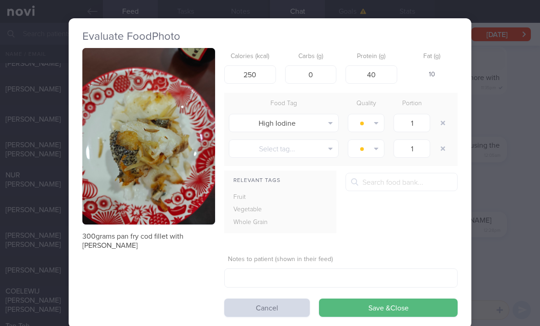
click at [336, 216] on div "High Iodine Alcohol Fried Fruit Healthy Fats High Calcium [MEDICAL_DATA] High F…" at bounding box center [280, 222] width 112 height 13
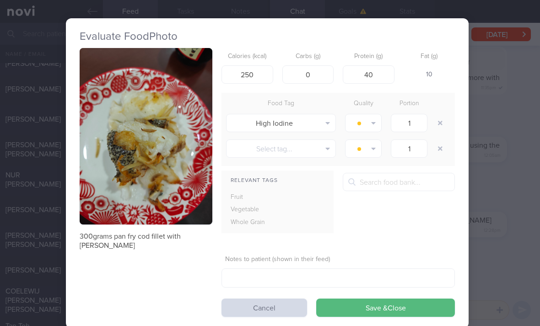
scroll to position [0, 3]
click at [375, 125] on button "button" at bounding box center [440, 123] width 16 height 16
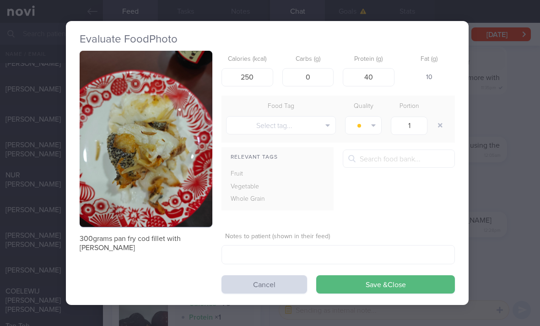
click at [375, 279] on button "Save & Close" at bounding box center [385, 284] width 139 height 18
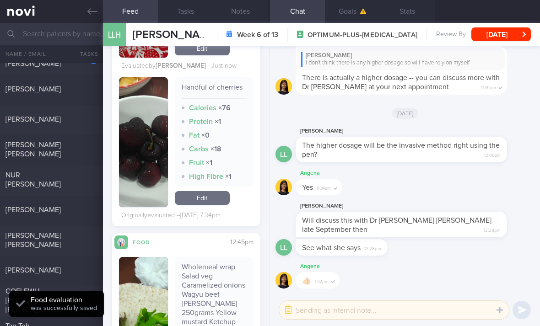
scroll to position [1509, 0]
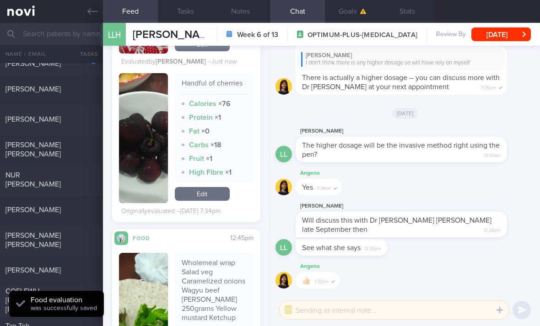
click at [220, 188] on link "Edit" at bounding box center [202, 194] width 55 height 14
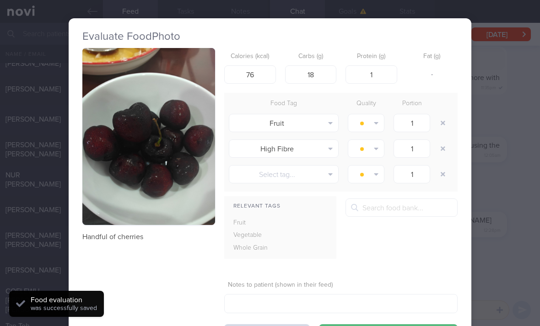
click at [375, 122] on button "button" at bounding box center [443, 123] width 16 height 16
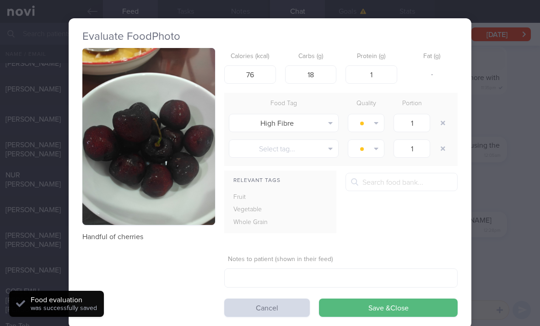
click at [375, 122] on button "button" at bounding box center [443, 123] width 16 height 16
click at [375, 123] on button "button" at bounding box center [443, 123] width 16 height 16
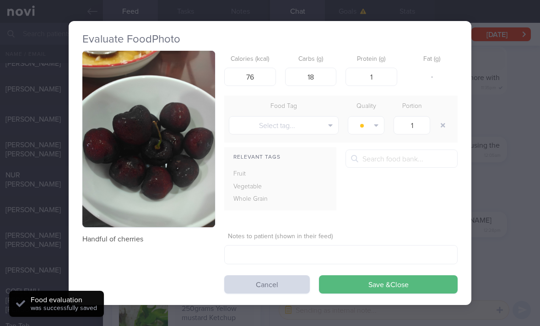
click at [331, 129] on button "Select tag..." at bounding box center [284, 125] width 110 height 18
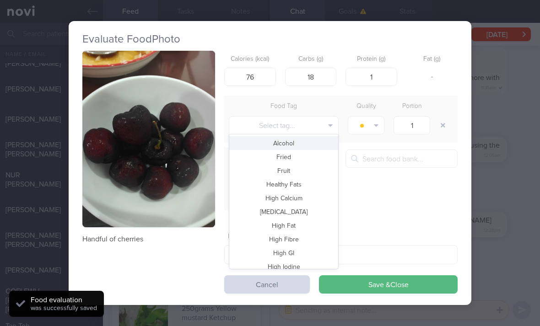
click at [308, 170] on button "Fruit" at bounding box center [283, 171] width 109 height 14
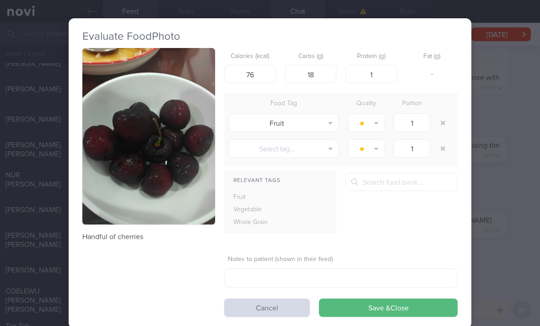
click at [370, 121] on button "button" at bounding box center [366, 123] width 37 height 18
click at [375, 170] on button "Eat anytime" at bounding box center [382, 169] width 68 height 14
click at [375, 313] on button "Save & Close" at bounding box center [388, 308] width 139 height 18
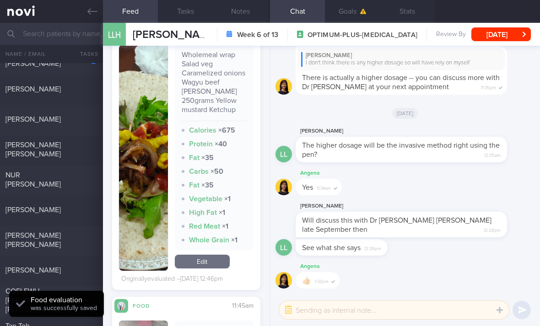
scroll to position [1702, 0]
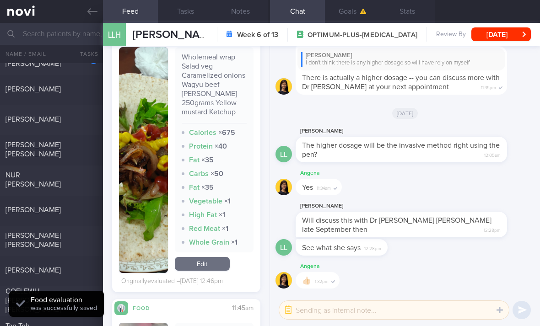
click at [218, 257] on link "Edit" at bounding box center [202, 264] width 55 height 14
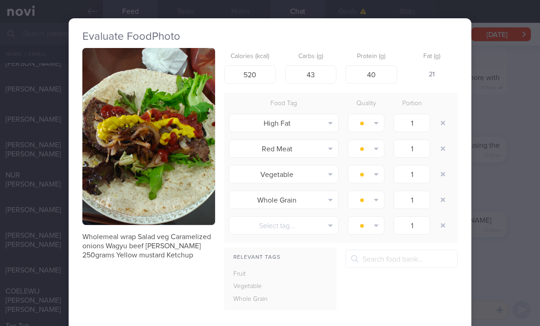
click at [375, 125] on button "button" at bounding box center [443, 123] width 16 height 16
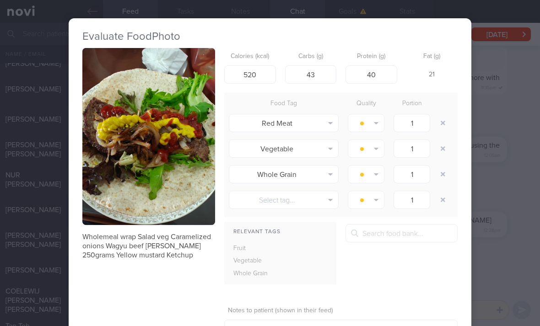
click at [375, 125] on button "button" at bounding box center [443, 123] width 16 height 16
click at [375, 126] on button "button" at bounding box center [443, 123] width 16 height 16
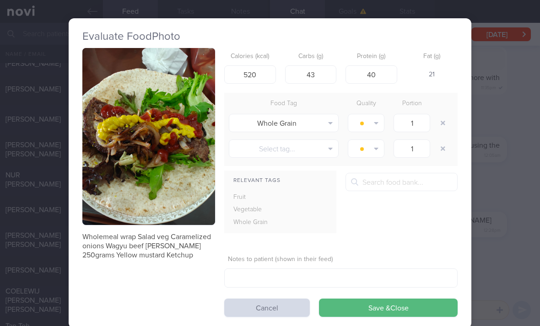
click at [375, 126] on button "button" at bounding box center [443, 123] width 16 height 16
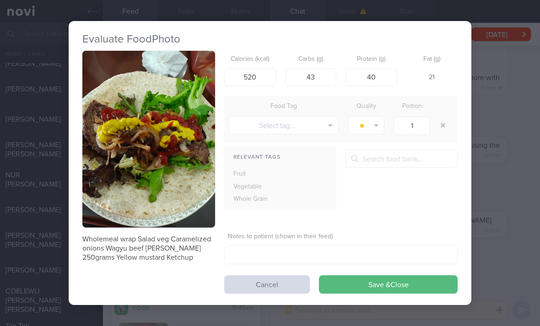
click at [319, 126] on button "Select tag..." at bounding box center [284, 125] width 110 height 18
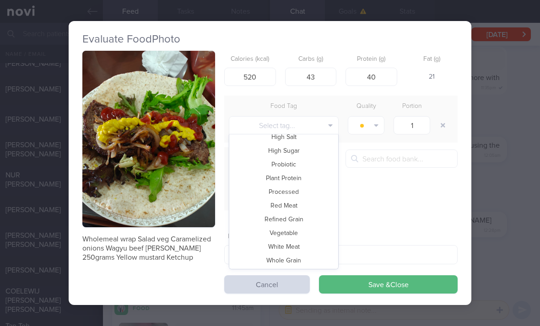
scroll to position [199, 0]
click at [316, 260] on button "Whole Grain" at bounding box center [283, 260] width 109 height 14
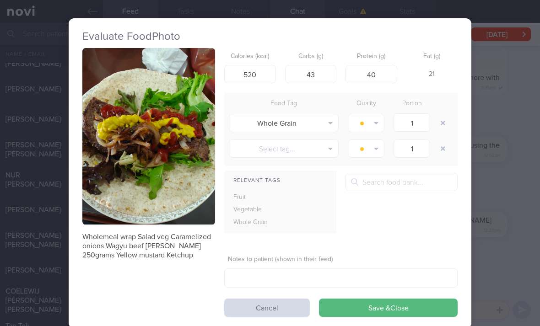
click at [305, 151] on button "Select tag..." at bounding box center [284, 149] width 110 height 18
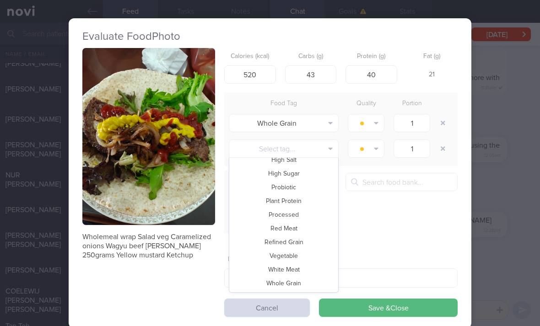
click at [314, 257] on button "Vegetable" at bounding box center [283, 256] width 109 height 14
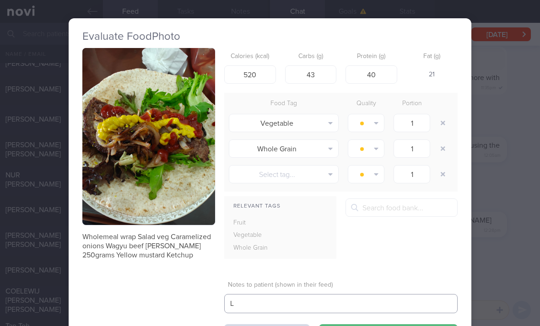
scroll to position [30, 0]
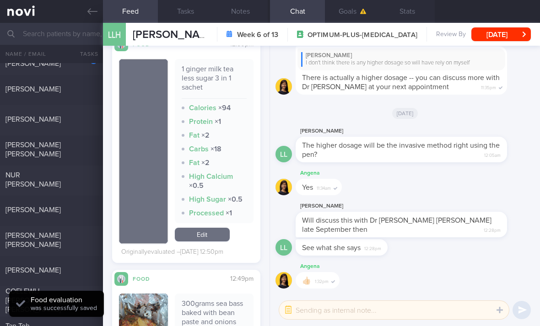
scroll to position [2322, 0]
click at [222, 227] on link "Edit" at bounding box center [202, 234] width 55 height 14
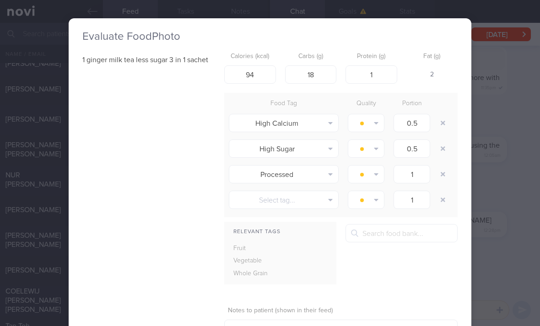
click at [375, 115] on button "button" at bounding box center [443, 123] width 16 height 16
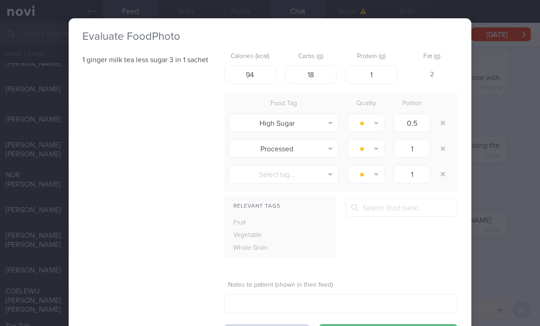
click at [375, 115] on button "button" at bounding box center [443, 123] width 16 height 16
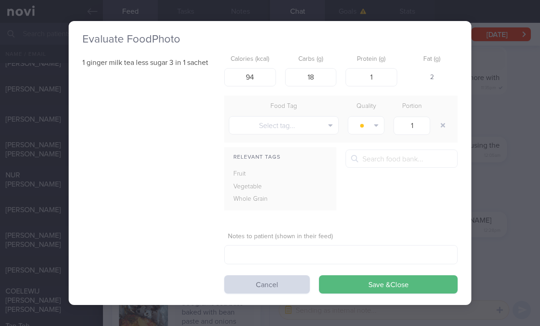
click at [375, 275] on button "Save & Close" at bounding box center [388, 284] width 139 height 18
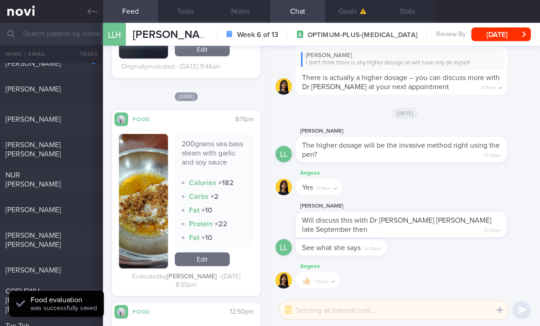
scroll to position [2061, 0]
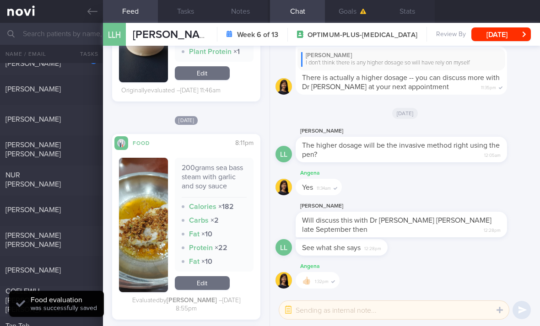
click at [222, 276] on link "Edit" at bounding box center [202, 283] width 55 height 14
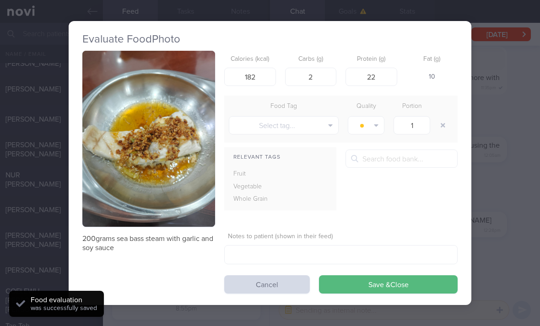
click at [266, 275] on button "Cancel" at bounding box center [267, 284] width 86 height 18
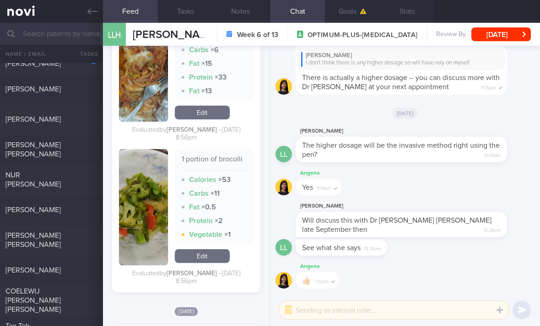
scroll to position [2577, 0]
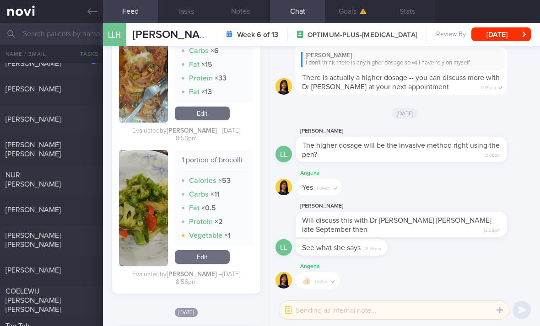
click at [71, 231] on div "[PERSON_NAME] [PERSON_NAME]" at bounding box center [50, 240] width 90 height 18
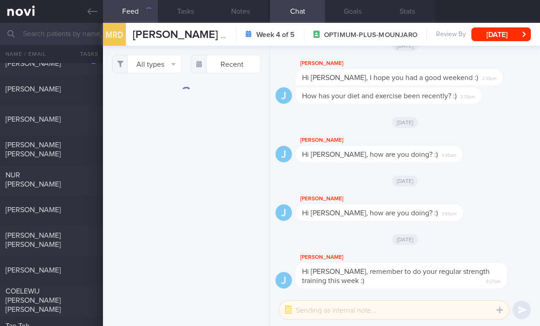
click at [69, 205] on div "[PERSON_NAME]" at bounding box center [51, 210] width 103 height 11
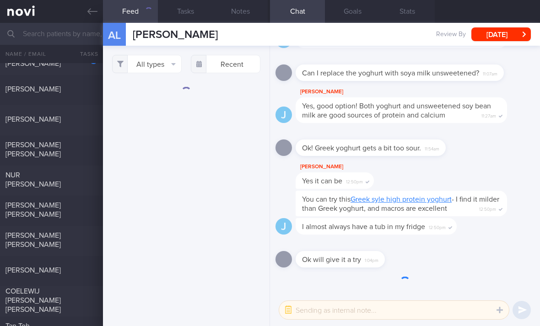
click at [158, 55] on button "All types" at bounding box center [147, 64] width 70 height 18
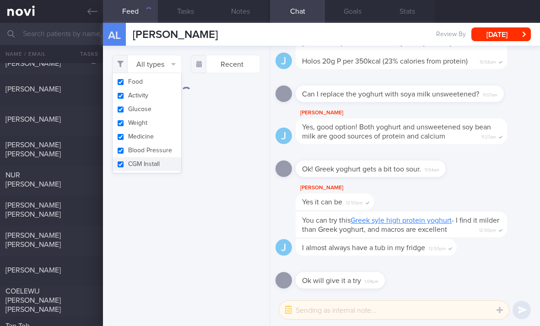
click at [160, 89] on button "Activity" at bounding box center [147, 96] width 69 height 14
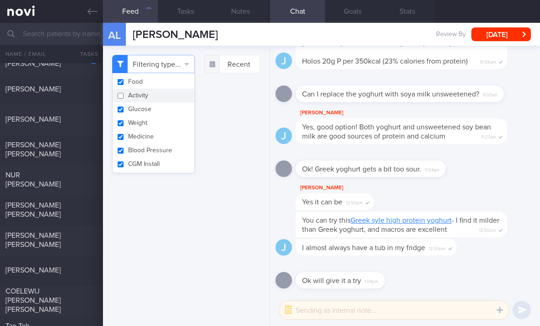
click at [170, 102] on button "Glucose" at bounding box center [154, 109] width 82 height 14
click at [168, 116] on button "Weight" at bounding box center [154, 123] width 82 height 14
click at [169, 130] on button "Medicine" at bounding box center [154, 137] width 82 height 14
click at [168, 144] on button "Blood Pressure" at bounding box center [154, 151] width 82 height 14
click at [163, 157] on button "CGM Install" at bounding box center [154, 164] width 82 height 14
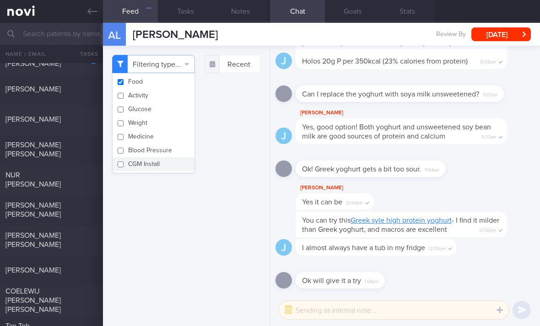
click at [210, 153] on div "Filtering type... Food Activity Glucose Weight Medicine Blood Pressure CGM Inst…" at bounding box center [186, 186] width 167 height 280
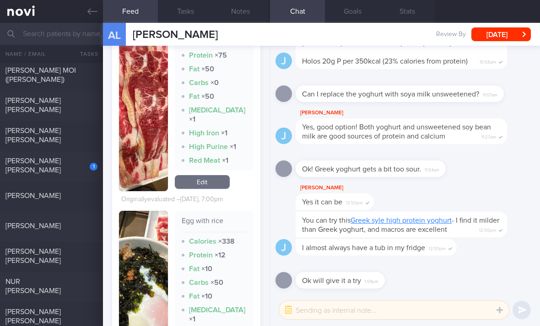
scroll to position [308, 0]
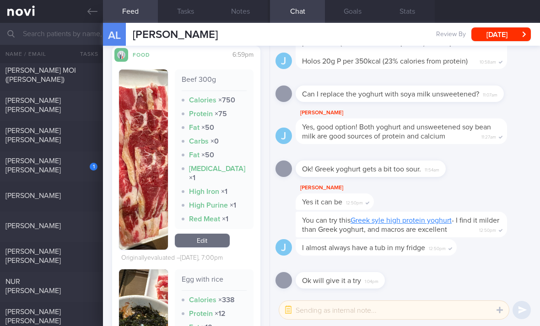
click at [213, 234] on link "Edit" at bounding box center [202, 241] width 55 height 14
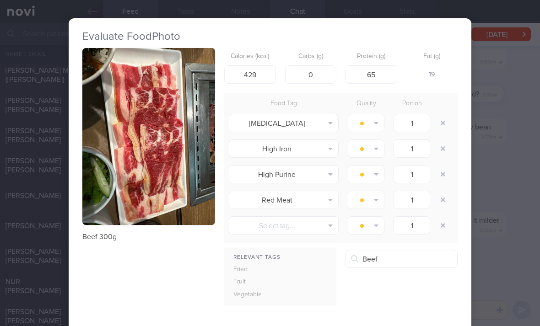
click at [375, 115] on button "button" at bounding box center [443, 123] width 16 height 16
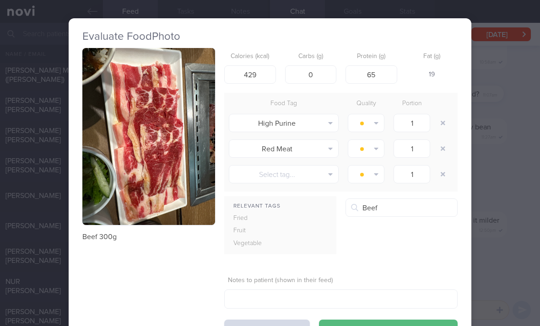
click at [375, 115] on button "button" at bounding box center [443, 123] width 16 height 16
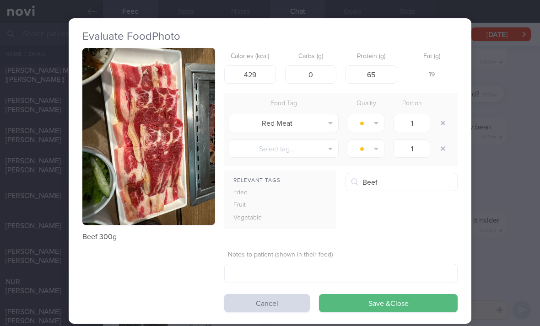
click at [375, 115] on button "button" at bounding box center [443, 123] width 16 height 16
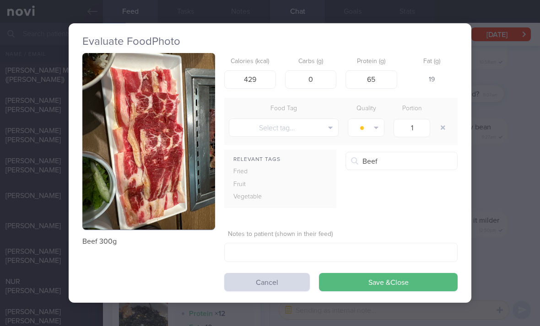
click at [375, 119] on button "button" at bounding box center [443, 127] width 16 height 16
click at [375, 273] on button "Save & Close" at bounding box center [388, 282] width 139 height 18
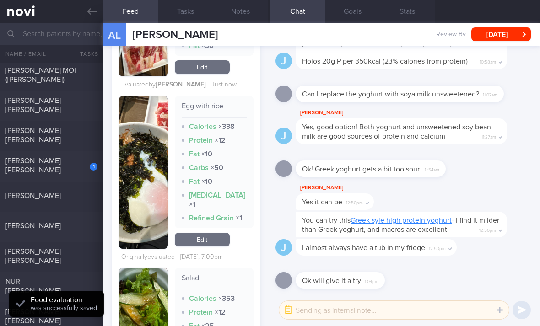
scroll to position [421, 0]
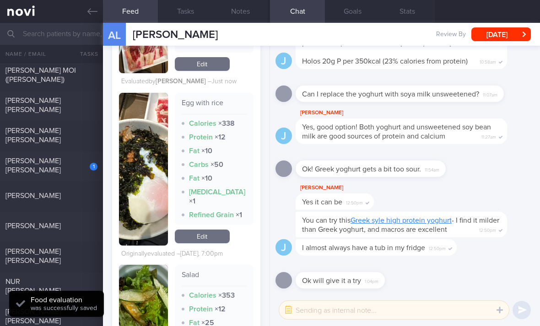
click at [212, 230] on link "Edit" at bounding box center [202, 237] width 55 height 14
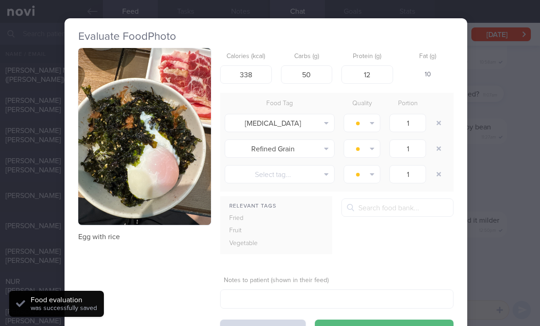
scroll to position [0, 4]
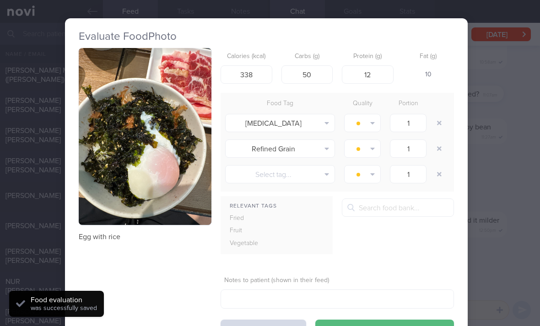
click at [375, 115] on button "button" at bounding box center [439, 123] width 16 height 16
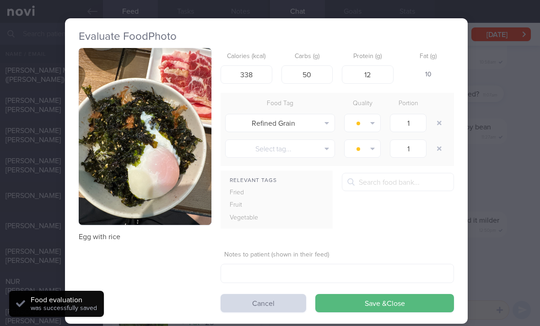
click at [375, 115] on button "button" at bounding box center [439, 123] width 16 height 16
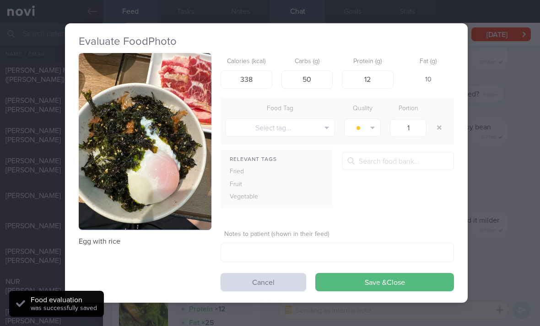
click at [375, 119] on button "button" at bounding box center [439, 127] width 16 height 16
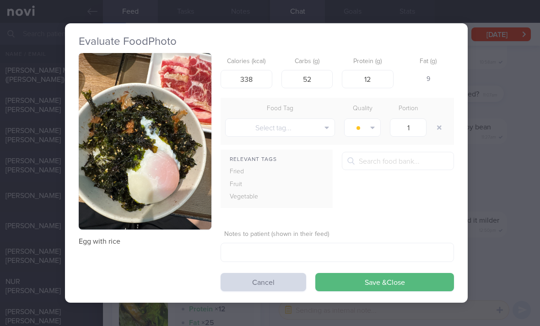
click at [375, 273] on button "Save & Close" at bounding box center [384, 282] width 139 height 18
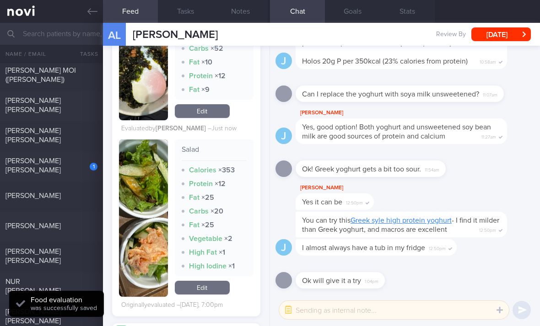
scroll to position [596, 0]
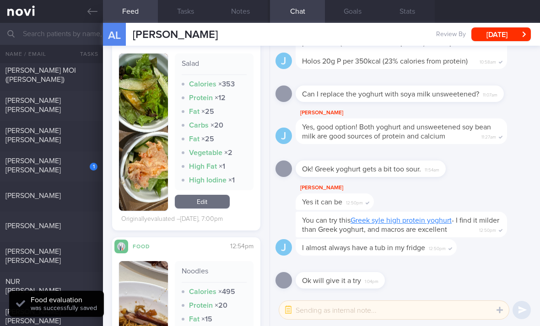
click at [218, 195] on link "Edit" at bounding box center [202, 202] width 55 height 14
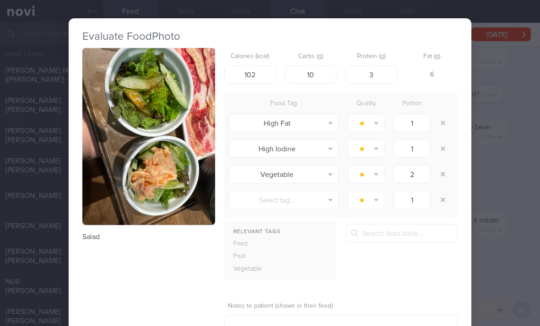
click at [375, 115] on button "button" at bounding box center [443, 123] width 16 height 16
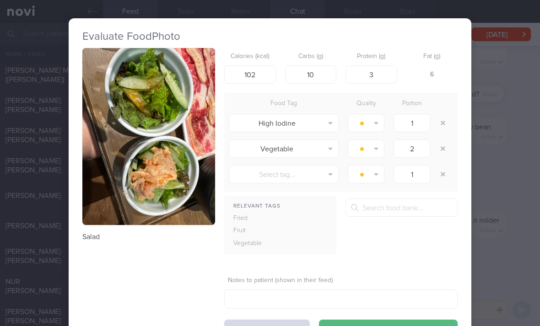
click at [375, 121] on icon "button" at bounding box center [443, 123] width 5 height 5
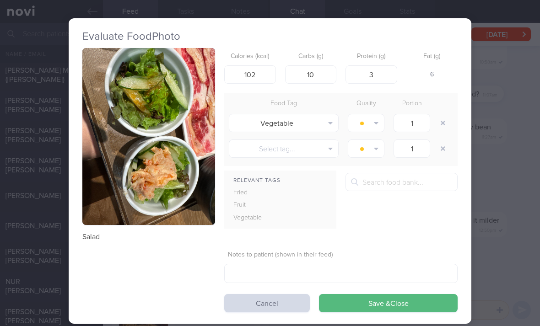
click at [375, 294] on button "Save & Close" at bounding box center [388, 303] width 139 height 18
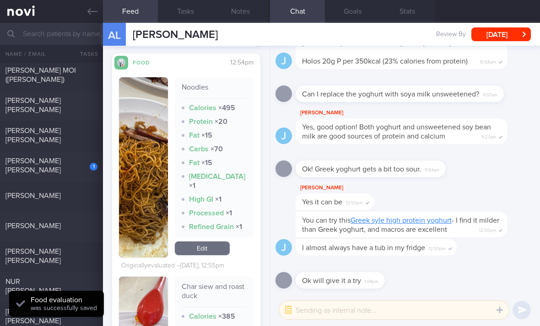
scroll to position [757, 0]
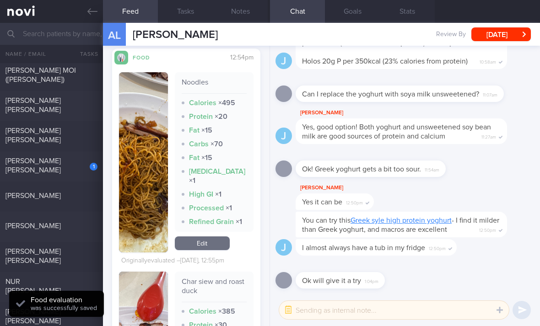
click at [220, 237] on link "Edit" at bounding box center [202, 244] width 55 height 14
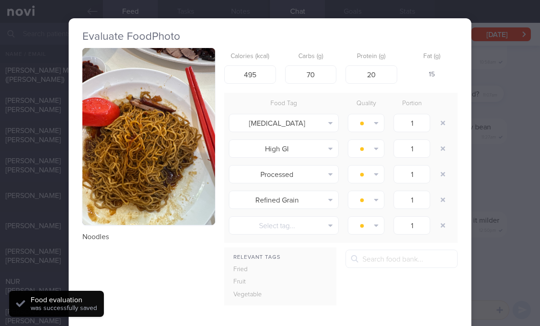
click at [375, 115] on button "button" at bounding box center [443, 123] width 16 height 16
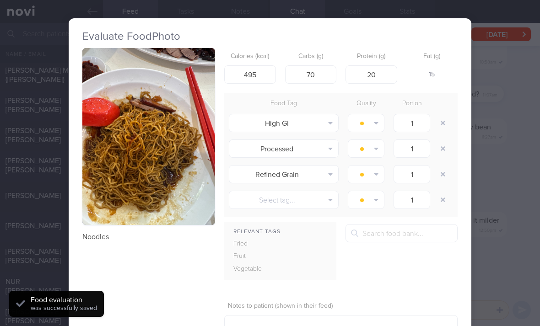
click at [375, 115] on button "button" at bounding box center [443, 123] width 16 height 16
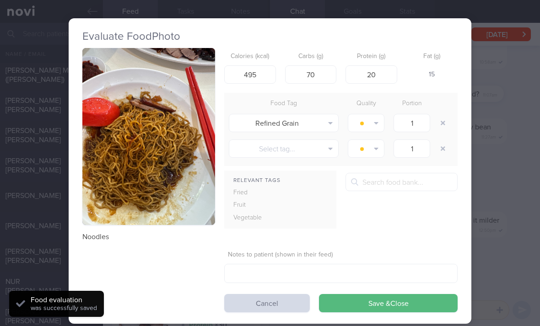
click at [375, 115] on button "button" at bounding box center [443, 123] width 16 height 16
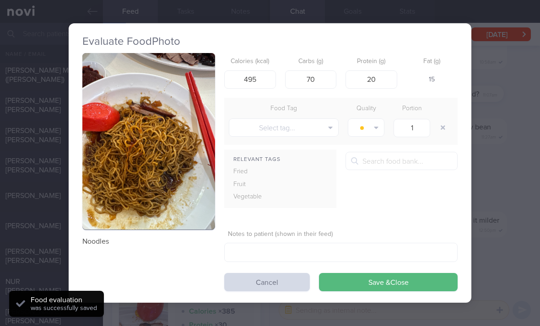
click at [375, 273] on button "Save & Close" at bounding box center [388, 282] width 139 height 18
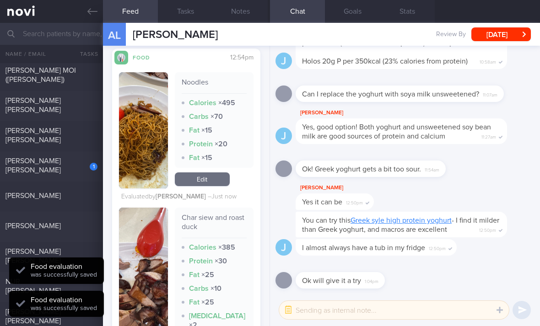
click at [375, 262] on div at bounding box center [354, 266] width 117 height 11
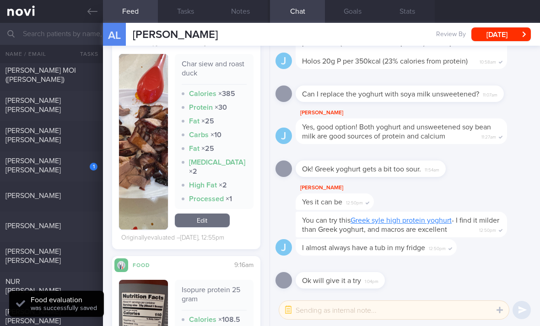
scroll to position [922, 0]
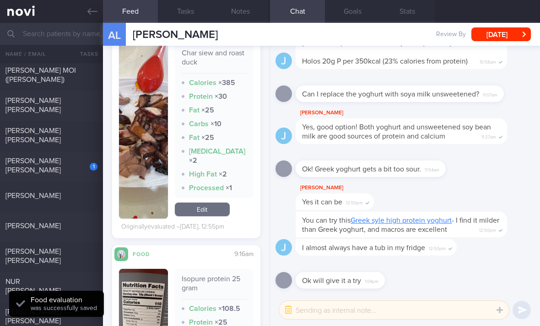
click at [220, 203] on link "Edit" at bounding box center [202, 210] width 55 height 14
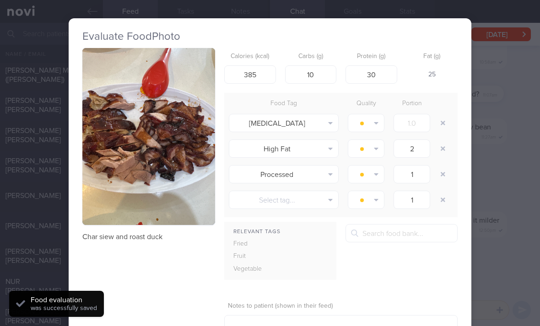
click at [375, 115] on button "button" at bounding box center [443, 123] width 16 height 16
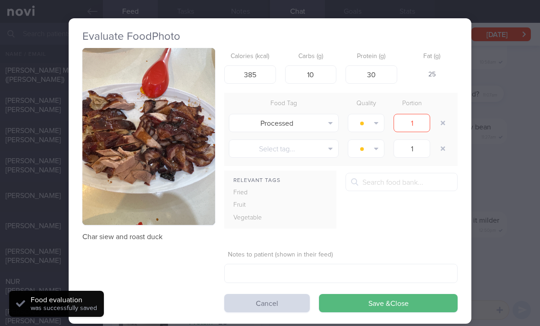
click at [375, 115] on button "button" at bounding box center [443, 123] width 16 height 16
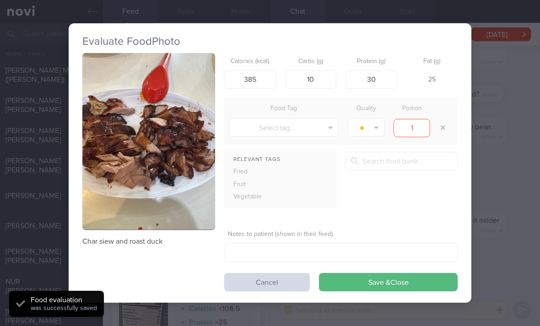
click at [375, 119] on button "button" at bounding box center [443, 127] width 16 height 16
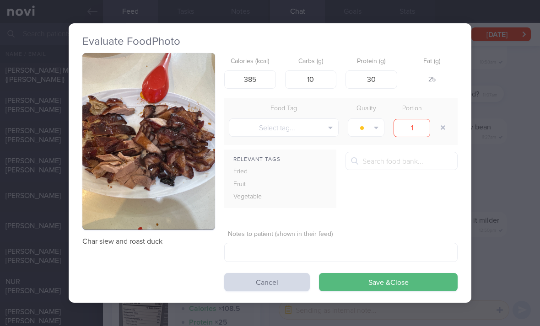
click at [375, 273] on button "Save & Close" at bounding box center [388, 282] width 139 height 18
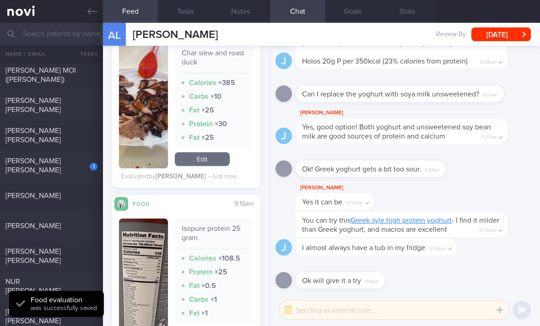
click at [375, 253] on div "I almost always have a tub in my fridge 12:50pm" at bounding box center [376, 247] width 161 height 16
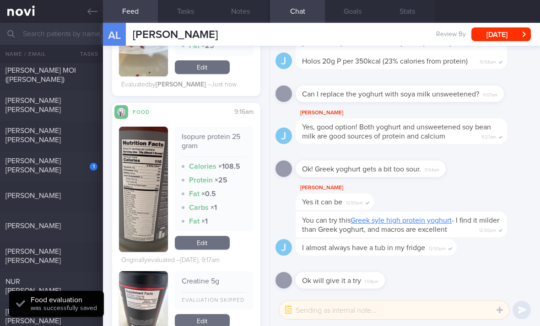
scroll to position [1014, 0]
click at [216, 236] on link "Edit" at bounding box center [202, 243] width 55 height 14
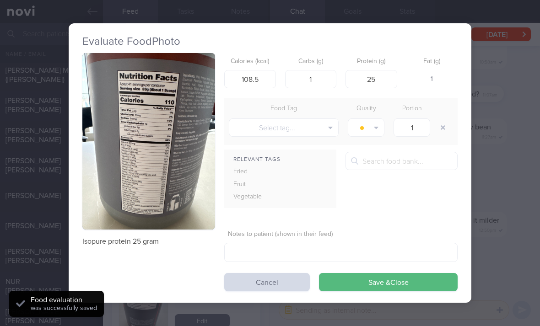
click at [195, 173] on img "button" at bounding box center [148, 141] width 133 height 177
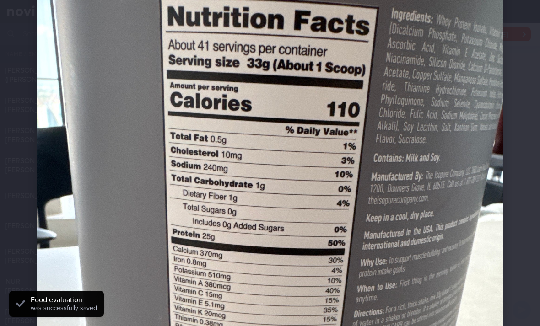
scroll to position [101, 0]
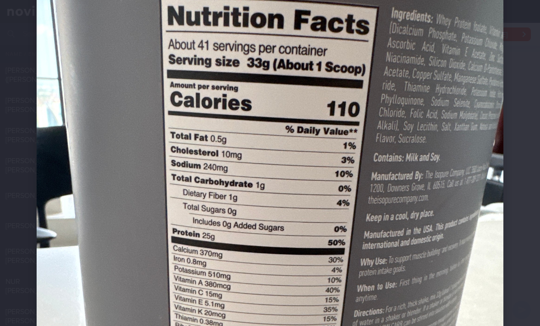
click at [268, 174] on img at bounding box center [270, 246] width 467 height 622
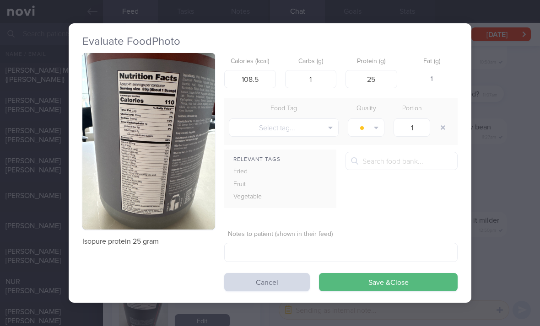
click at [375, 108] on div "Evaluate Food Photo Isopure protein 25 gram Calories (kcal) 108.5 Carbs (g) 1 P…" at bounding box center [270, 163] width 540 height 326
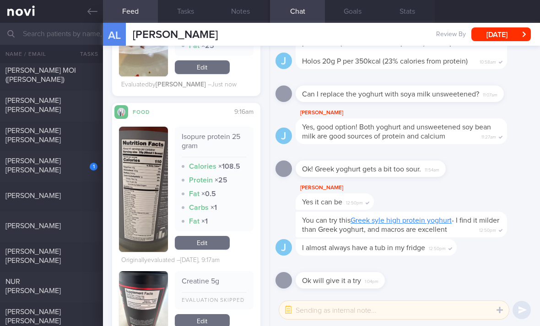
click at [205, 236] on link "Edit" at bounding box center [202, 243] width 55 height 14
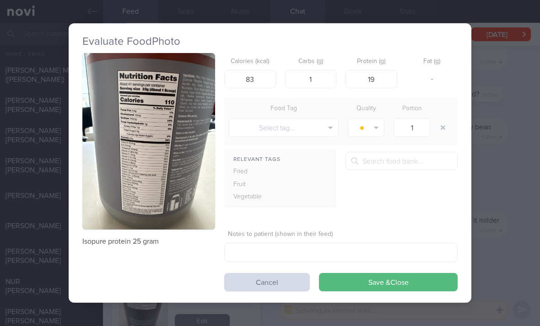
click at [375, 273] on button "Save & Close" at bounding box center [388, 282] width 139 height 18
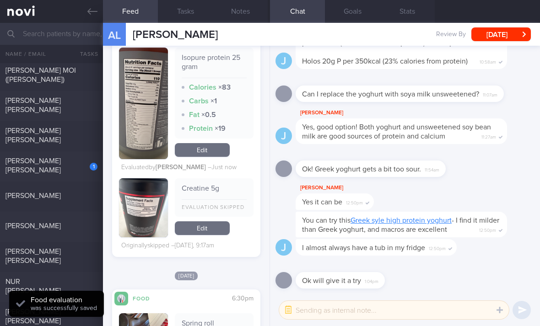
scroll to position [1098, 0]
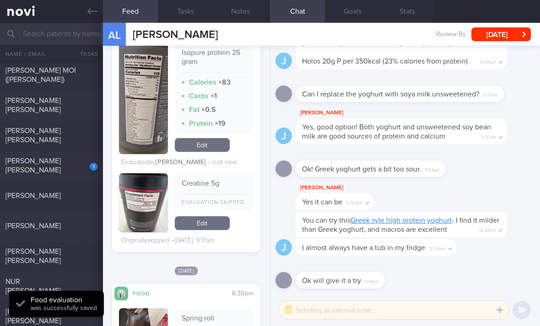
click at [219, 216] on link "Edit" at bounding box center [202, 223] width 55 height 14
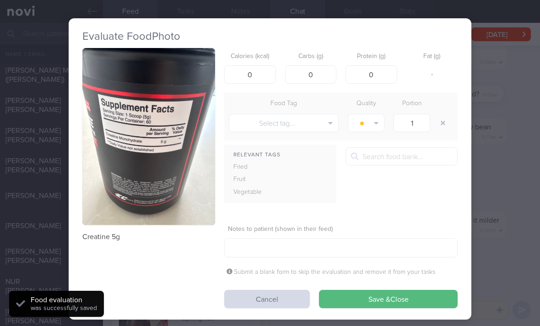
click at [185, 172] on img "button" at bounding box center [148, 136] width 133 height 177
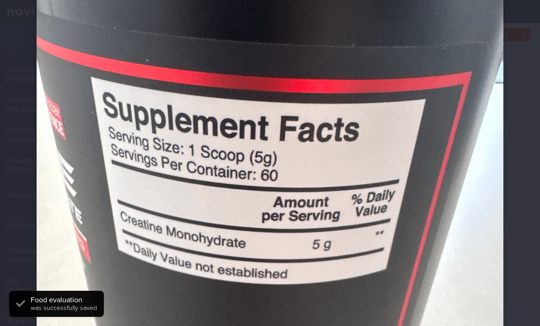
scroll to position [174, 0]
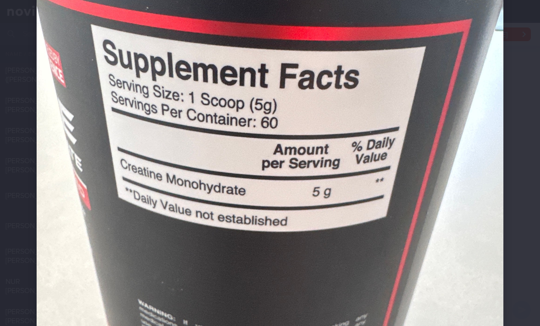
click at [342, 226] on img at bounding box center [270, 174] width 467 height 622
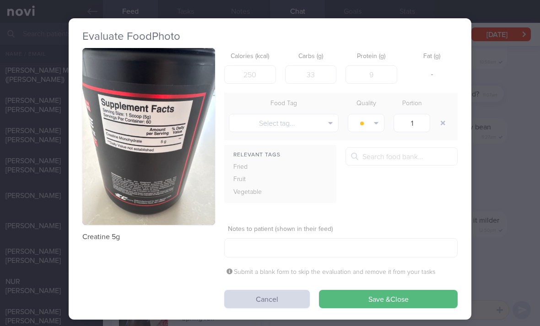
click at [350, 290] on button "Save & Close" at bounding box center [388, 299] width 139 height 18
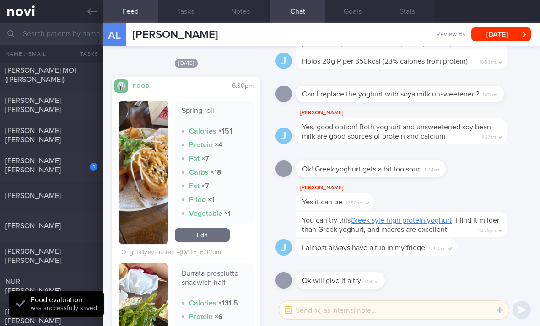
scroll to position [1314, 0]
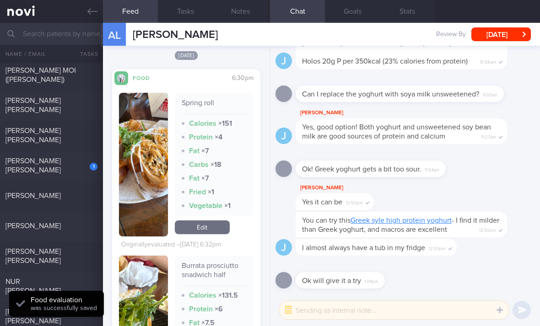
click at [212, 221] on link "Edit" at bounding box center [202, 228] width 55 height 14
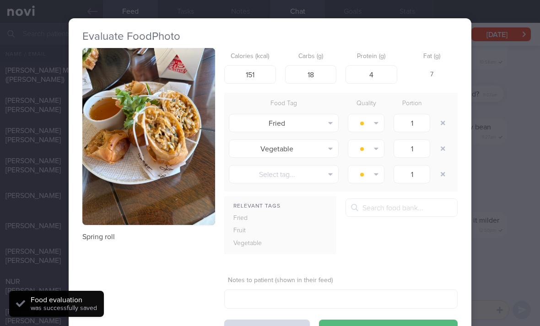
click at [375, 115] on button "button" at bounding box center [443, 123] width 16 height 16
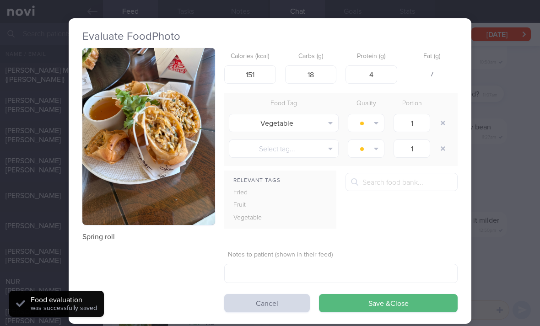
click at [375, 110] on div "Vegetable Alcohol Fried Fruit Healthy Fats High Calcium [MEDICAL_DATA] High Fat…" at bounding box center [340, 123] width 233 height 26
click at [325, 114] on button "Vegetable" at bounding box center [284, 123] width 110 height 18
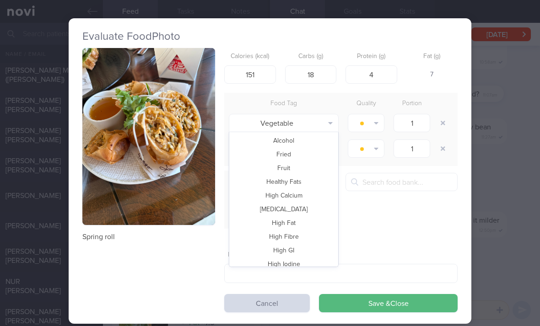
click at [307, 148] on button "Fried" at bounding box center [283, 155] width 109 height 14
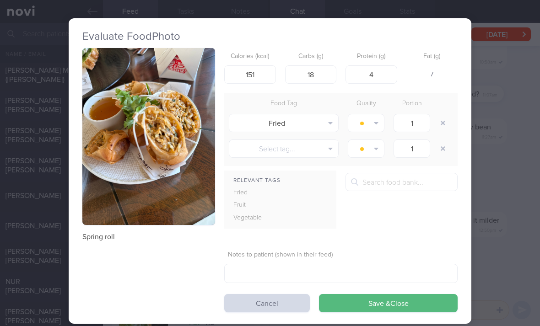
click at [375, 294] on button "Save & Close" at bounding box center [388, 303] width 139 height 18
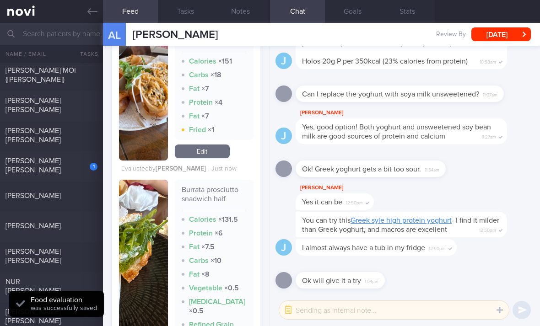
scroll to position [1494, 0]
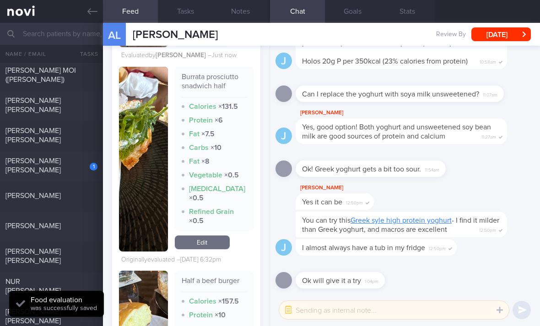
click at [214, 236] on link "Edit" at bounding box center [202, 243] width 55 height 14
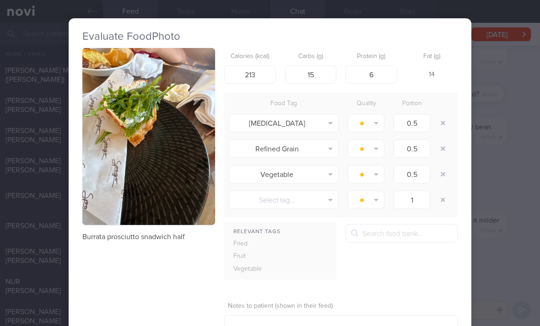
click at [375, 115] on button "button" at bounding box center [443, 123] width 16 height 16
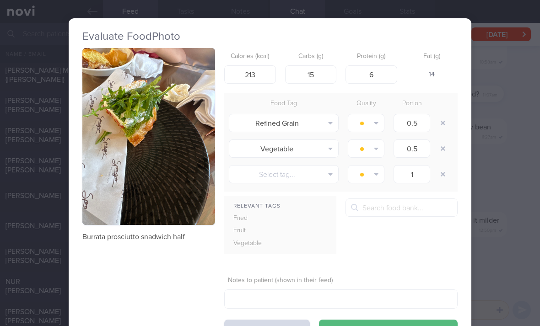
click at [375, 115] on button "button" at bounding box center [443, 123] width 16 height 16
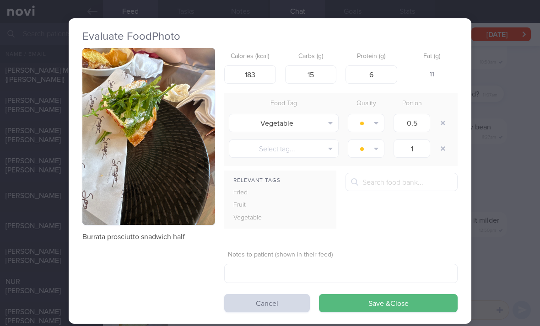
click at [375, 294] on button "Save & Close" at bounding box center [388, 303] width 139 height 18
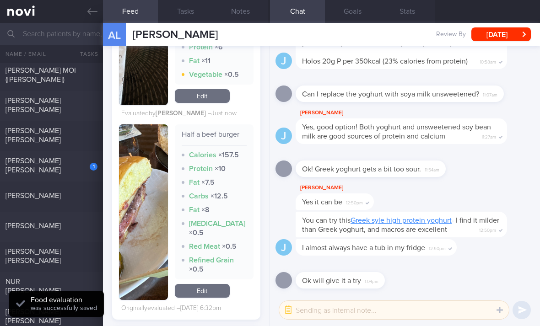
scroll to position [1599, 0]
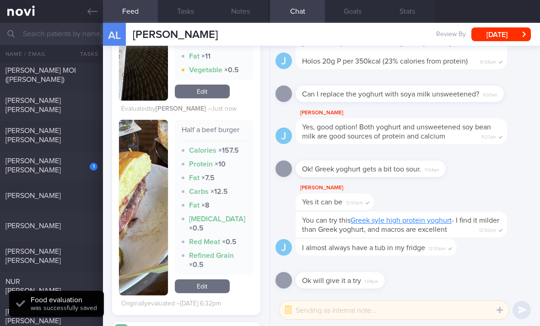
click at [217, 280] on link "Edit" at bounding box center [202, 287] width 55 height 14
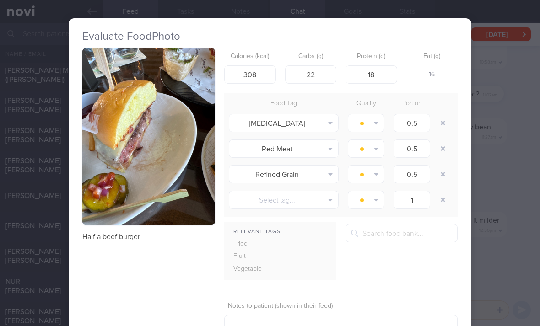
click at [375, 120] on icon "button" at bounding box center [443, 123] width 5 height 6
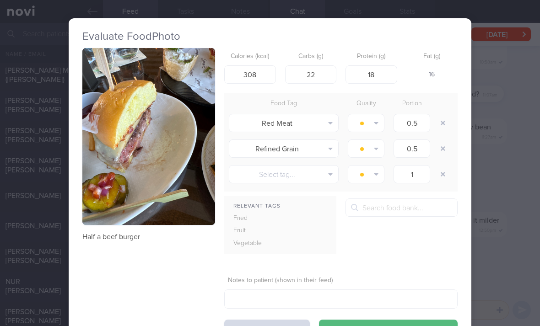
click at [375, 120] on icon "button" at bounding box center [443, 123] width 5 height 6
click at [375, 115] on button "button" at bounding box center [443, 123] width 16 height 16
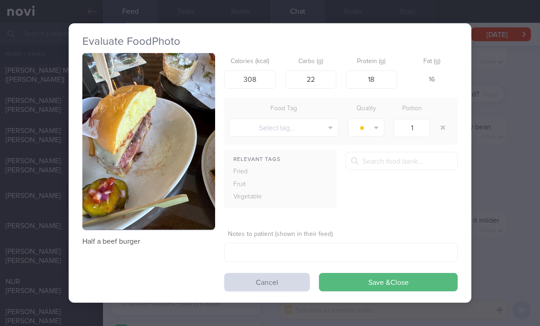
click at [375, 119] on button "button" at bounding box center [443, 127] width 16 height 16
click at [375, 273] on button "Save & Close" at bounding box center [388, 282] width 139 height 18
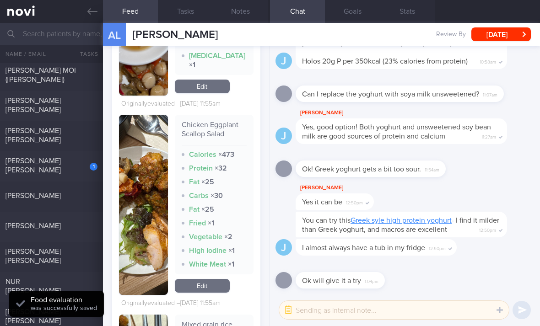
scroll to position [1956, 0]
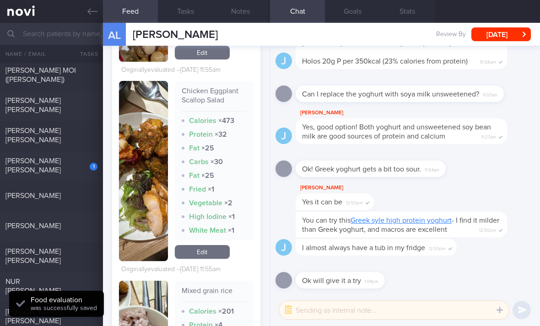
click at [224, 245] on link "Edit" at bounding box center [202, 252] width 55 height 14
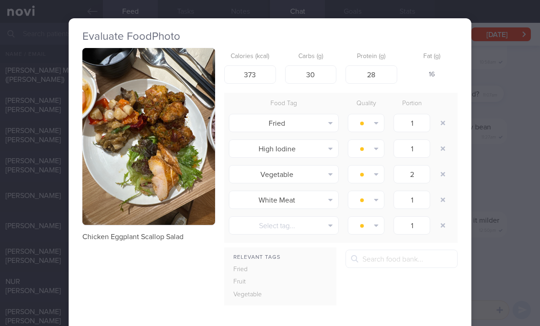
click at [375, 115] on button "button" at bounding box center [443, 123] width 16 height 16
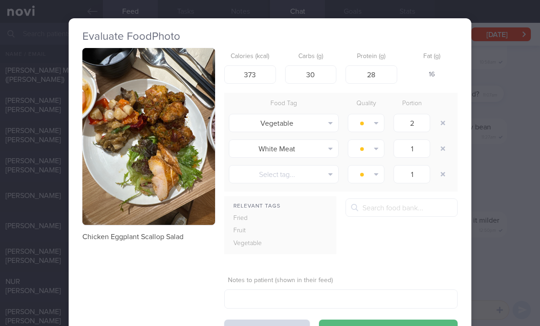
click at [375, 115] on button "button" at bounding box center [443, 123] width 16 height 16
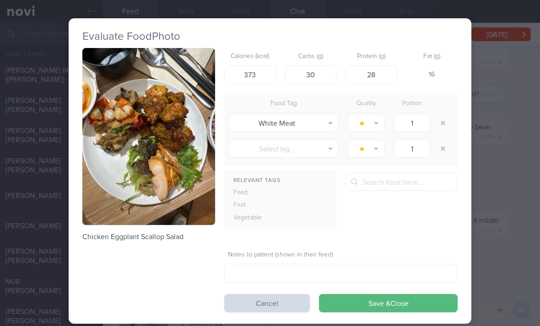
click at [375, 115] on button "button" at bounding box center [443, 123] width 16 height 16
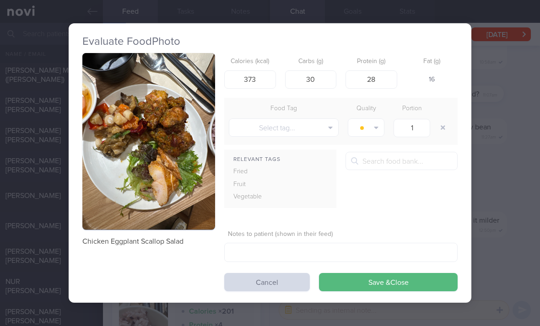
click at [375, 273] on button "Save & Close" at bounding box center [388, 282] width 139 height 18
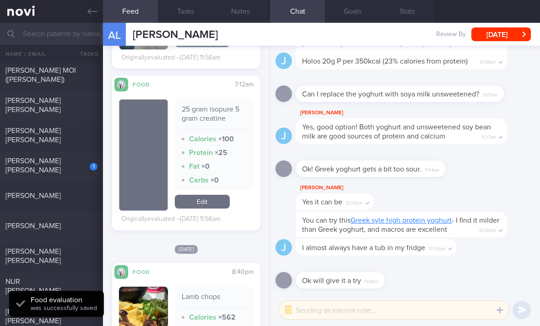
scroll to position [2278, 0]
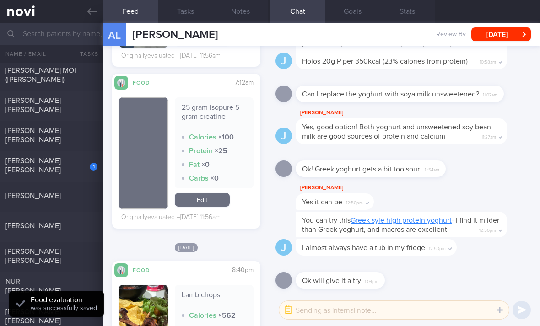
click at [217, 193] on link "Edit" at bounding box center [202, 200] width 55 height 14
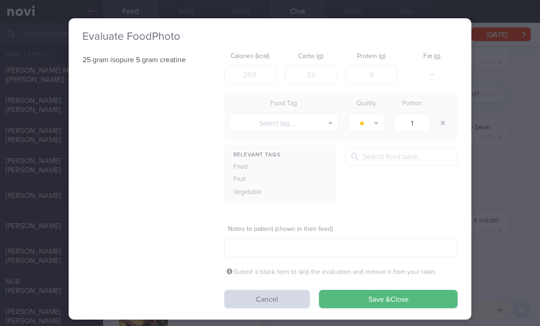
click at [367, 290] on button "Save & Close" at bounding box center [388, 299] width 139 height 18
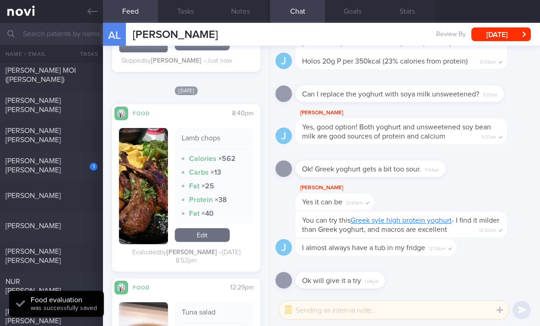
scroll to position [2377, 0]
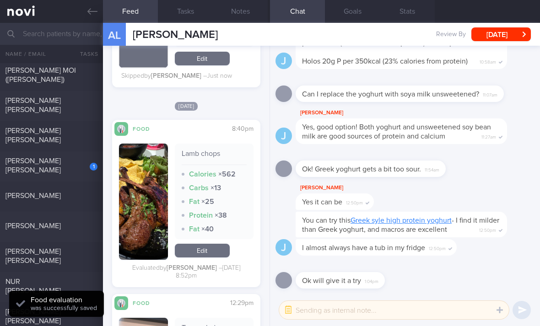
click at [73, 277] on div "NUR [PERSON_NAME]" at bounding box center [50, 286] width 90 height 18
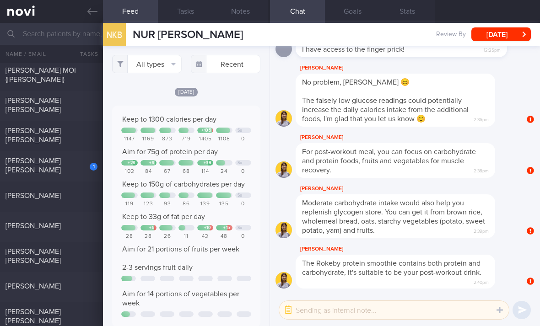
scroll to position [34, 136]
click at [151, 55] on button "All types" at bounding box center [147, 64] width 70 height 18
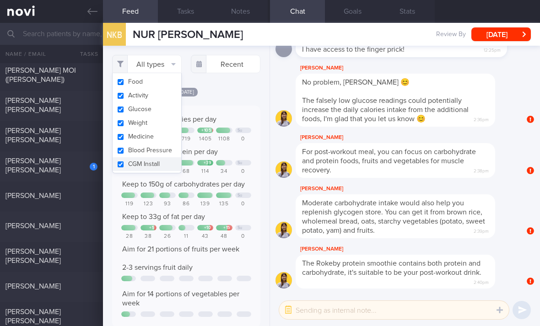
click at [170, 89] on button "Activity" at bounding box center [147, 96] width 69 height 14
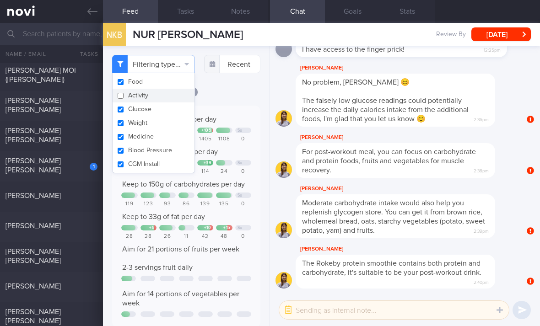
click at [171, 116] on button "Weight" at bounding box center [154, 123] width 82 height 14
click at [178, 102] on button "Glucose" at bounding box center [154, 109] width 82 height 14
click at [178, 116] on button "Weight" at bounding box center [154, 123] width 82 height 14
click at [175, 130] on button "Medicine" at bounding box center [154, 137] width 82 height 14
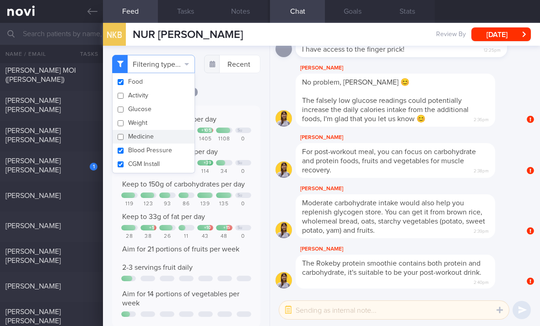
click at [178, 144] on button "Blood Pressure" at bounding box center [154, 151] width 82 height 14
click at [178, 157] on button "CGM Install" at bounding box center [154, 164] width 82 height 14
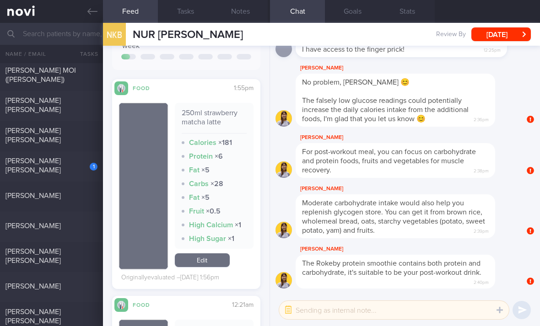
click at [224, 253] on link "Edit" at bounding box center [202, 260] width 55 height 14
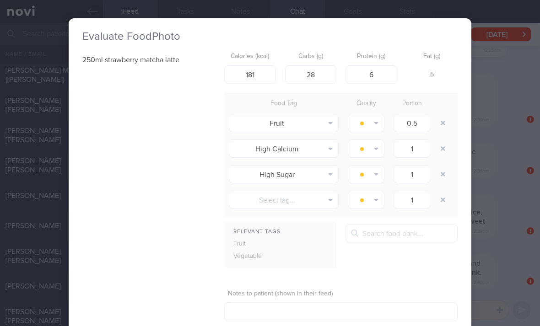
click at [375, 120] on icon "button" at bounding box center [443, 123] width 5 height 6
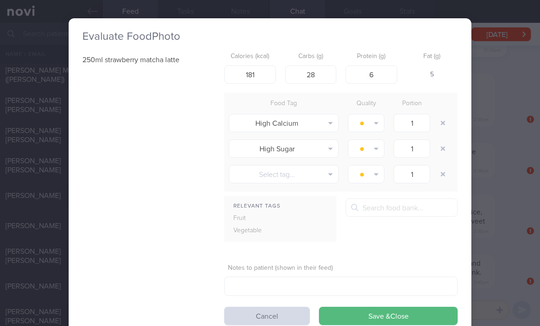
click at [375, 121] on icon "button" at bounding box center [443, 123] width 5 height 5
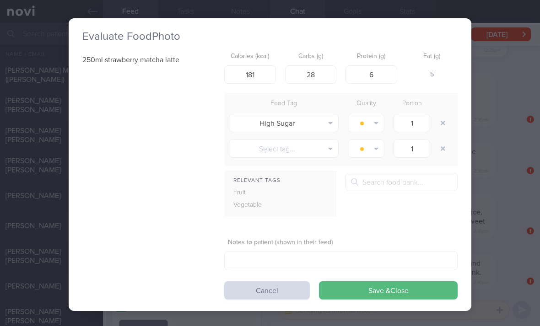
click at [375, 273] on div "Evaluate Food Photo 250ml strawberry matcha latte Calories (kcal) 181 Carbs (g)…" at bounding box center [270, 164] width 403 height 293
click at [375, 281] on button "Save & Close" at bounding box center [388, 290] width 139 height 18
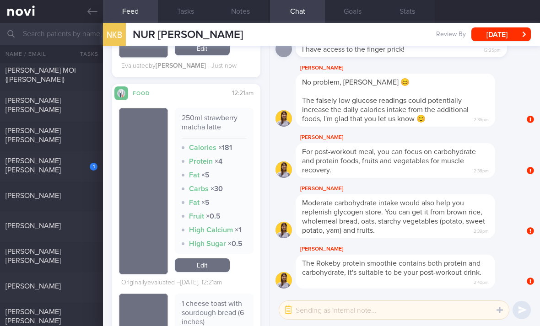
click at [214, 258] on link "Edit" at bounding box center [202, 265] width 55 height 14
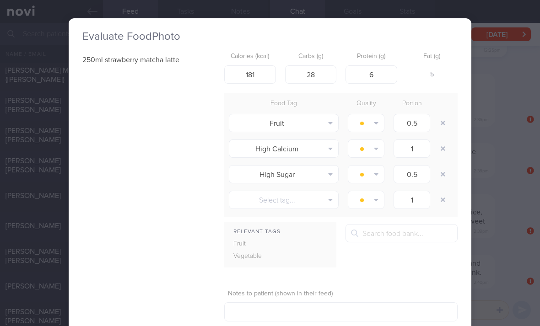
click at [375, 110] on div at bounding box center [444, 123] width 18 height 26
click at [375, 115] on button "button" at bounding box center [443, 123] width 16 height 16
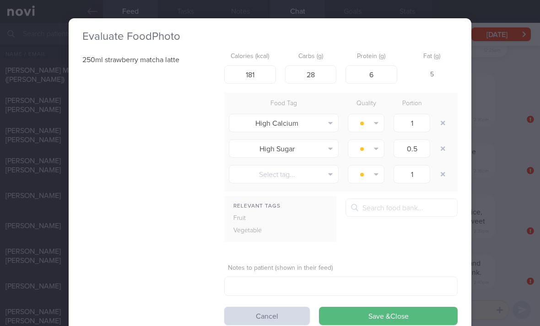
click at [375, 115] on button "button" at bounding box center [443, 123] width 16 height 16
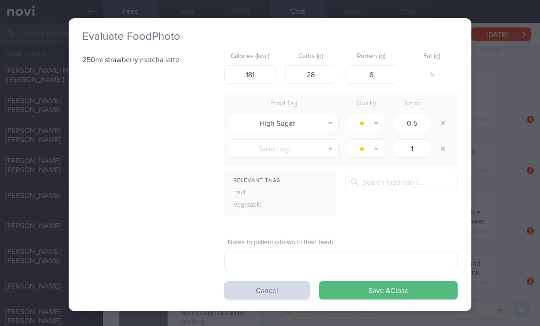
click at [375, 281] on button "Save & Close" at bounding box center [388, 290] width 139 height 18
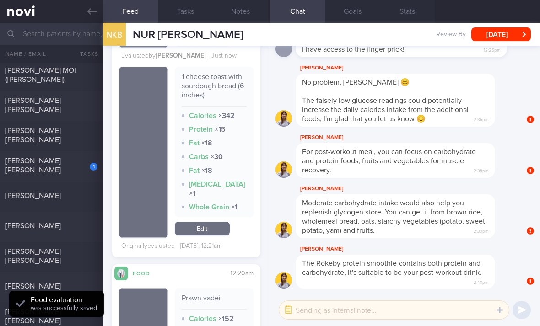
click at [211, 222] on link "Edit" at bounding box center [202, 229] width 55 height 14
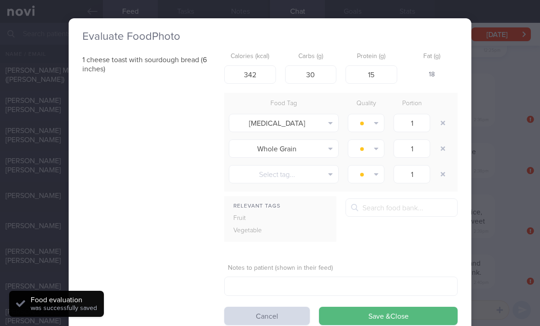
click at [375, 115] on button "button" at bounding box center [443, 123] width 16 height 16
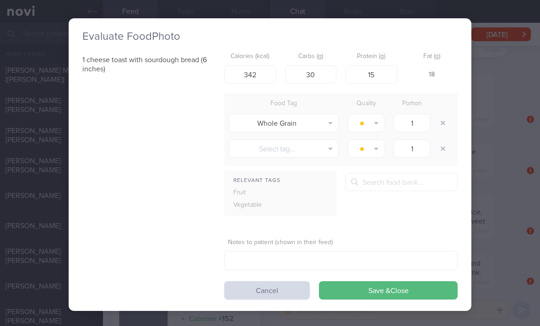
click at [375, 115] on button "button" at bounding box center [443, 123] width 16 height 16
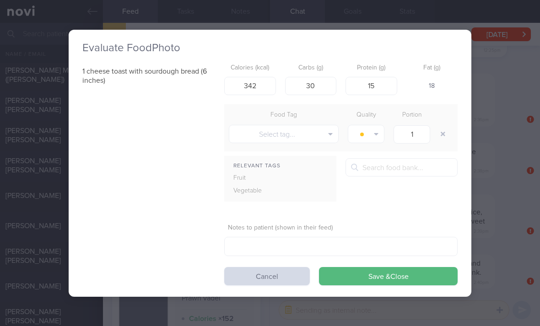
click at [375, 126] on button "button" at bounding box center [443, 134] width 16 height 16
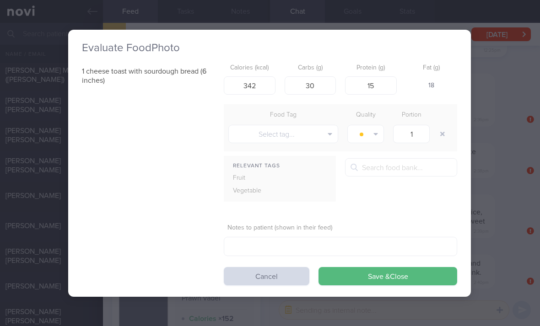
click at [375, 267] on button "Save & Close" at bounding box center [387, 276] width 139 height 18
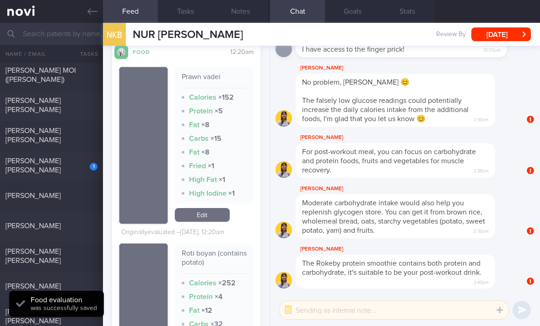
click at [219, 208] on link "Edit" at bounding box center [202, 215] width 55 height 14
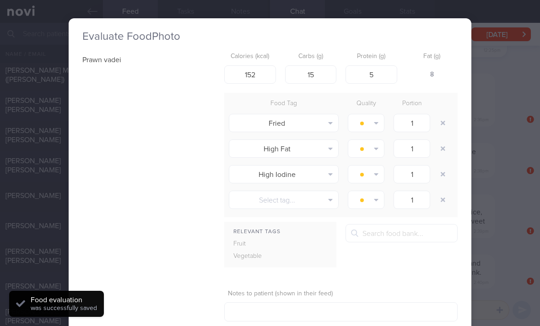
click at [375, 115] on button "button" at bounding box center [443, 123] width 16 height 16
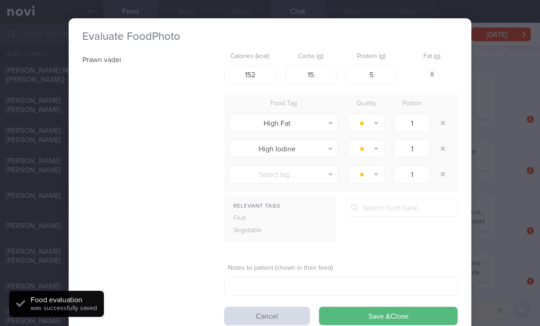
click at [375, 110] on div at bounding box center [444, 123] width 18 height 26
click at [375, 115] on button "button" at bounding box center [443, 123] width 16 height 16
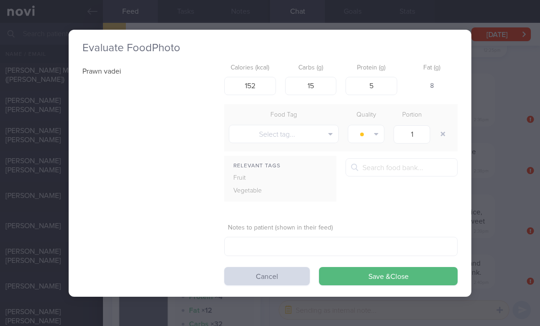
click at [375, 126] on button "button" at bounding box center [443, 134] width 16 height 16
click at [375, 267] on button "Save & Close" at bounding box center [388, 276] width 139 height 18
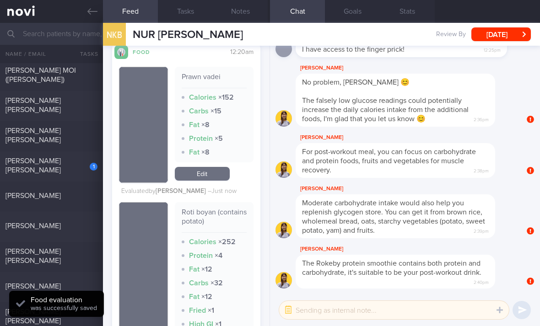
click at [231, 265] on div "Fat × 12" at bounding box center [214, 269] width 65 height 9
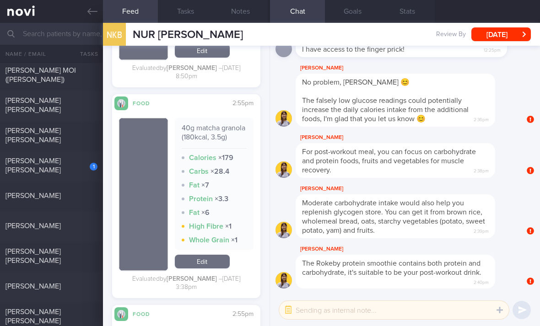
scroll to position [4421, 0]
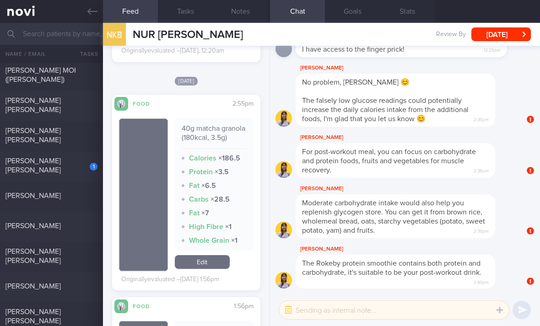
click at [208, 256] on div "40g matcha granola (180kcal, 3.5g) Calories × 186.5 Protein × 3.5 Fat × 6.5 Car…" at bounding box center [186, 199] width 135 height 176
click at [196, 255] on link "Edit" at bounding box center [202, 262] width 55 height 14
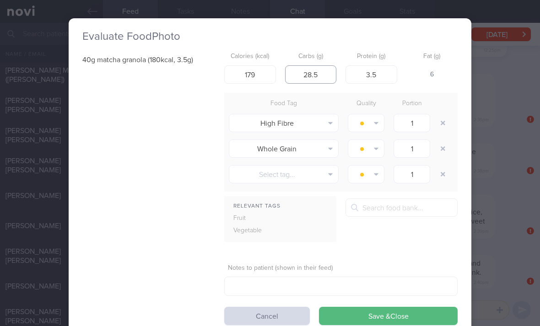
click at [312, 65] on input "28.5" at bounding box center [311, 74] width 52 height 18
click at [375, 115] on button "button" at bounding box center [443, 123] width 16 height 16
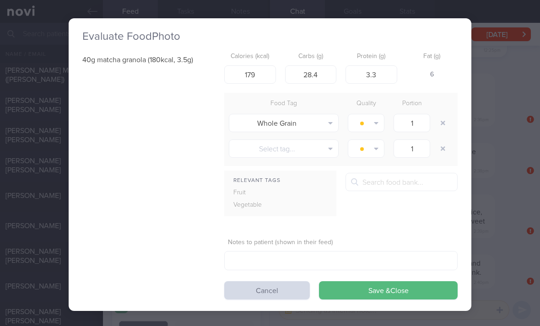
click at [375, 115] on button "button" at bounding box center [443, 123] width 16 height 16
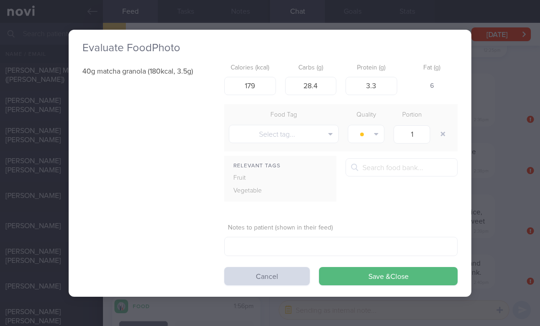
click at [375, 121] on div at bounding box center [444, 134] width 18 height 26
click at [375, 267] on button "Save & Close" at bounding box center [388, 276] width 139 height 18
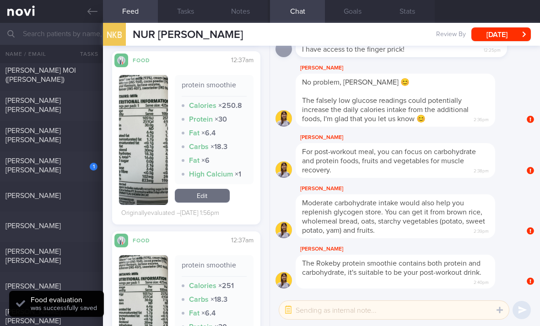
scroll to position [1560, 0]
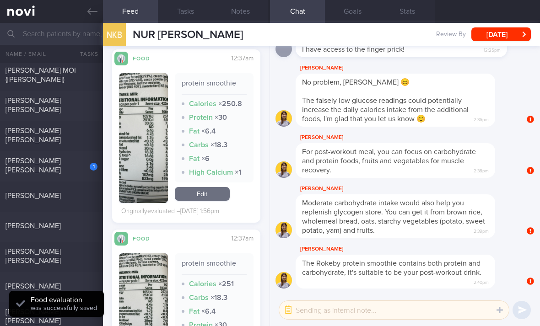
click at [211, 187] on link "Edit" at bounding box center [202, 194] width 55 height 14
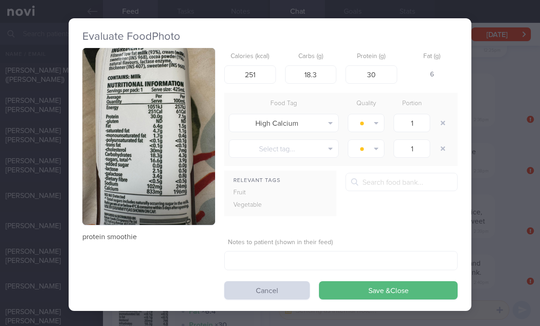
click at [375, 115] on button "button" at bounding box center [443, 123] width 16 height 16
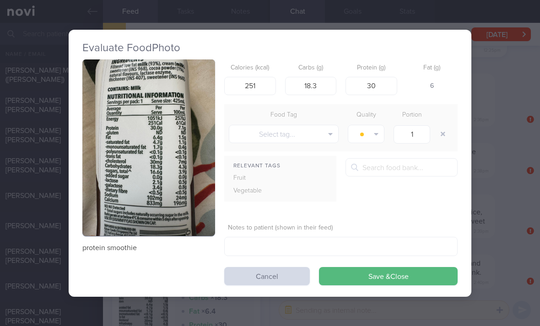
click at [375, 267] on button "Save & Close" at bounding box center [388, 276] width 139 height 18
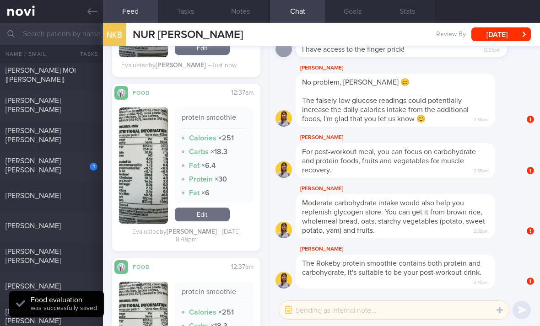
scroll to position [1692, 0]
click at [74, 221] on div "[PERSON_NAME]" at bounding box center [50, 225] width 90 height 9
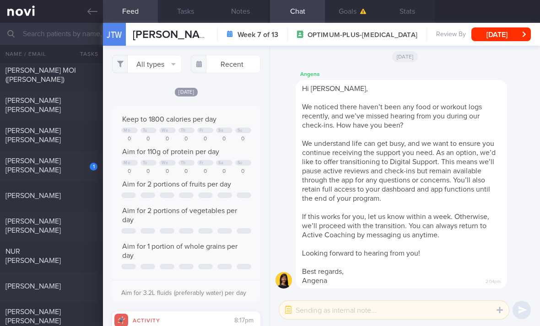
click at [78, 217] on div "[PERSON_NAME] [PERSON_NAME]" at bounding box center [50, 226] width 90 height 18
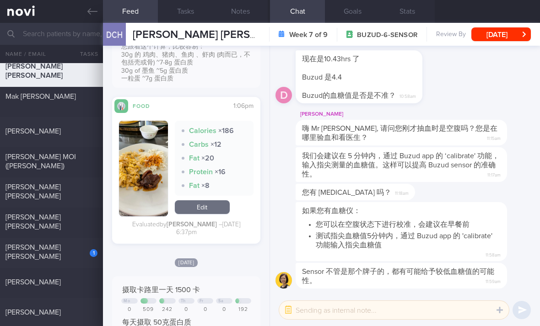
scroll to position [213, 0]
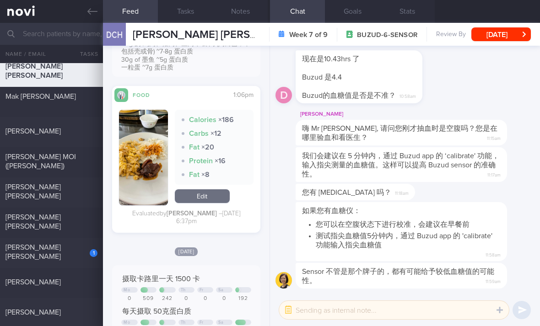
click at [79, 278] on div "[PERSON_NAME]" at bounding box center [51, 283] width 103 height 11
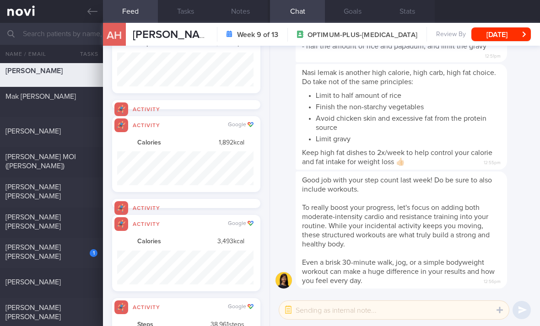
scroll to position [34, 136]
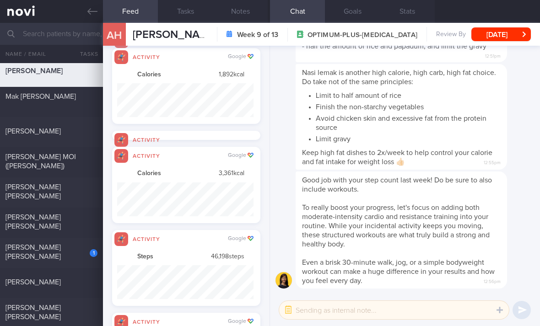
click at [89, 243] on div "1" at bounding box center [87, 250] width 20 height 14
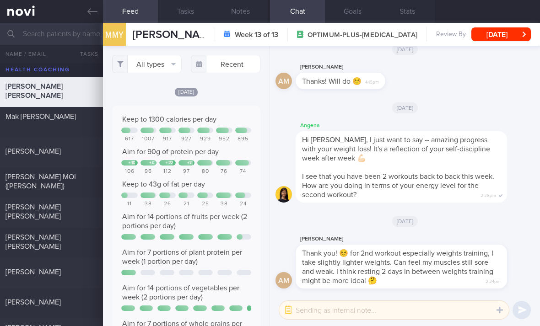
click at [20, 16] on link at bounding box center [51, 11] width 103 height 23
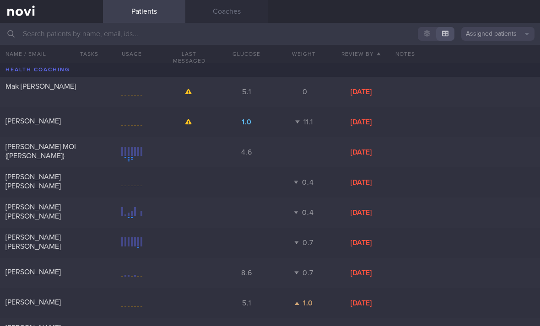
click at [375, 32] on button "Assigned patients" at bounding box center [497, 34] width 73 height 14
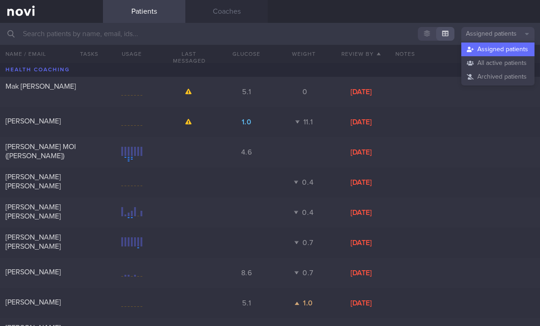
click at [375, 65] on button "All active patients" at bounding box center [497, 63] width 73 height 14
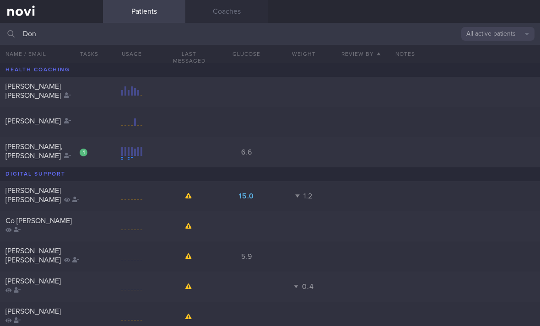
click at [182, 97] on div "[PERSON_NAME] [PERSON_NAME]" at bounding box center [270, 92] width 540 height 30
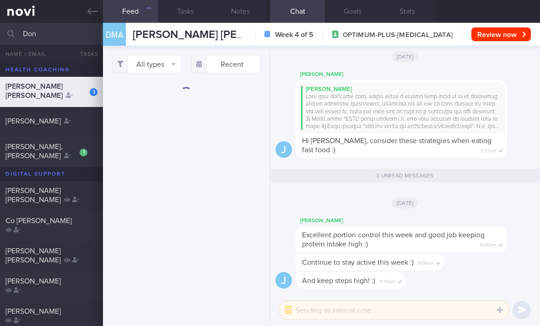
click at [161, 70] on button "All types" at bounding box center [147, 64] width 70 height 18
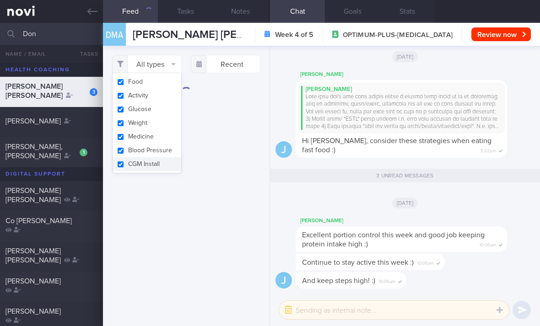
click at [160, 97] on button "Activity" at bounding box center [147, 96] width 69 height 14
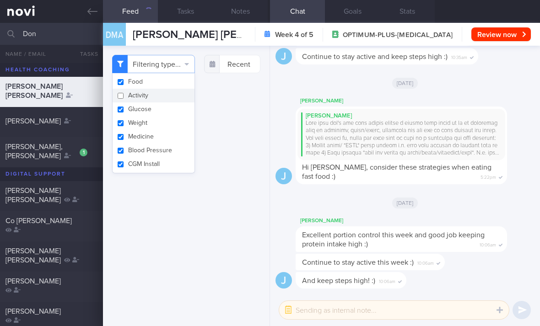
click at [167, 116] on button "Weight" at bounding box center [154, 123] width 82 height 14
click at [167, 147] on button "Blood Pressure" at bounding box center [154, 151] width 82 height 14
click at [168, 167] on button "CGM Install" at bounding box center [154, 164] width 82 height 14
click at [171, 140] on button "Medicine" at bounding box center [154, 137] width 82 height 14
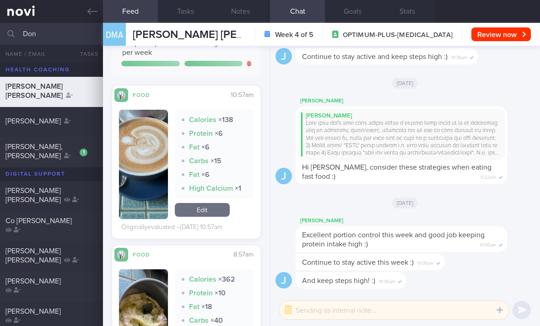
click at [210, 217] on link "Edit" at bounding box center [202, 210] width 55 height 14
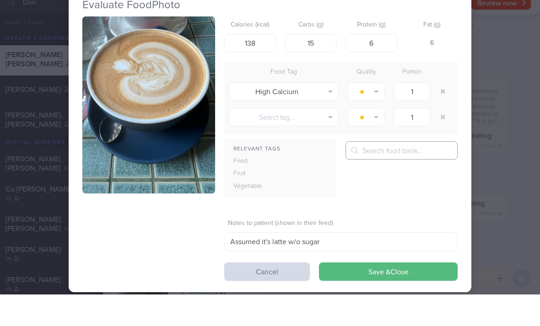
click at [375, 173] on input "text" at bounding box center [401, 182] width 112 height 18
click at [375, 188] on div "Evaluate Food Photo Calories (kcal) 138 Carbs (g) 15 Protein (g) 6 Fat (g) 6 Fo…" at bounding box center [270, 163] width 540 height 326
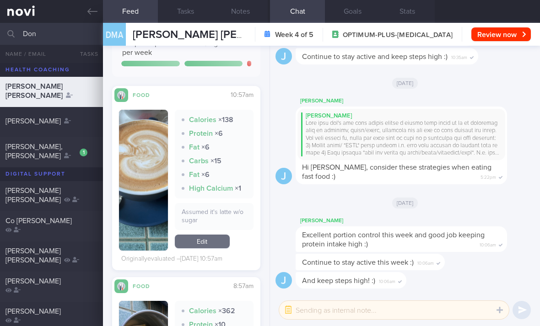
click at [216, 235] on link "Edit" at bounding box center [202, 242] width 55 height 14
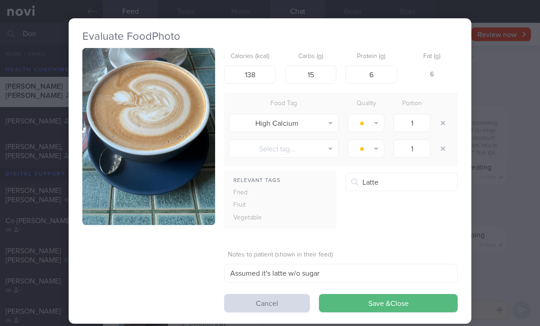
click at [375, 247] on button "Coffee, fresh milk, unsweetened e.g. latte, flat white, cappuccino" at bounding box center [457, 258] width 223 height 23
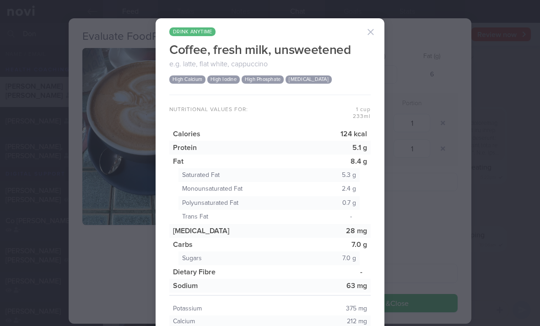
click at [373, 23] on button "button" at bounding box center [370, 32] width 18 height 18
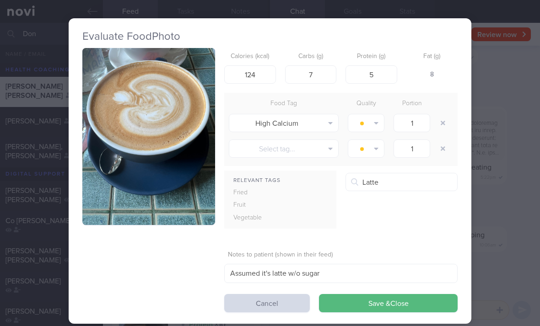
click at [375, 115] on button "button" at bounding box center [443, 123] width 16 height 16
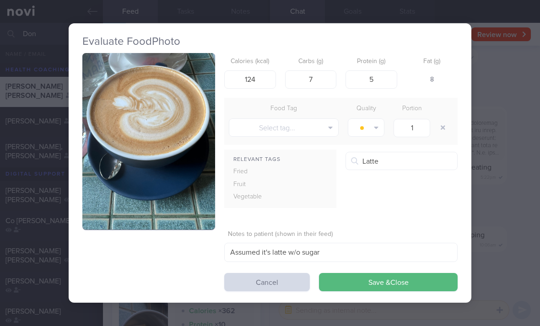
click at [375, 273] on button "Save & Close" at bounding box center [388, 282] width 139 height 18
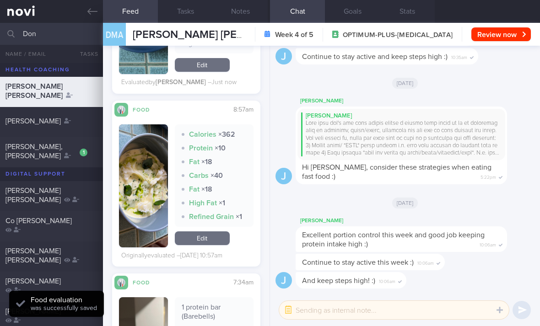
scroll to position [438, 0]
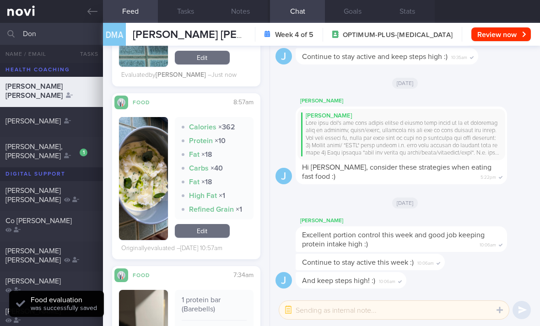
click at [225, 224] on link "Edit" at bounding box center [202, 231] width 55 height 14
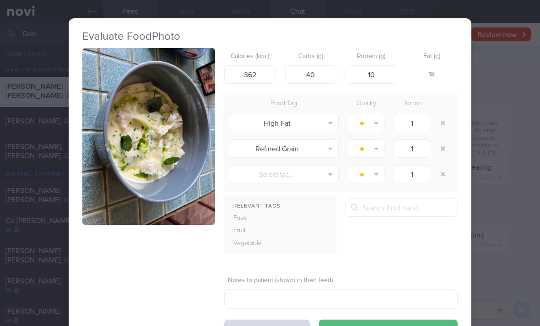
click at [375, 115] on button "button" at bounding box center [443, 123] width 16 height 16
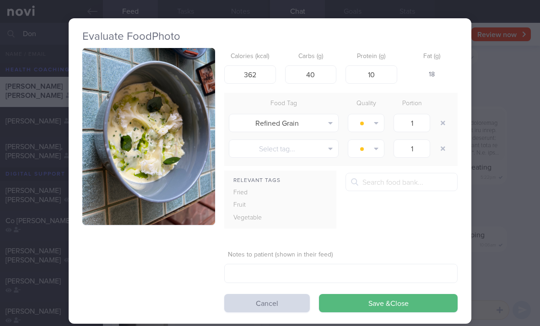
click at [375, 115] on button "button" at bounding box center [443, 123] width 16 height 16
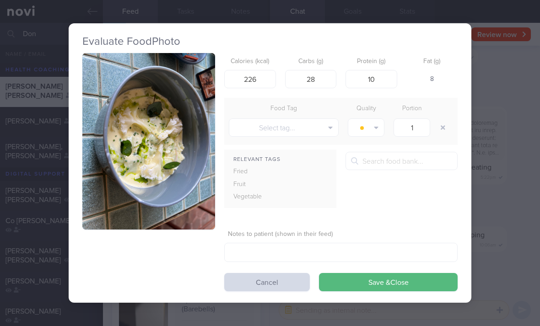
click at [375, 273] on button "Save & Close" at bounding box center [388, 282] width 139 height 18
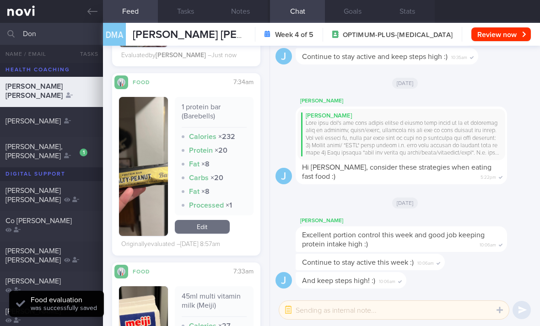
scroll to position [606, 0]
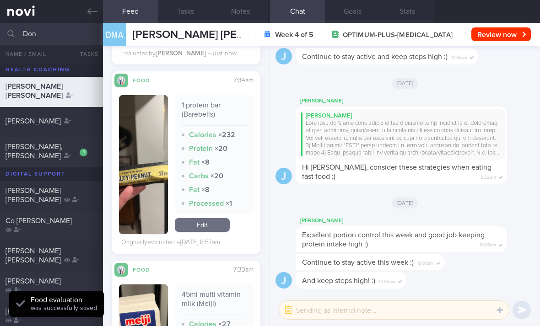
click at [209, 218] on link "Edit" at bounding box center [202, 225] width 55 height 14
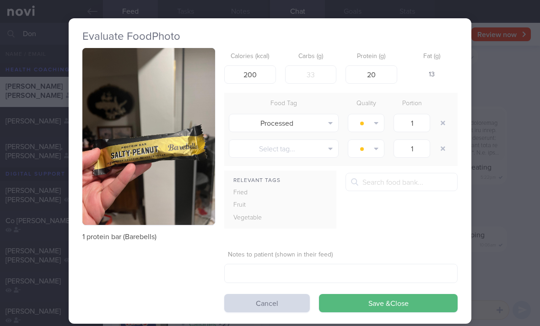
click at [375, 115] on button "button" at bounding box center [443, 123] width 16 height 16
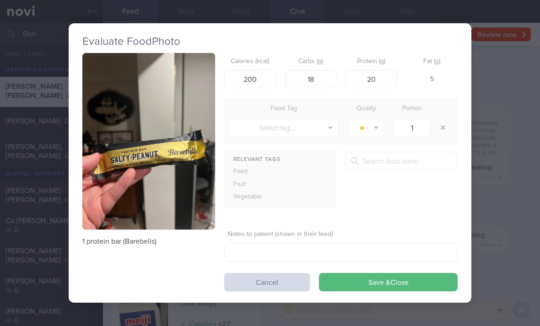
click at [375, 273] on button "Save & Close" at bounding box center [388, 282] width 139 height 18
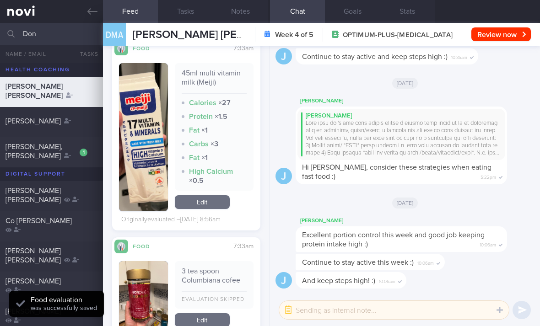
scroll to position [812, 0]
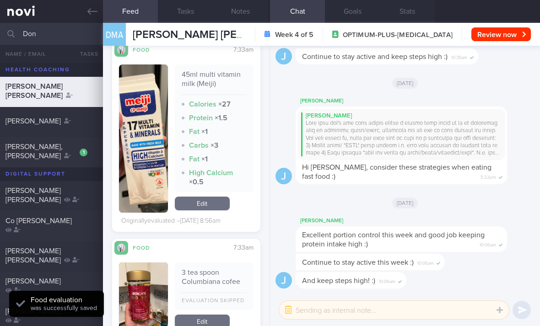
click at [211, 197] on link "Edit" at bounding box center [202, 204] width 55 height 14
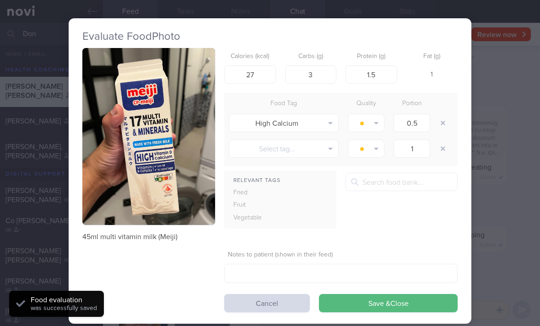
click at [375, 115] on button "button" at bounding box center [443, 123] width 16 height 16
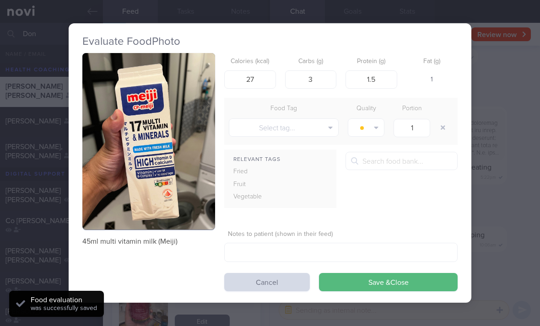
click at [375, 273] on button "Save & Close" at bounding box center [388, 282] width 139 height 18
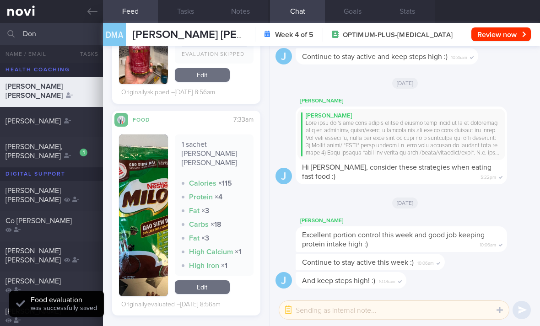
scroll to position [1051, 0]
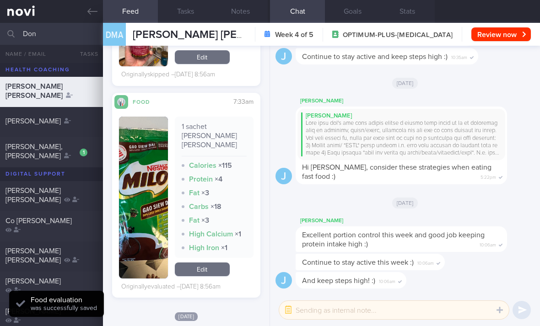
click at [209, 263] on link "Edit" at bounding box center [202, 270] width 55 height 14
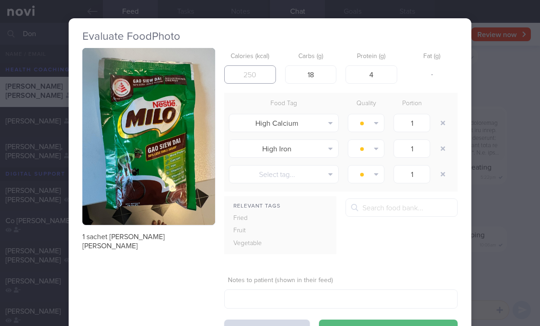
scroll to position [0, 1]
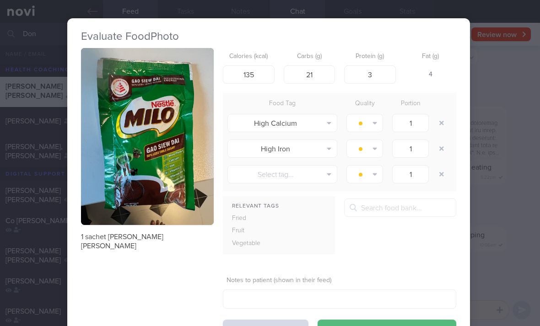
click at [375, 115] on button "button" at bounding box center [441, 123] width 16 height 16
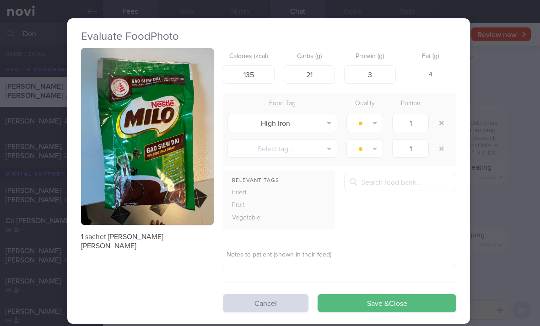
click at [375, 115] on button "button" at bounding box center [441, 123] width 16 height 16
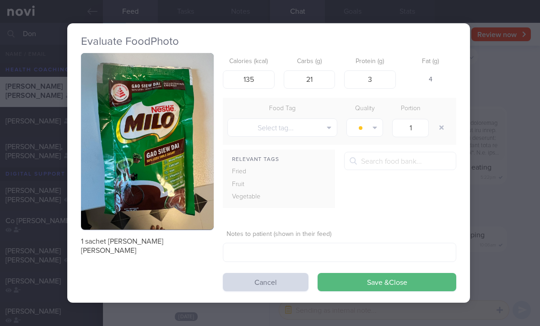
click at [375, 273] on button "Save & Close" at bounding box center [387, 282] width 139 height 18
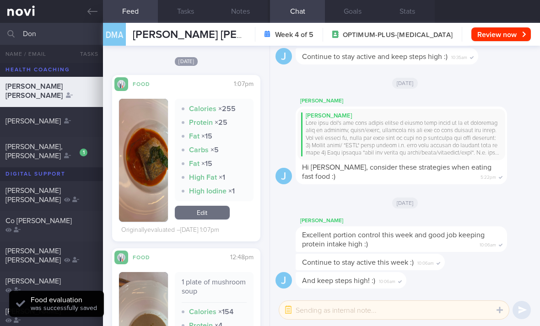
scroll to position [1272, 0]
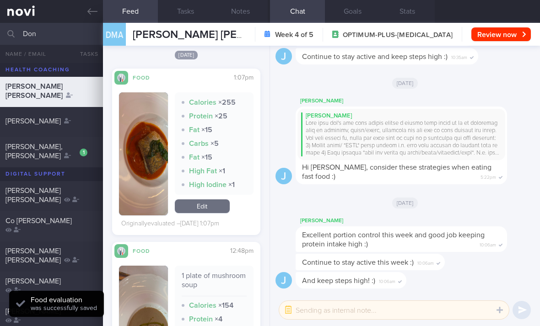
click at [217, 199] on link "Edit" at bounding box center [202, 206] width 55 height 14
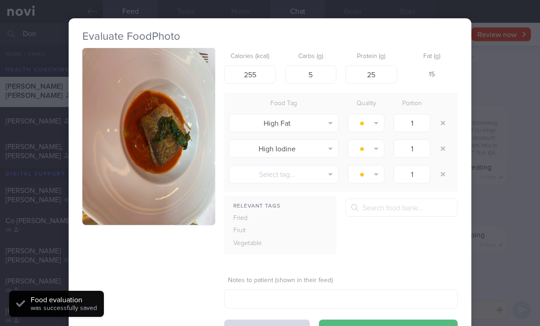
click at [375, 115] on button "button" at bounding box center [443, 123] width 16 height 16
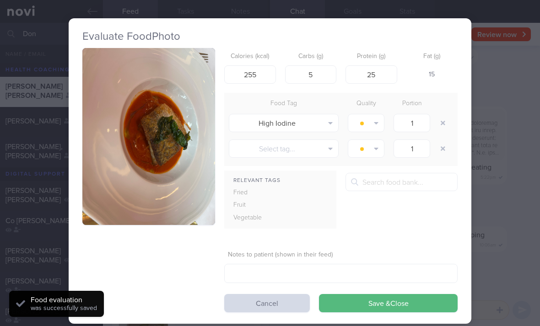
click at [375, 115] on button "button" at bounding box center [443, 123] width 16 height 16
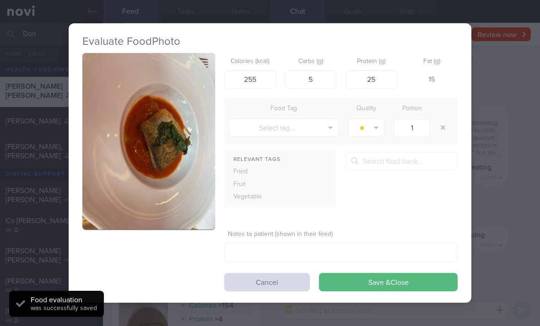
click at [375, 273] on button "Save & Close" at bounding box center [388, 282] width 139 height 18
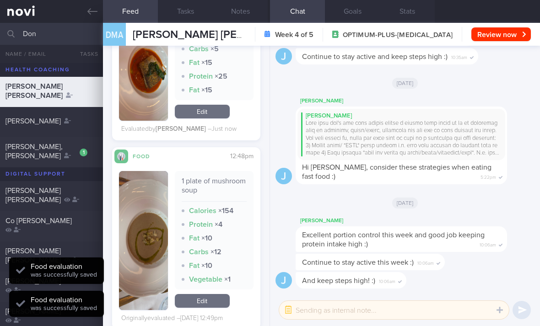
scroll to position [1433, 0]
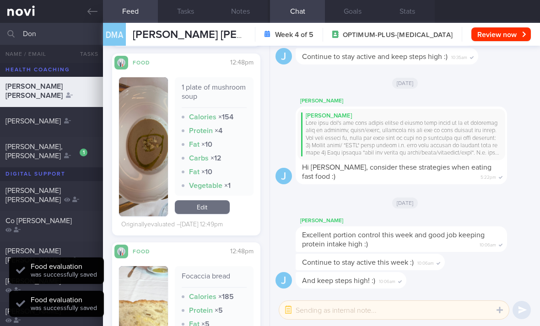
click at [211, 200] on link "Edit" at bounding box center [202, 207] width 55 height 14
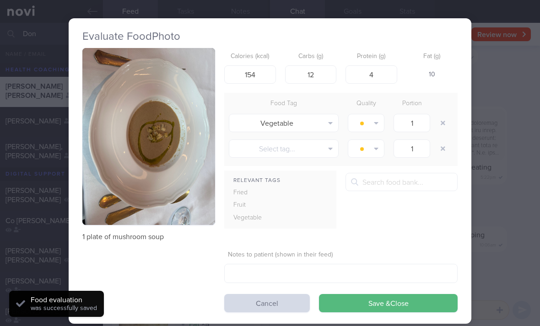
click at [375, 115] on button "button" at bounding box center [443, 123] width 16 height 16
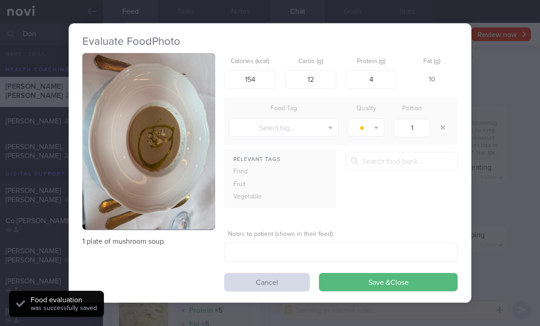
click at [375, 273] on button "Save & Close" at bounding box center [388, 282] width 139 height 18
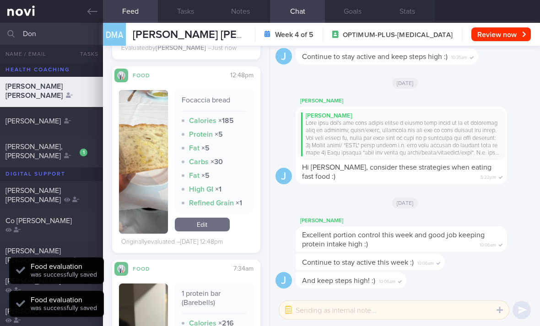
scroll to position [1593, 0]
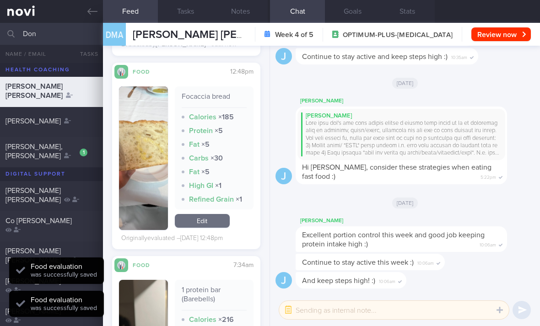
click at [207, 214] on link "Edit" at bounding box center [202, 221] width 55 height 14
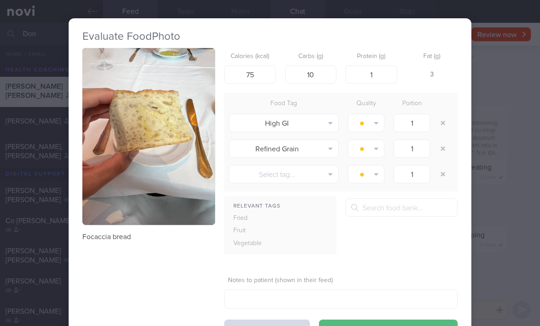
click at [375, 320] on button "Save & Close" at bounding box center [388, 329] width 139 height 18
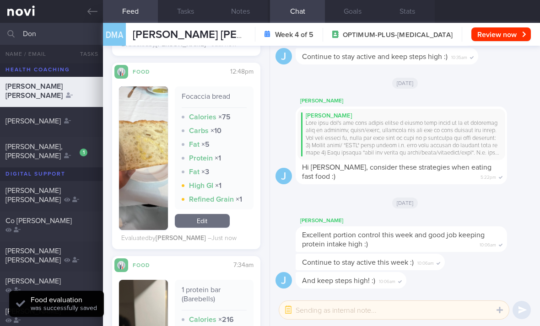
click at [224, 214] on link "Edit" at bounding box center [202, 221] width 55 height 14
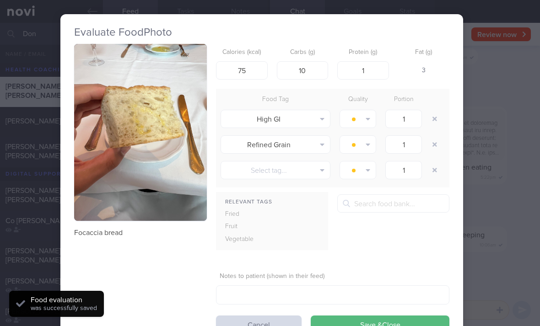
scroll to position [5, 9]
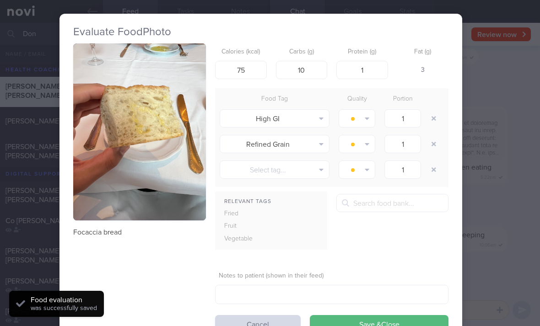
click at [375, 110] on button "button" at bounding box center [433, 118] width 16 height 16
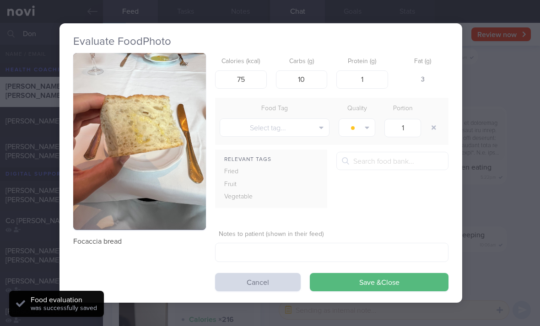
scroll to position [0, 9]
click at [375, 273] on button "Save & Close" at bounding box center [379, 282] width 139 height 18
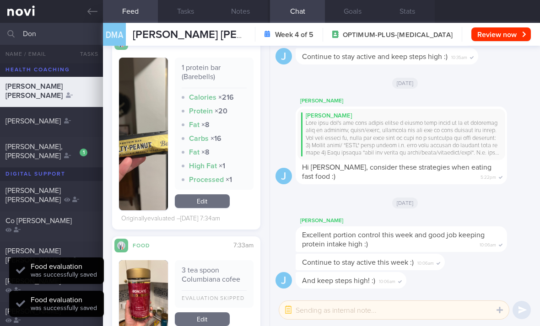
scroll to position [1780, 0]
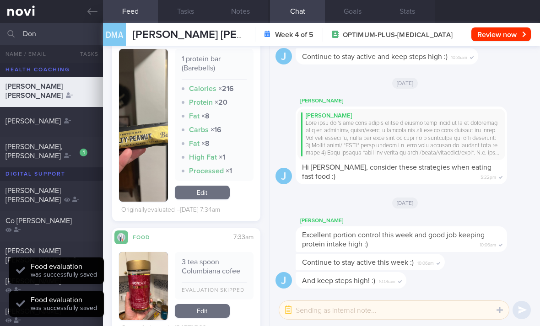
click at [207, 186] on link "Edit" at bounding box center [202, 193] width 55 height 14
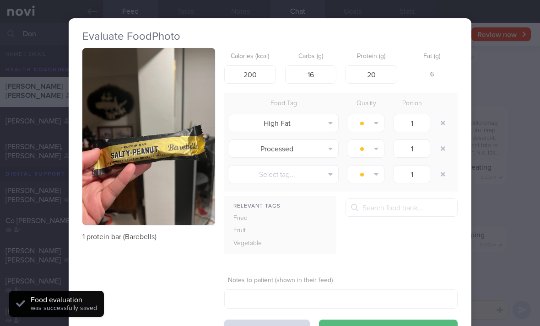
click at [375, 115] on button "button" at bounding box center [443, 123] width 16 height 16
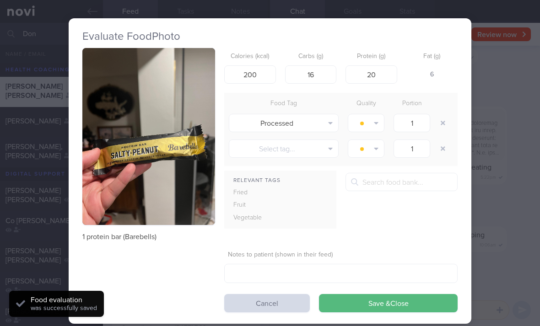
click at [375, 115] on button "button" at bounding box center [443, 123] width 16 height 16
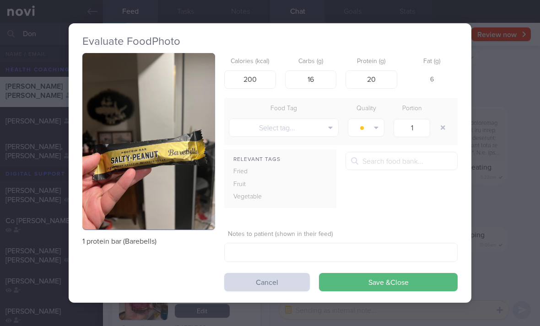
click at [375, 119] on button "button" at bounding box center [443, 127] width 16 height 16
click at [375, 273] on button "Save & Close" at bounding box center [388, 282] width 139 height 18
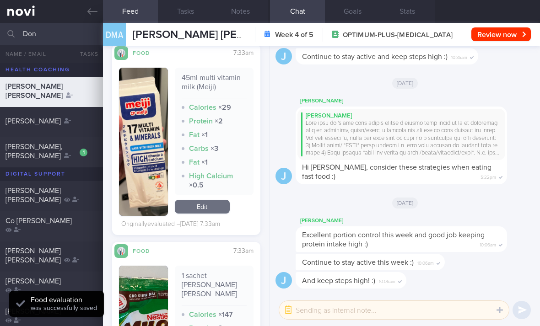
scroll to position [2048, 0]
click at [213, 200] on link "Edit" at bounding box center [202, 207] width 55 height 14
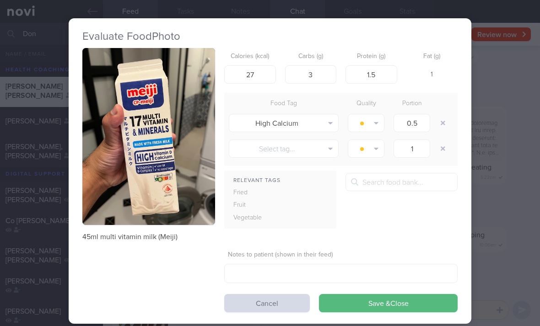
click at [375, 115] on button "button" at bounding box center [443, 123] width 16 height 16
click at [375, 110] on div at bounding box center [444, 123] width 18 height 26
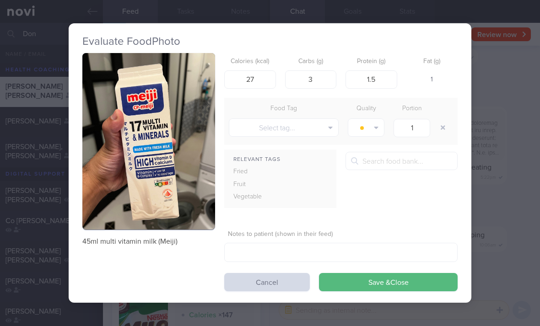
click at [375, 273] on button "Save & Close" at bounding box center [388, 282] width 139 height 18
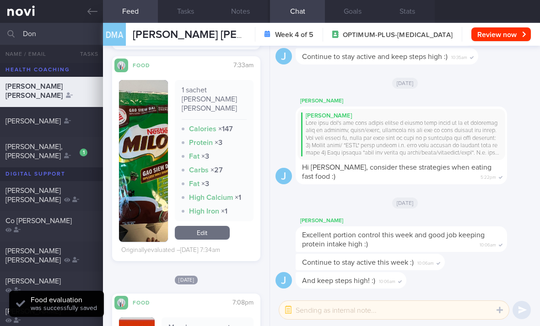
scroll to position [2205, 0]
click at [216, 226] on link "Edit" at bounding box center [202, 233] width 55 height 14
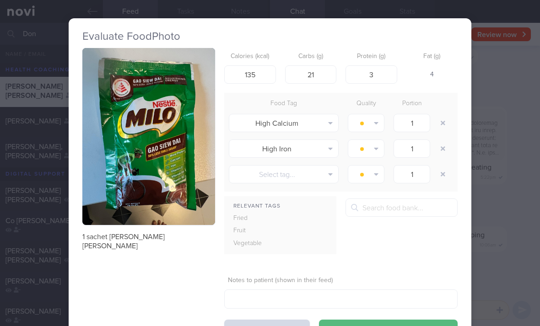
click at [375, 115] on button "button" at bounding box center [443, 123] width 16 height 16
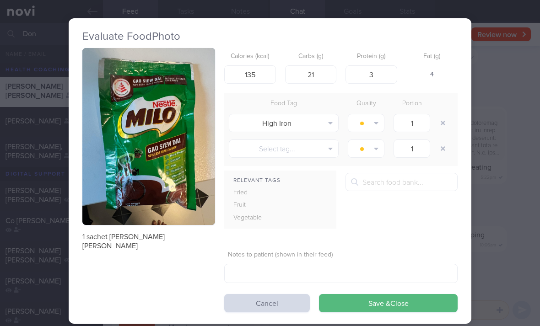
click at [375, 115] on button "button" at bounding box center [443, 123] width 16 height 16
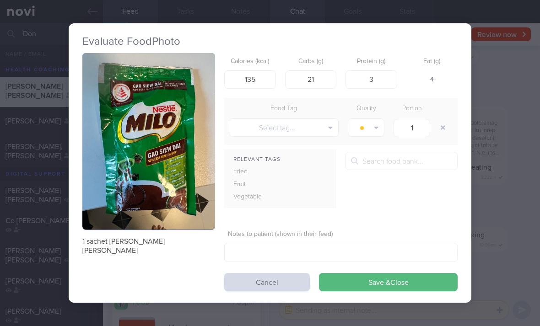
click at [375, 273] on button "Save & Close" at bounding box center [388, 282] width 139 height 18
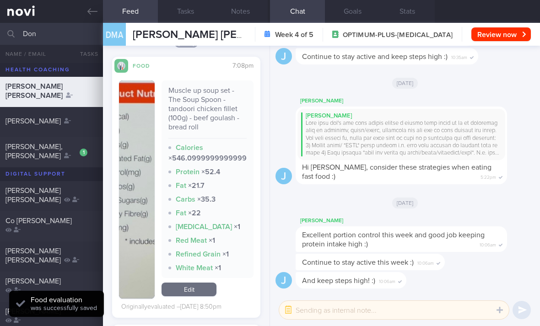
scroll to position [2438, 0]
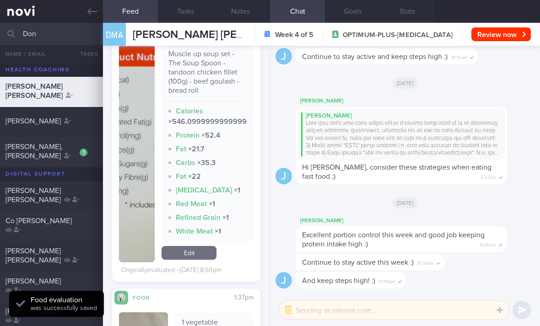
click at [205, 246] on link "Edit" at bounding box center [189, 253] width 55 height 14
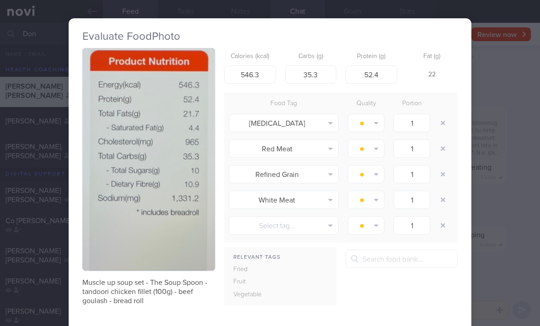
click at [375, 115] on button "button" at bounding box center [443, 123] width 16 height 16
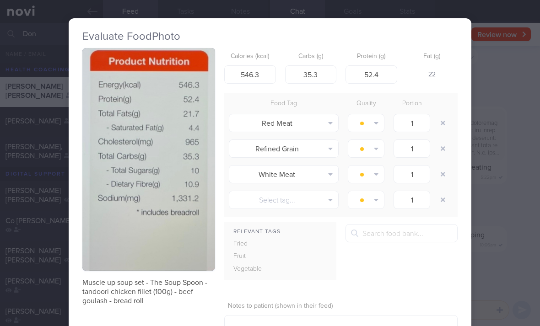
click at [375, 115] on button "button" at bounding box center [443, 123] width 16 height 16
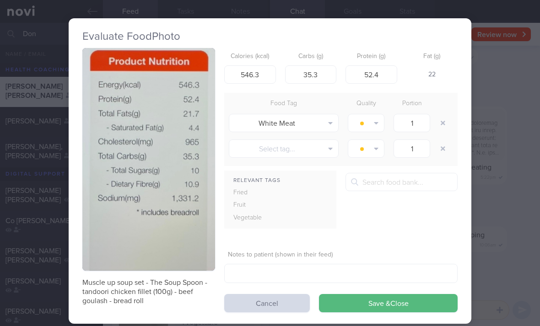
click at [375, 115] on button "button" at bounding box center [443, 123] width 16 height 16
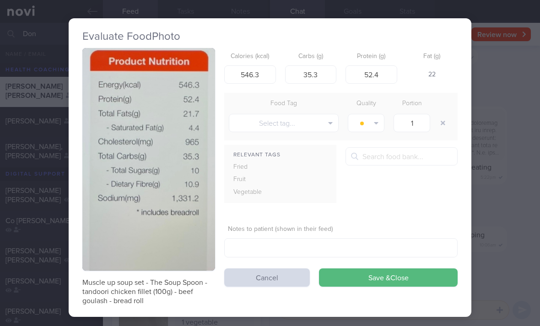
click at [375, 269] on button "Save & Close" at bounding box center [388, 278] width 139 height 18
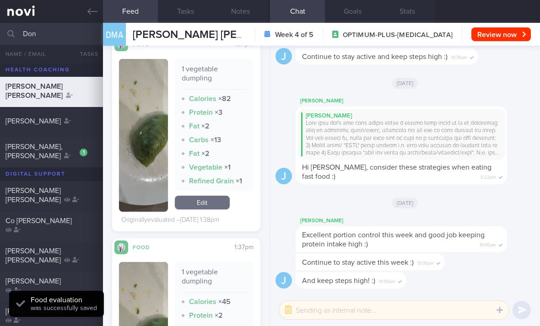
scroll to position [2614, 0]
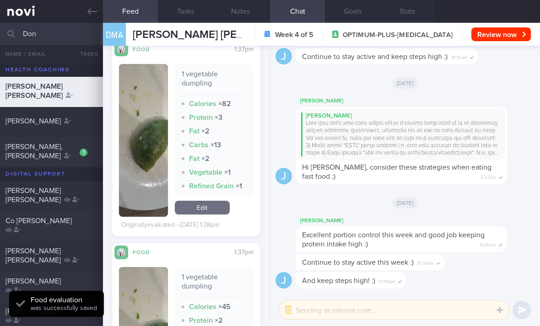
click at [213, 201] on link "Edit" at bounding box center [202, 208] width 55 height 14
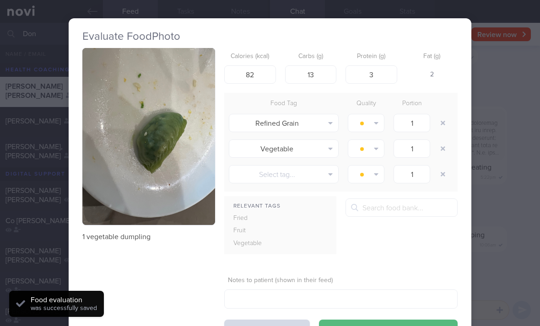
click at [375, 115] on button "button" at bounding box center [443, 123] width 16 height 16
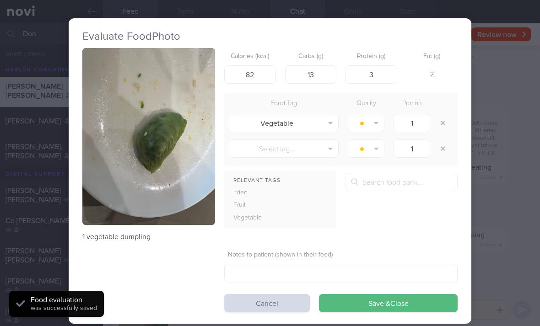
click at [375, 115] on button "button" at bounding box center [443, 123] width 16 height 16
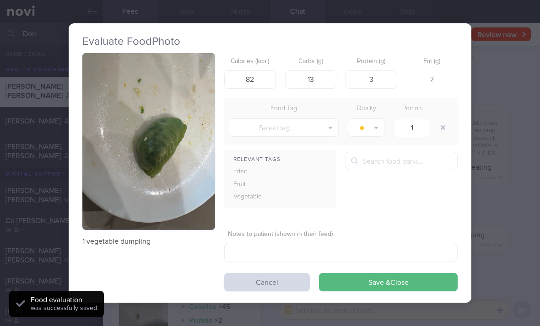
click at [375, 273] on button "Save & Close" at bounding box center [388, 282] width 139 height 18
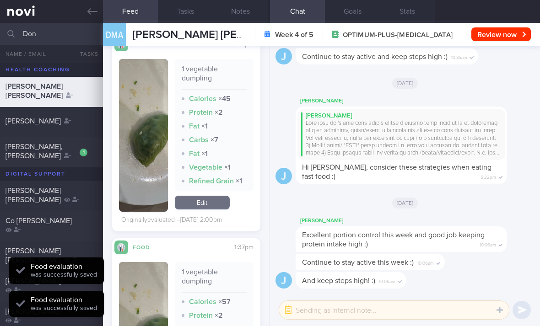
click at [211, 186] on div "1 vegetable dumpling Calories × 45 Protein × 2 Fat × 1 Carbs × 7 Fat × 1 Vegeta…" at bounding box center [186, 139] width 135 height 176
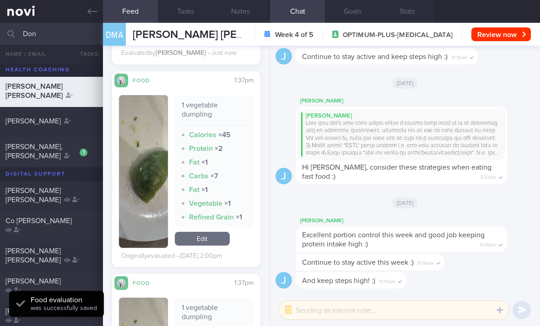
scroll to position [2753, 0]
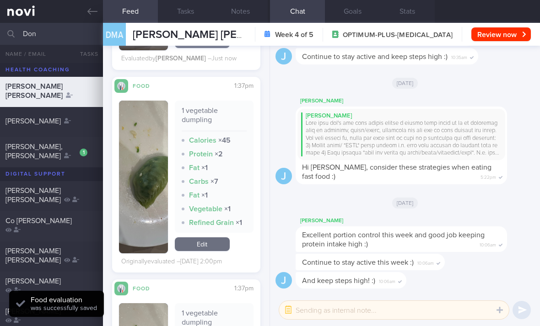
click at [211, 237] on link "Edit" at bounding box center [202, 244] width 55 height 14
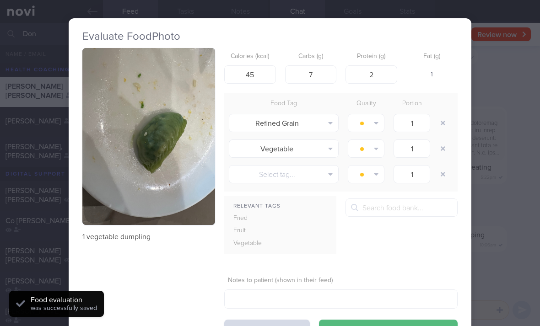
click at [375, 115] on button "button" at bounding box center [443, 123] width 16 height 16
click at [375, 110] on div at bounding box center [444, 123] width 18 height 26
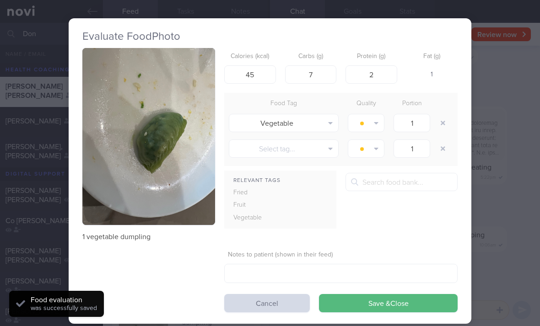
click at [375, 115] on button "button" at bounding box center [443, 123] width 16 height 16
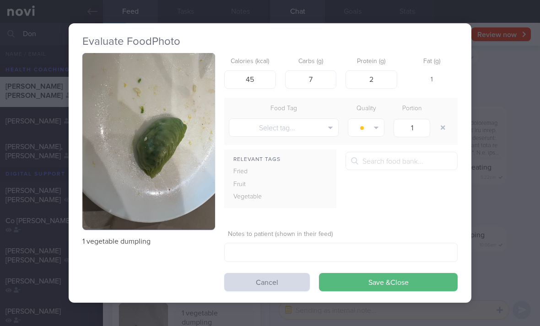
click at [375, 273] on button "Save & Close" at bounding box center [388, 282] width 139 height 18
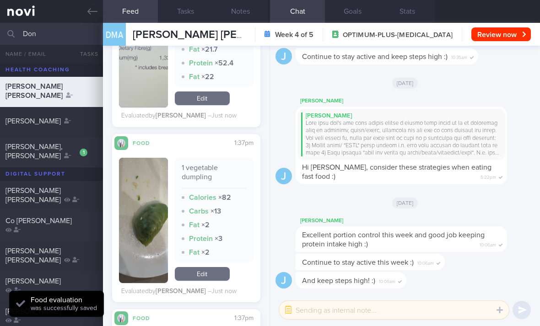
scroll to position [2536, 0]
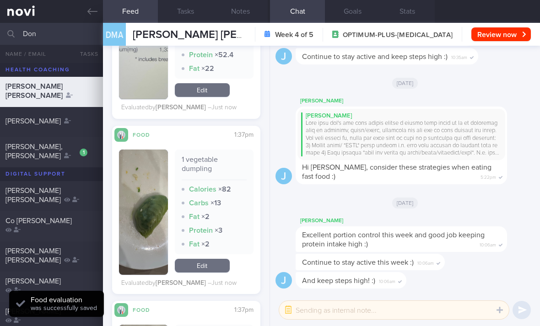
click at [200, 259] on link "Edit" at bounding box center [202, 266] width 55 height 14
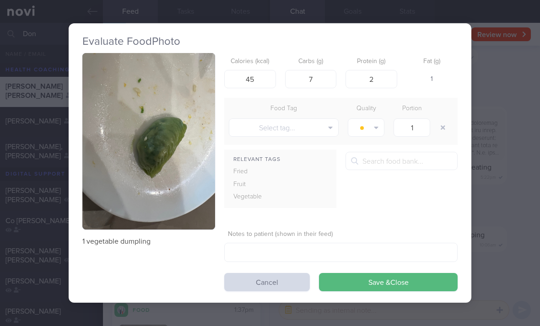
click at [375, 273] on button "Save & Close" at bounding box center [388, 282] width 139 height 18
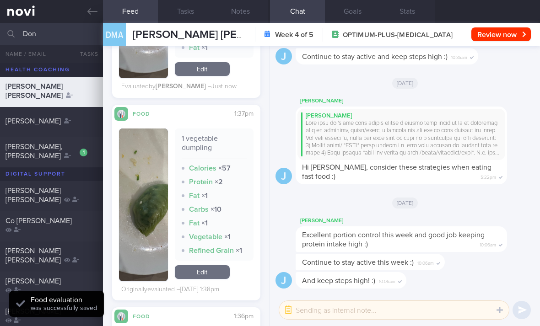
scroll to position [2891, 0]
click at [208, 266] on link "Edit" at bounding box center [202, 273] width 55 height 14
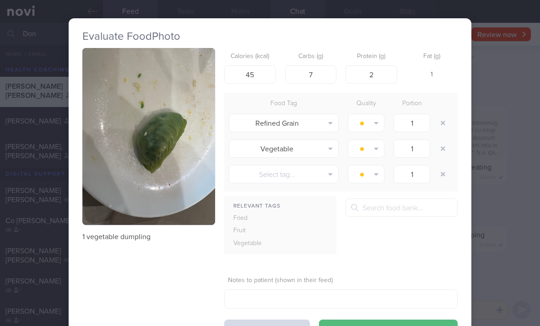
click at [375, 115] on button "button" at bounding box center [443, 123] width 16 height 16
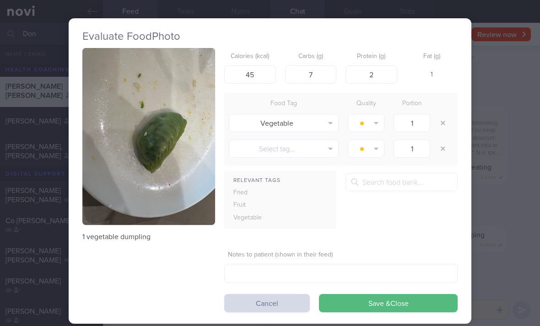
click at [375, 115] on button "button" at bounding box center [443, 123] width 16 height 16
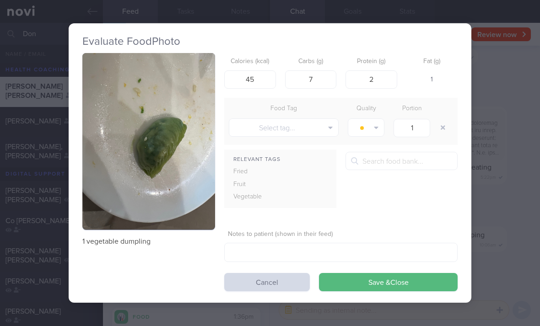
click at [375, 273] on button "Save & Close" at bounding box center [388, 282] width 139 height 18
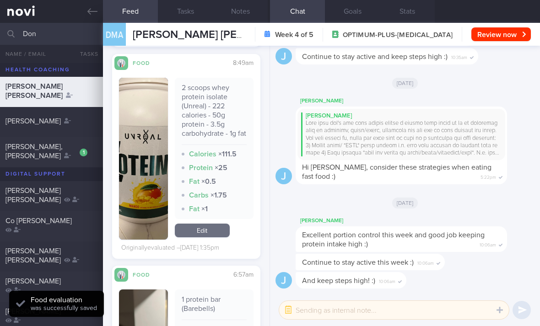
scroll to position [3351, 0]
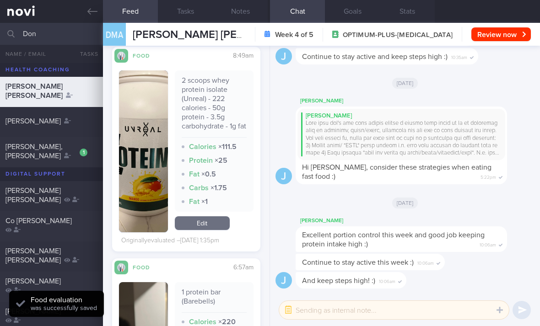
click at [210, 216] on link "Edit" at bounding box center [202, 223] width 55 height 14
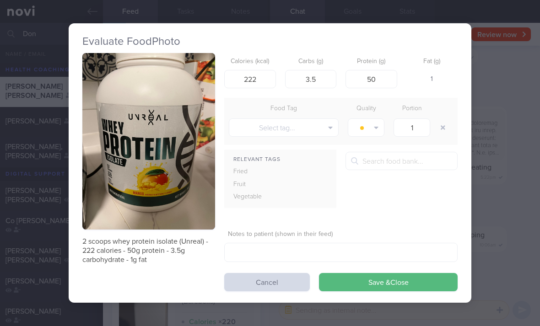
click at [375, 273] on button "Save & Close" at bounding box center [388, 282] width 139 height 18
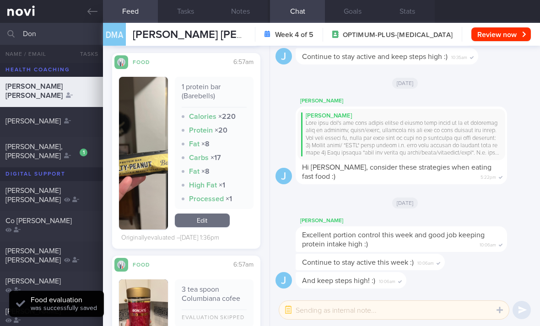
scroll to position [3551, 0]
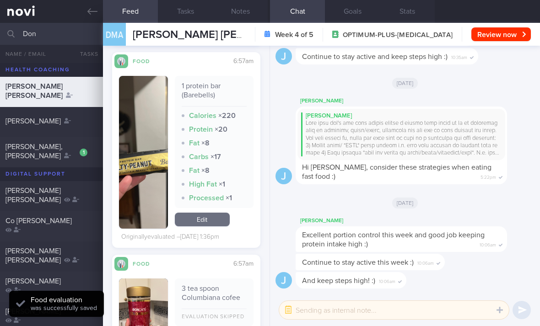
click at [218, 213] on link "Edit" at bounding box center [202, 220] width 55 height 14
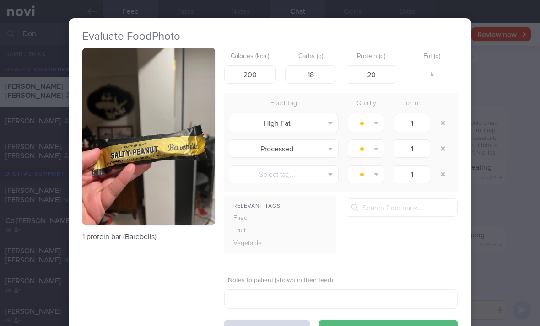
click at [375, 115] on button "button" at bounding box center [443, 123] width 16 height 16
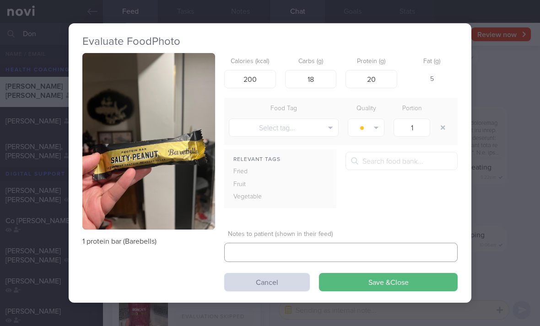
click at [360, 273] on button "Save & Close" at bounding box center [388, 282] width 139 height 18
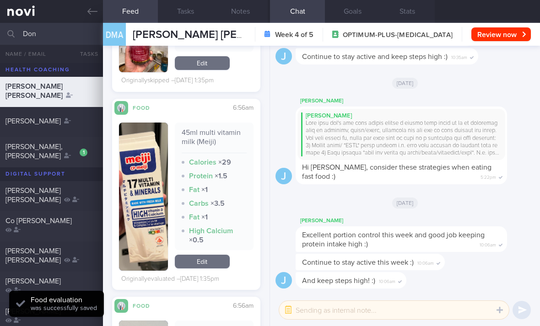
scroll to position [3792, 0]
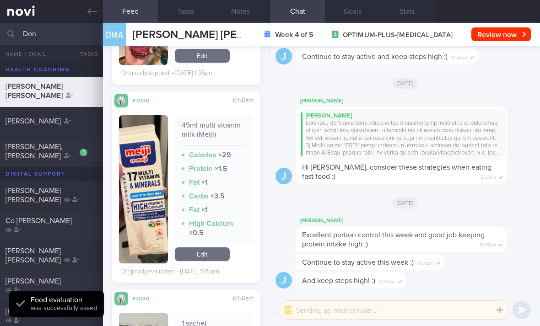
click at [217, 248] on link "Edit" at bounding box center [202, 255] width 55 height 14
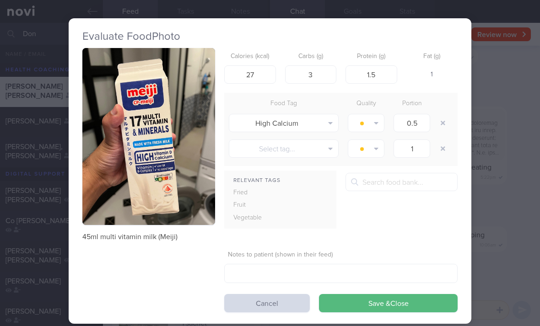
click at [375, 115] on button "button" at bounding box center [443, 123] width 16 height 16
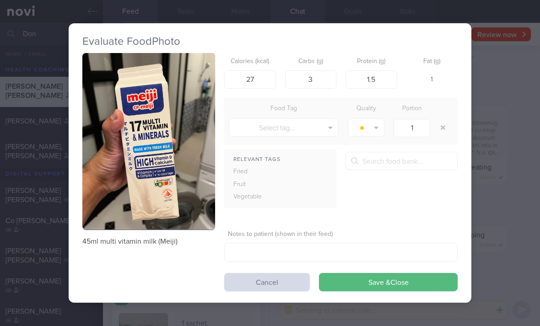
click at [375, 273] on button "Save & Close" at bounding box center [388, 282] width 139 height 18
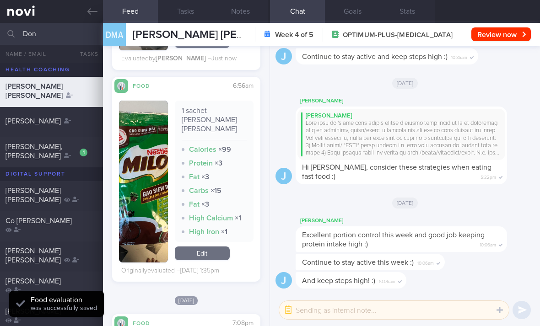
scroll to position [3988, 0]
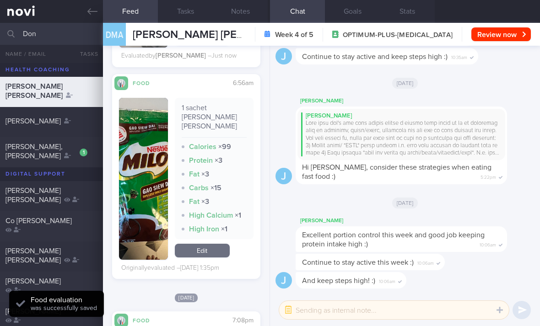
click at [209, 244] on link "Edit" at bounding box center [202, 251] width 55 height 14
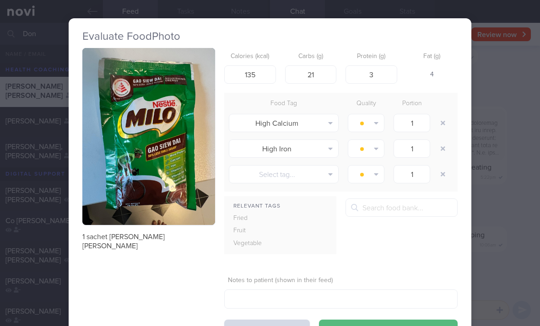
click at [375, 115] on button "button" at bounding box center [443, 123] width 16 height 16
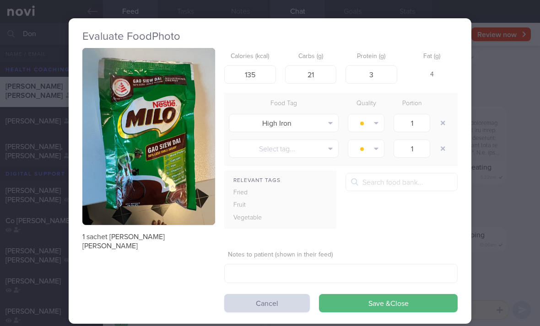
click at [375, 115] on button "button" at bounding box center [443, 123] width 16 height 16
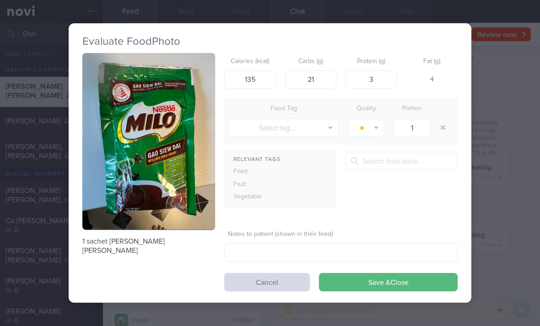
click at [375, 119] on button "button" at bounding box center [443, 127] width 16 height 16
click at [375, 273] on button "Save & Close" at bounding box center [388, 282] width 139 height 18
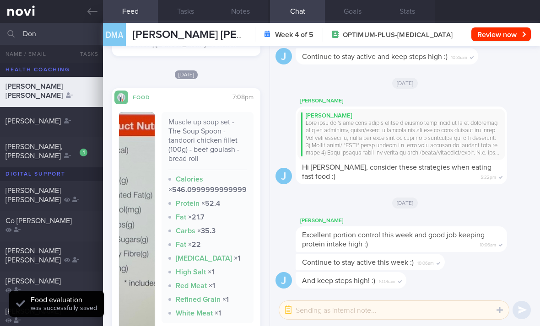
scroll to position [4228, 0]
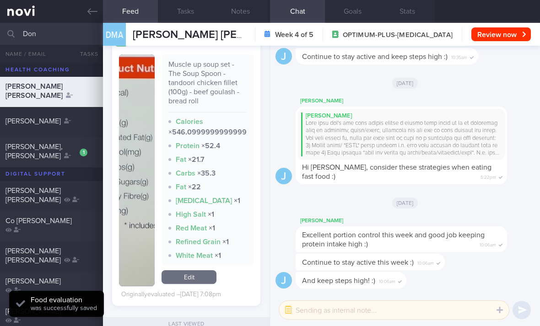
click at [198, 270] on link "Edit" at bounding box center [189, 277] width 55 height 14
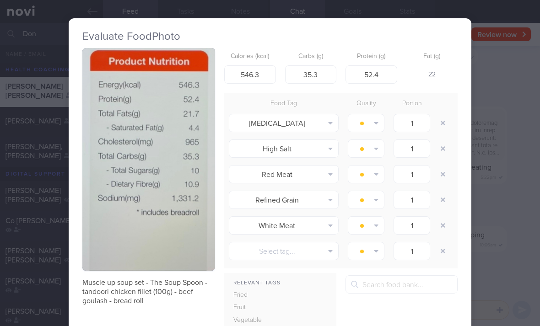
click at [375, 136] on div at bounding box center [444, 149] width 18 height 26
click at [375, 115] on button "button" at bounding box center [443, 123] width 16 height 16
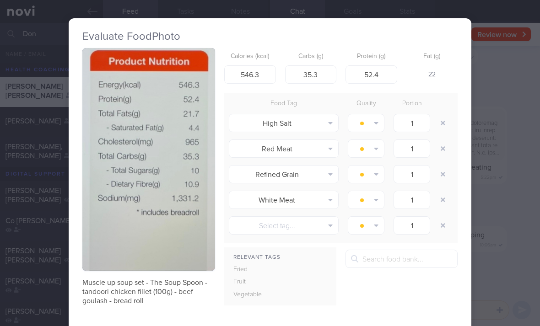
click at [375, 110] on div at bounding box center [444, 123] width 18 height 26
click at [375, 115] on button "button" at bounding box center [443, 123] width 16 height 16
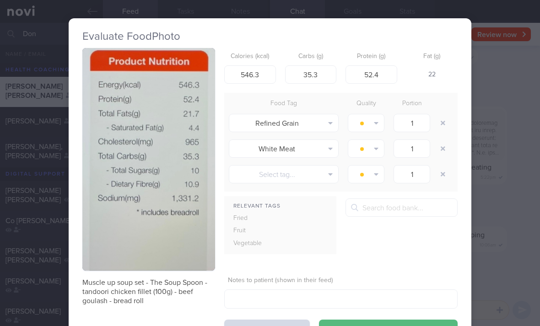
click at [375, 115] on button "button" at bounding box center [443, 123] width 16 height 16
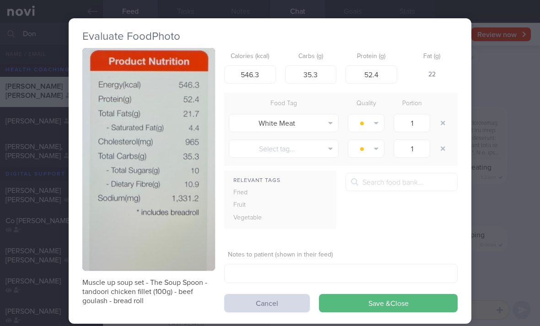
click at [375, 115] on button "button" at bounding box center [443, 123] width 16 height 16
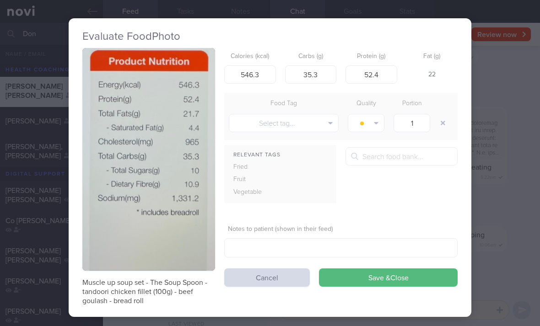
click at [375, 261] on div "Muscle up soup set - The Soup Spoon - tandoori chicken fillet (100g) - beef gou…" at bounding box center [269, 177] width 375 height 258
click at [340, 269] on button "Save & Close" at bounding box center [388, 278] width 139 height 18
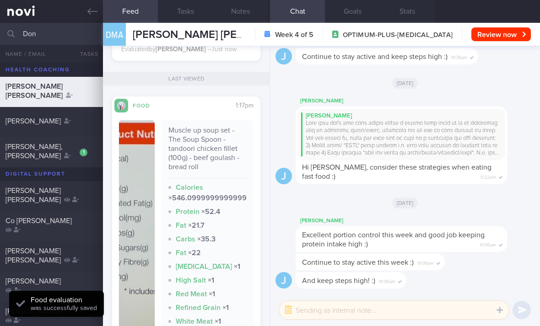
scroll to position [4397, 0]
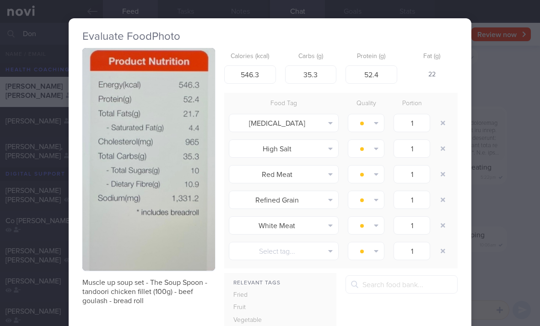
click at [375, 115] on button "button" at bounding box center [443, 123] width 16 height 16
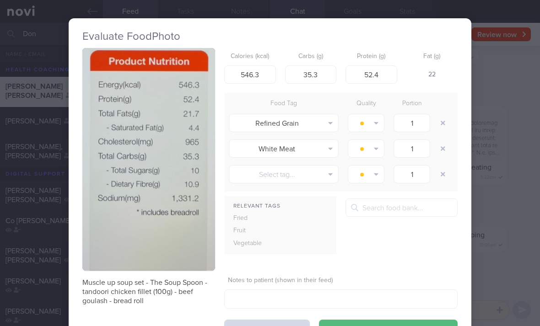
click at [375, 115] on button "button" at bounding box center [443, 123] width 16 height 16
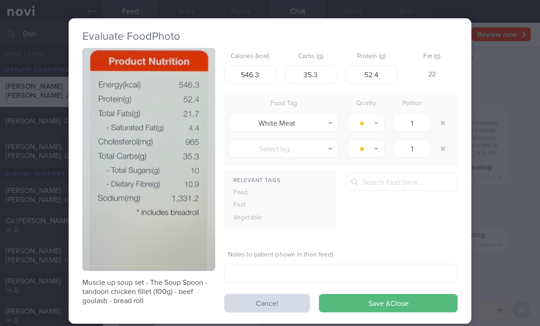
click at [375, 115] on button "button" at bounding box center [443, 123] width 16 height 16
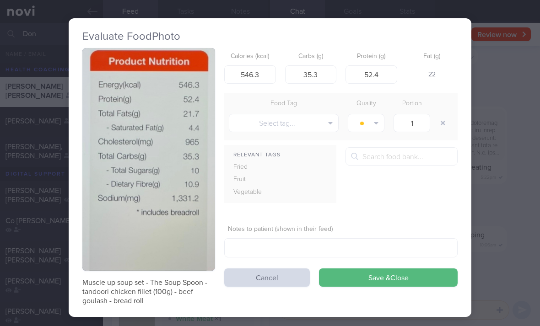
click at [375, 269] on button "Save & Close" at bounding box center [388, 278] width 139 height 18
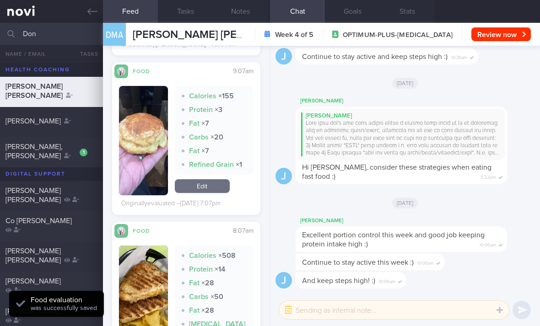
scroll to position [4622, 0]
click at [215, 180] on link "Edit" at bounding box center [202, 187] width 55 height 14
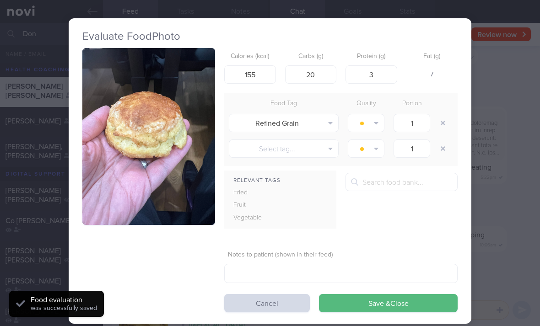
click at [375, 115] on button "button" at bounding box center [443, 123] width 16 height 16
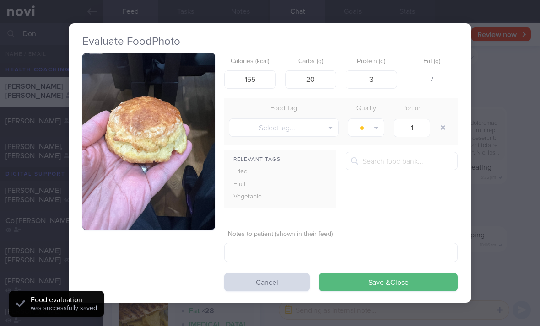
click at [375, 273] on button "Save & Close" at bounding box center [388, 282] width 139 height 18
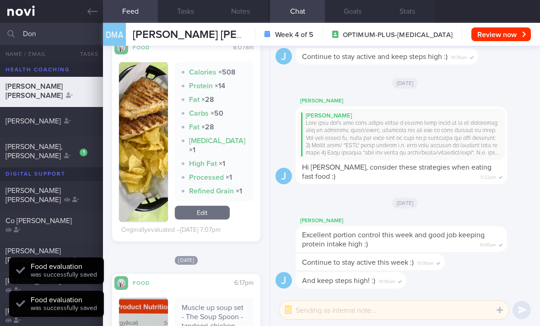
scroll to position [4804, 0]
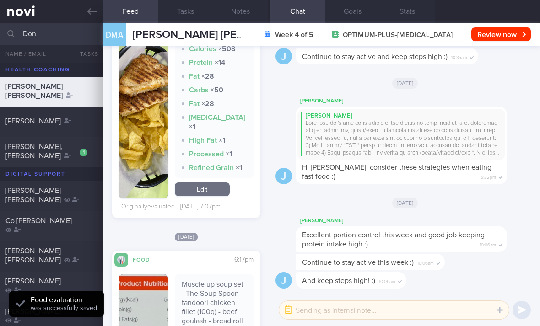
click at [215, 183] on link "Edit" at bounding box center [202, 190] width 55 height 14
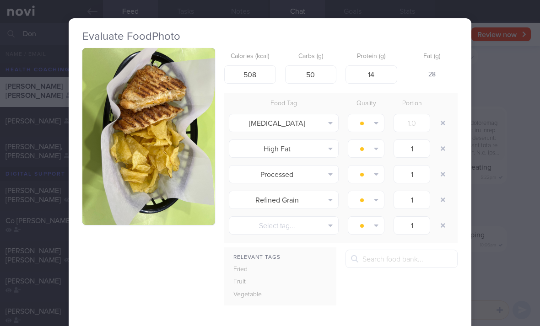
click at [375, 115] on button "button" at bounding box center [443, 123] width 16 height 16
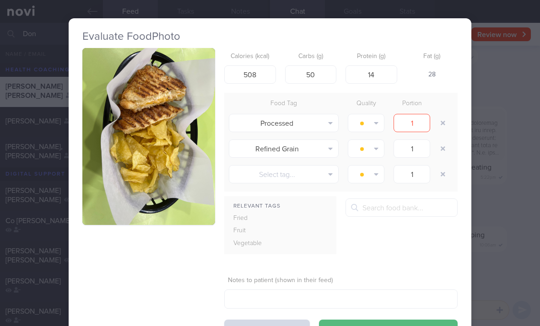
click at [375, 115] on button "button" at bounding box center [443, 123] width 16 height 16
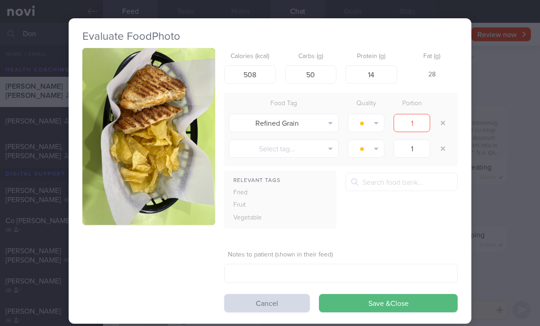
click at [375, 115] on button "button" at bounding box center [443, 123] width 16 height 16
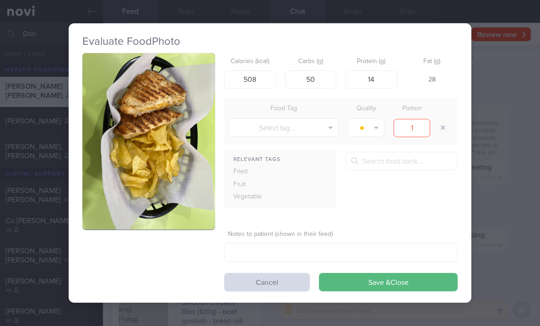
click at [375, 119] on button "button" at bounding box center [443, 127] width 16 height 16
click at [375, 273] on button "Save & Close" at bounding box center [388, 282] width 139 height 18
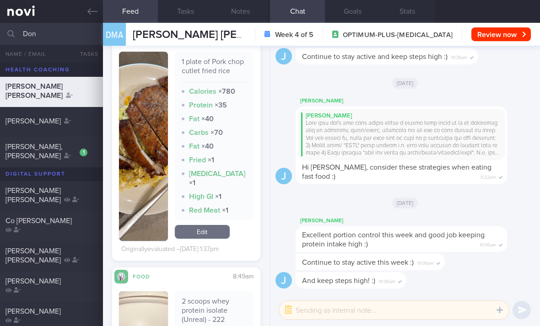
scroll to position [3144, 0]
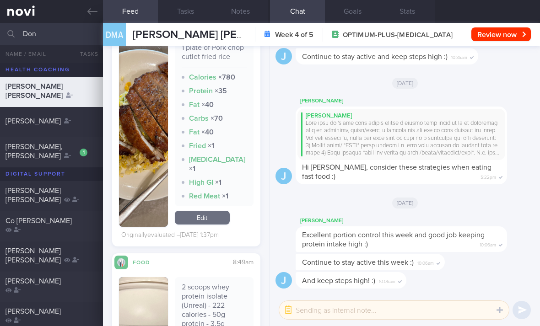
click at [211, 211] on link "Edit" at bounding box center [202, 218] width 55 height 14
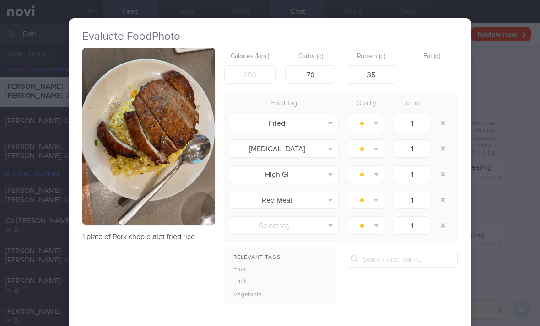
click at [375, 115] on button "button" at bounding box center [443, 123] width 16 height 16
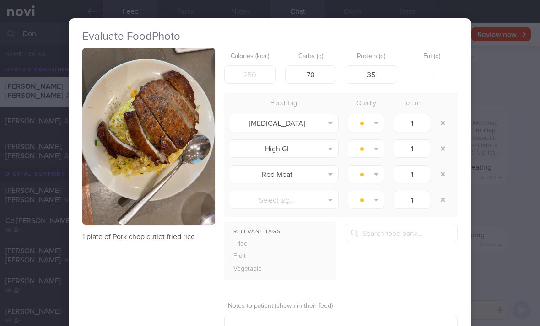
click at [375, 115] on button "button" at bounding box center [443, 123] width 16 height 16
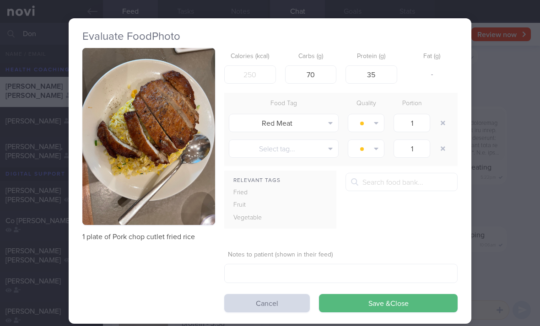
click at [375, 115] on button "button" at bounding box center [443, 123] width 16 height 16
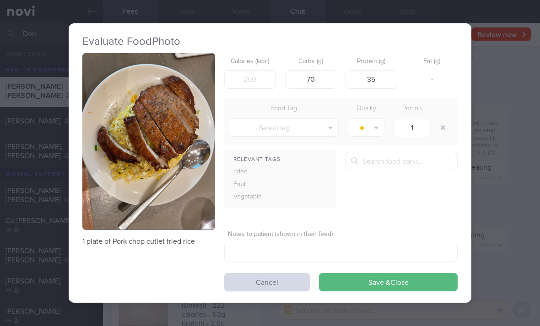
click at [375, 119] on button "button" at bounding box center [443, 127] width 16 height 16
click at [375, 273] on button "Save & Close" at bounding box center [388, 282] width 139 height 18
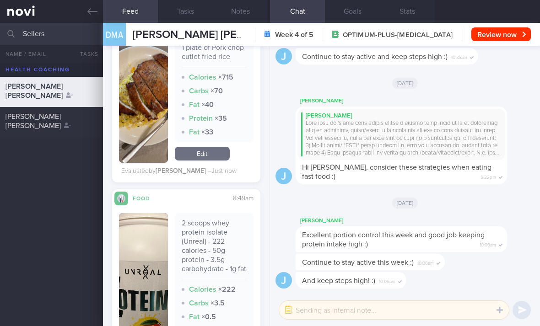
click at [70, 112] on div "[PERSON_NAME] [PERSON_NAME]" at bounding box center [50, 121] width 90 height 18
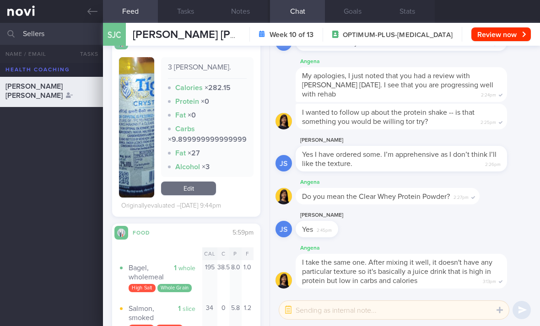
scroll to position [294, 0]
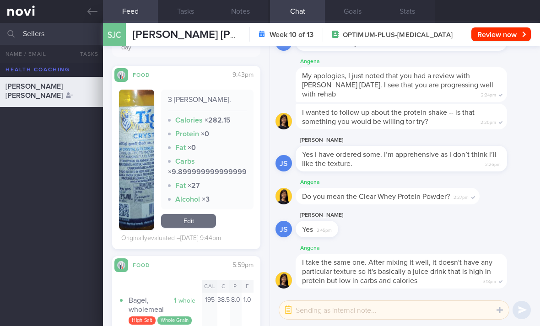
click at [209, 214] on link "Edit" at bounding box center [188, 221] width 55 height 14
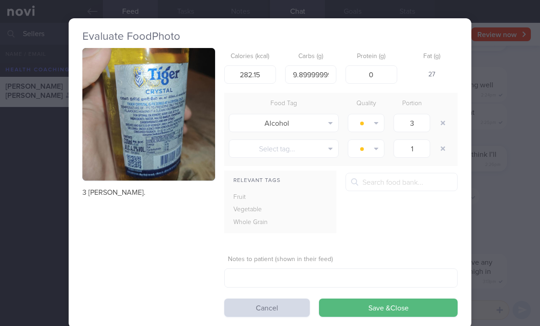
click at [187, 130] on img "button" at bounding box center [148, 114] width 133 height 133
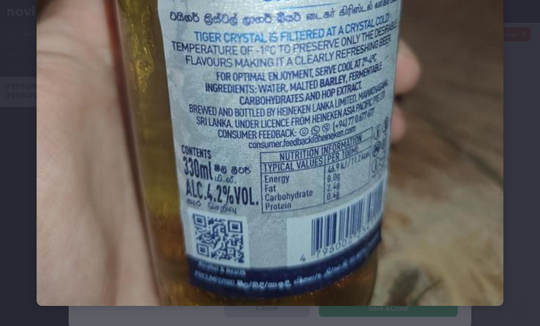
scroll to position [198, 0]
click at [375, 168] on img at bounding box center [270, 72] width 467 height 467
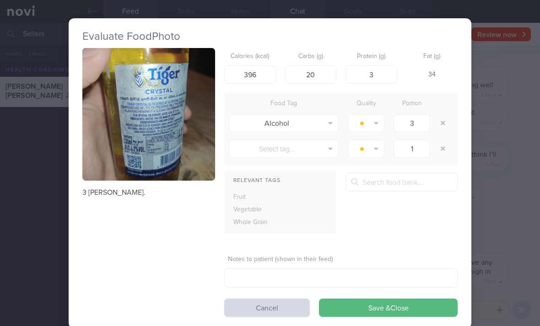
click at [375, 115] on button "button" at bounding box center [443, 123] width 16 height 16
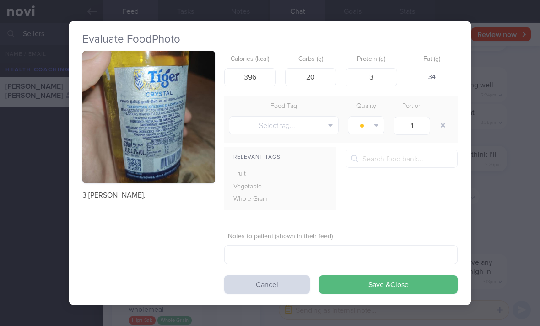
click at [375, 117] on button "button" at bounding box center [443, 125] width 16 height 16
click at [313, 116] on button "Select tag..." at bounding box center [284, 125] width 110 height 18
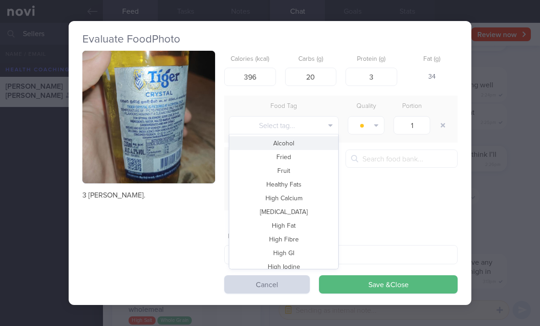
click at [325, 136] on button "Alcohol" at bounding box center [283, 143] width 109 height 14
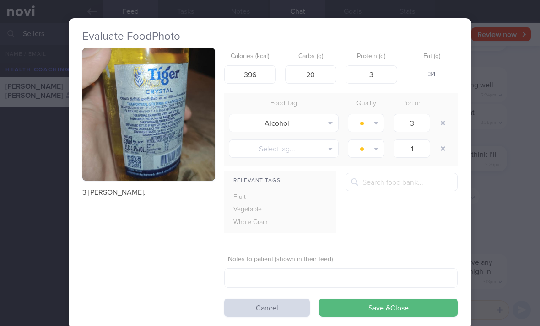
click at [375, 299] on button "Save & Close" at bounding box center [388, 308] width 139 height 18
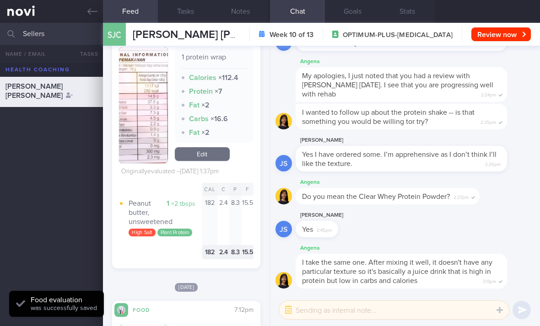
scroll to position [649, 0]
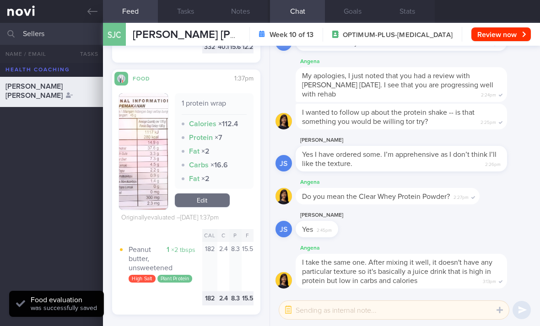
click at [206, 194] on link "Edit" at bounding box center [202, 201] width 55 height 14
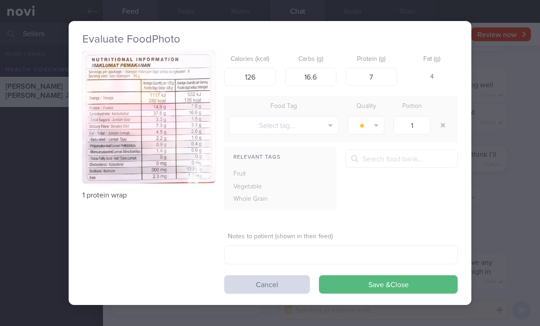
click at [375, 270] on div "Evaluate Food Photo 1 protein wrap Calories (kcal) 126 Carbs (g) 16.6 Protein (…" at bounding box center [270, 163] width 403 height 285
click at [375, 275] on button "Save & Close" at bounding box center [388, 284] width 139 height 18
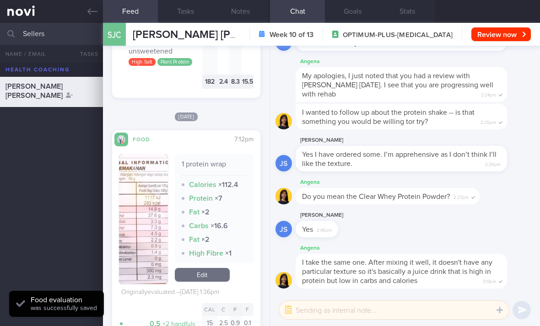
scroll to position [872, 0]
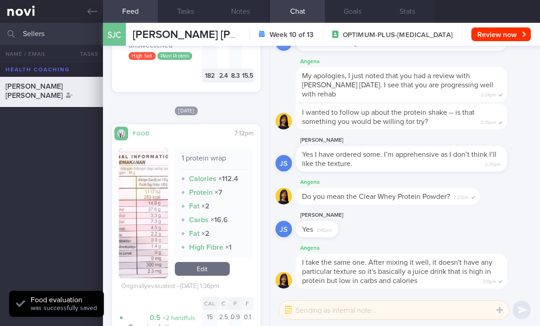
click at [213, 262] on link "Edit" at bounding box center [202, 269] width 55 height 14
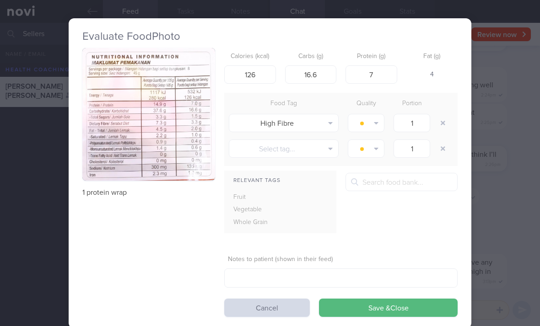
click at [375, 115] on button "button" at bounding box center [443, 123] width 16 height 16
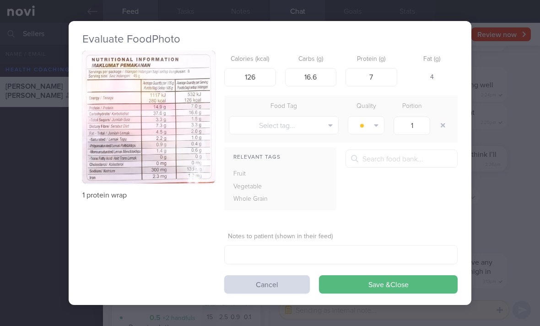
click at [375, 275] on button "Save & Close" at bounding box center [388, 284] width 139 height 18
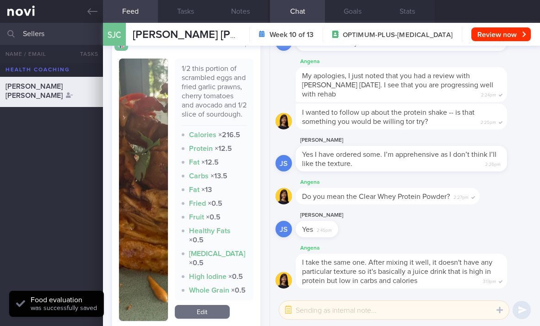
scroll to position [1452, 0]
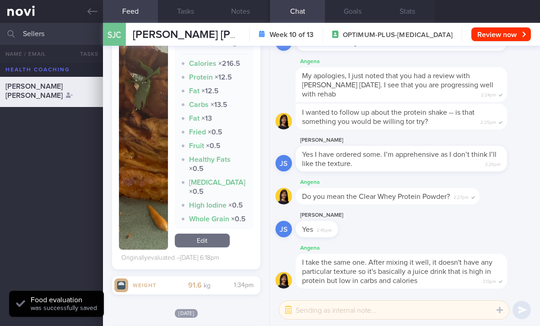
click at [218, 234] on link "Edit" at bounding box center [202, 241] width 55 height 14
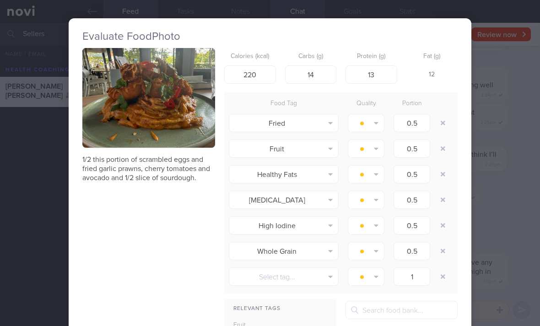
click at [375, 115] on button "button" at bounding box center [443, 123] width 16 height 16
click at [375, 110] on div at bounding box center [444, 123] width 18 height 26
click at [375, 115] on button "button" at bounding box center [443, 123] width 16 height 16
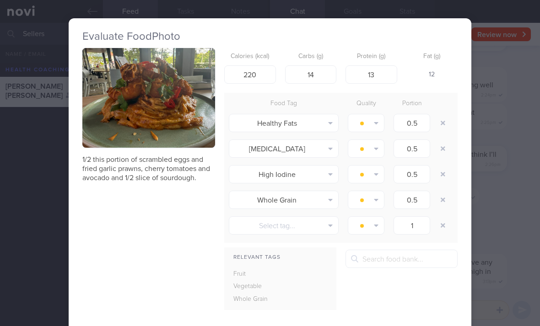
click at [375, 115] on button "button" at bounding box center [443, 123] width 16 height 16
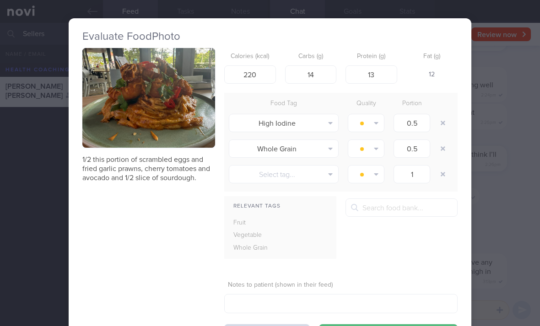
click at [375, 115] on button "button" at bounding box center [443, 123] width 16 height 16
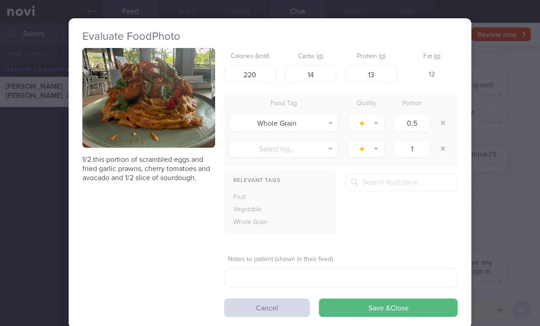
click at [375, 115] on button "button" at bounding box center [443, 123] width 16 height 16
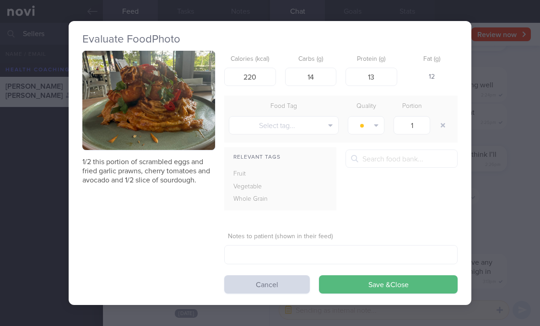
click at [370, 275] on button "Save & Close" at bounding box center [388, 284] width 139 height 18
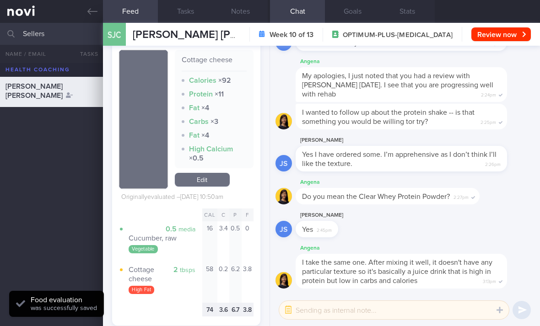
scroll to position [1635, 0]
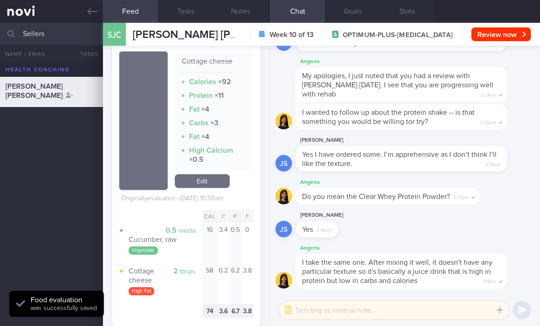
click at [214, 174] on link "Edit" at bounding box center [202, 181] width 55 height 14
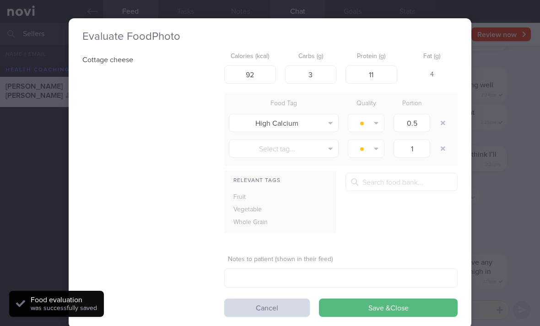
click at [375, 115] on button "button" at bounding box center [443, 123] width 16 height 16
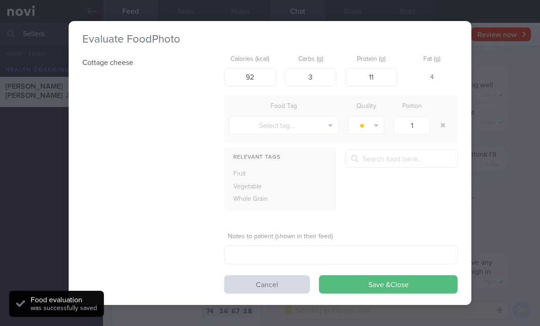
click at [375, 275] on button "Save & Close" at bounding box center [388, 284] width 139 height 18
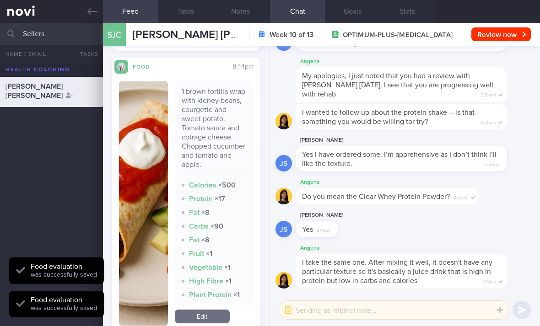
scroll to position [1939, 0]
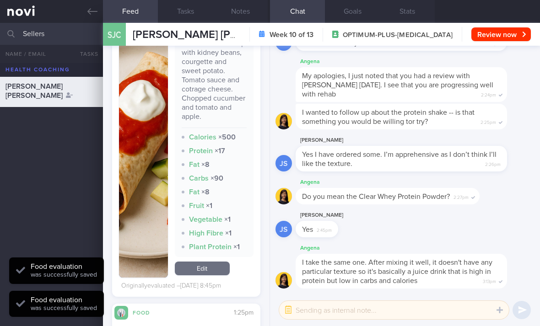
click at [214, 262] on link "Edit" at bounding box center [202, 269] width 55 height 14
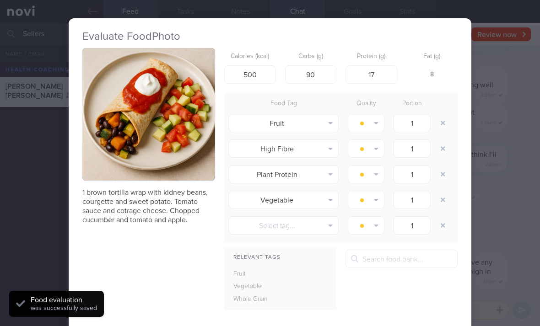
click at [375, 115] on button "button" at bounding box center [443, 123] width 16 height 16
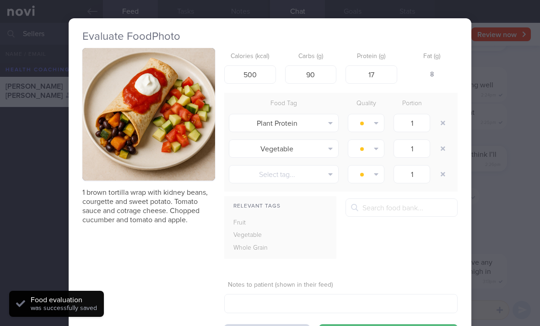
click at [375, 115] on button "button" at bounding box center [443, 123] width 16 height 16
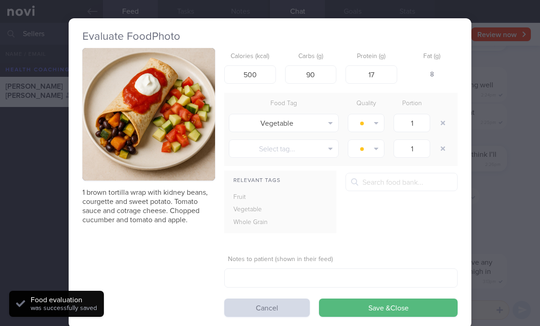
click at [375, 115] on button "button" at bounding box center [443, 123] width 16 height 16
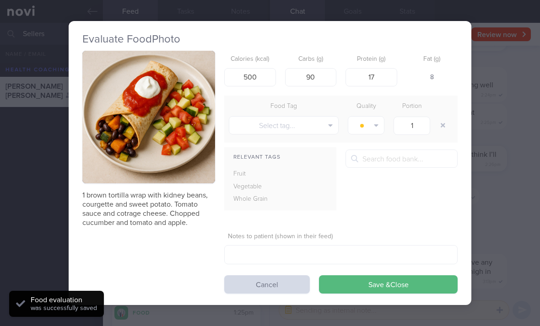
click at [375, 117] on button "button" at bounding box center [443, 125] width 16 height 16
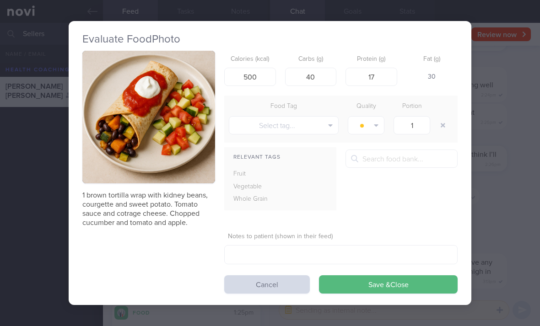
click at [375, 274] on div "Evaluate Food Photo 1 brown tortilla wrap with kidney beans, courgette and swee…" at bounding box center [270, 163] width 403 height 326
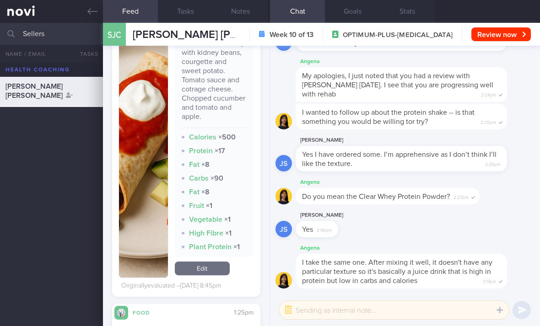
scroll to position [1931, 0]
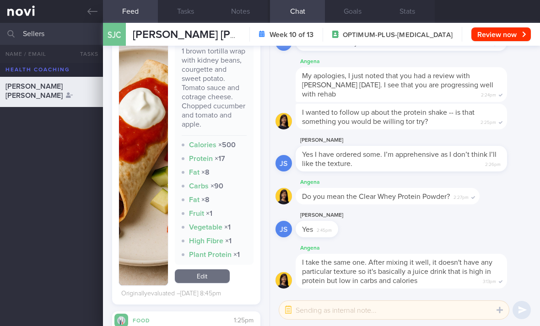
click at [211, 269] on link "Edit" at bounding box center [202, 276] width 55 height 14
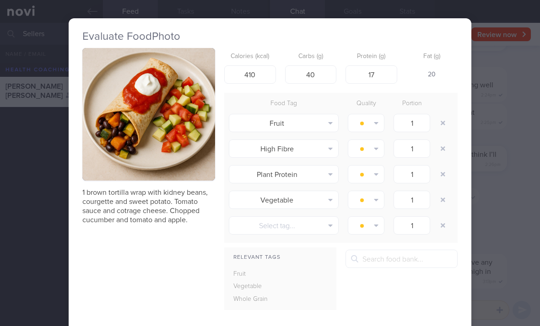
click at [375, 115] on button "button" at bounding box center [443, 123] width 16 height 16
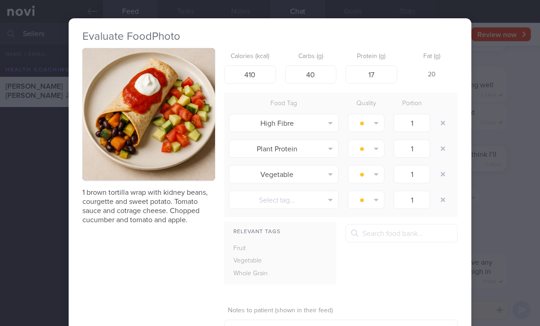
click at [375, 115] on button "button" at bounding box center [443, 123] width 16 height 16
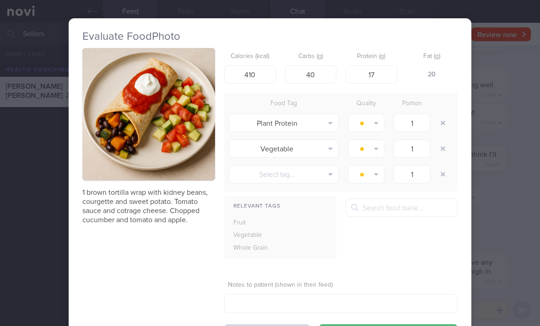
click at [375, 115] on button "button" at bounding box center [443, 123] width 16 height 16
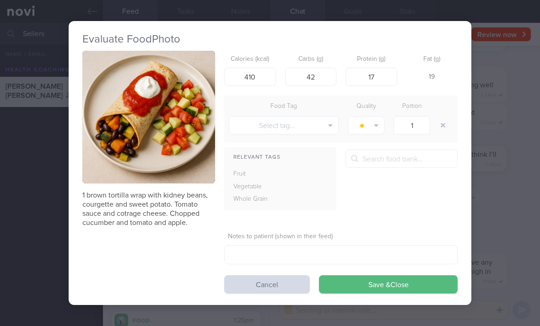
click at [375, 275] on button "Save & Close" at bounding box center [388, 284] width 139 height 18
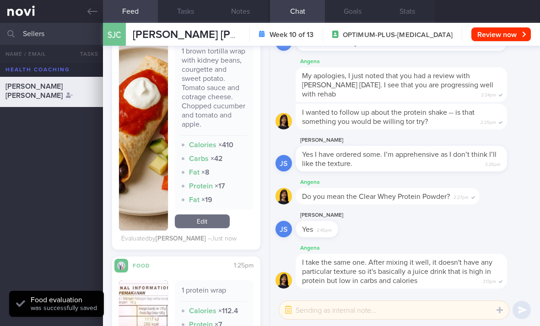
click at [216, 215] on link "Edit" at bounding box center [202, 222] width 55 height 14
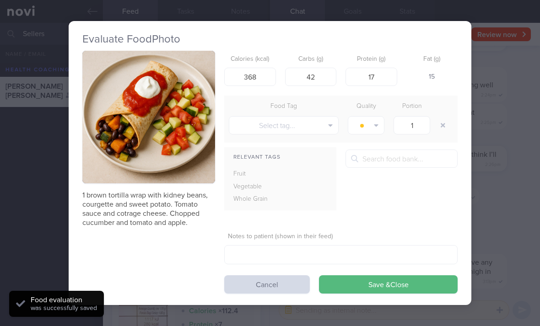
click at [375, 275] on button "Save & Close" at bounding box center [388, 284] width 139 height 18
click at [375, 253] on div "1 brown tortilla wrap with kidney beans, courgette and sweet potato. Tomato sau…" at bounding box center [269, 172] width 375 height 243
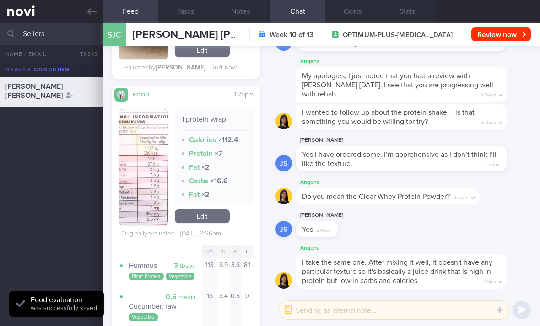
scroll to position [2104, 0]
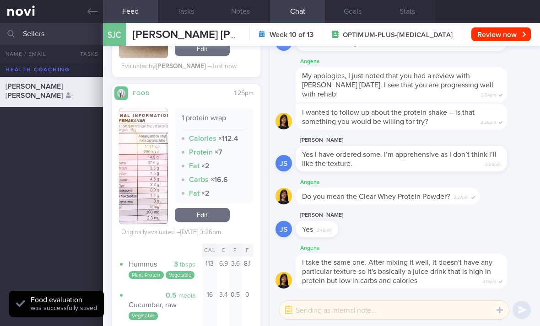
click at [216, 208] on link "Edit" at bounding box center [202, 215] width 55 height 14
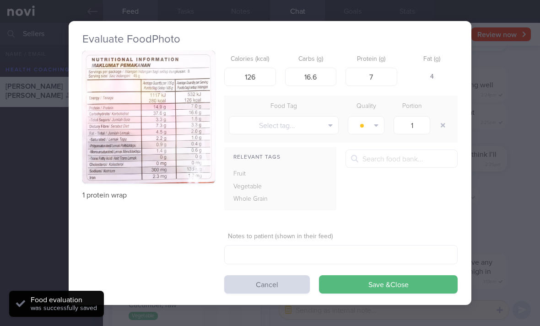
click at [375, 275] on button "Save & Close" at bounding box center [388, 284] width 139 height 18
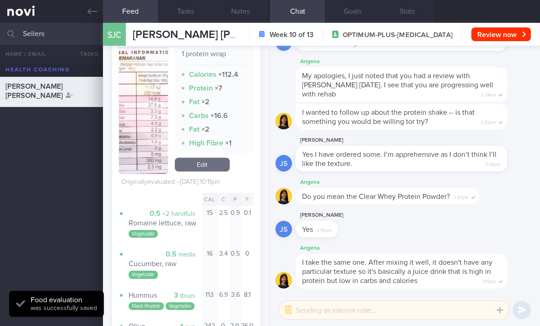
scroll to position [2461, 0]
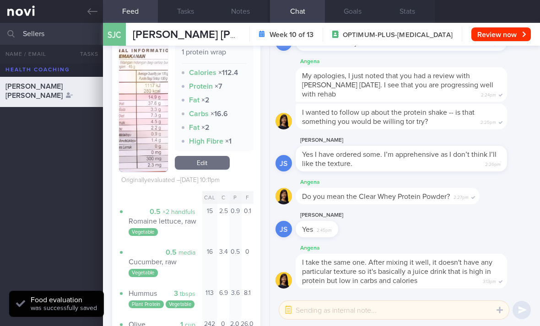
click at [210, 156] on link "Edit" at bounding box center [202, 163] width 55 height 14
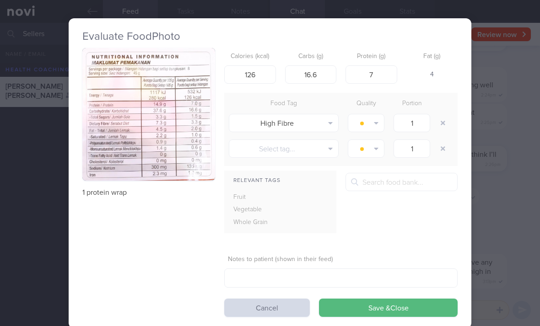
click at [375, 115] on button "button" at bounding box center [443, 123] width 16 height 16
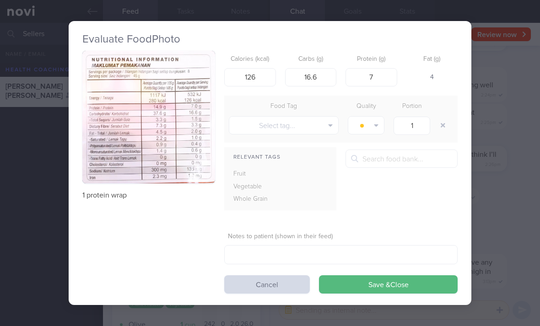
click at [375, 275] on button "Save & Close" at bounding box center [388, 284] width 139 height 18
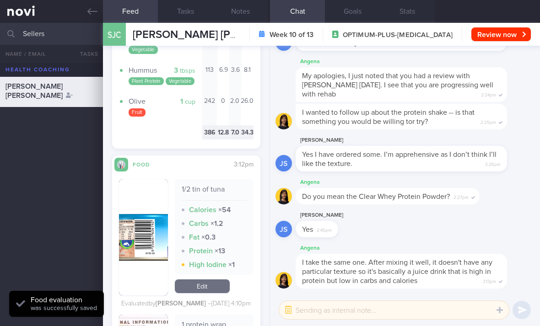
scroll to position [2678, 0]
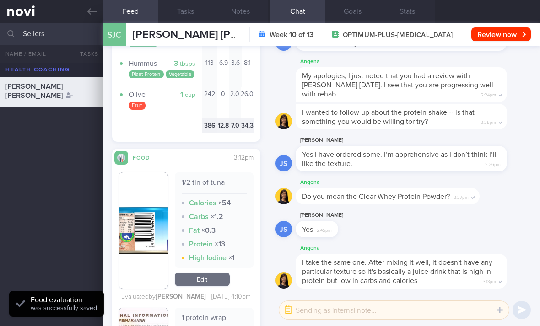
click at [218, 273] on link "Edit" at bounding box center [202, 280] width 55 height 14
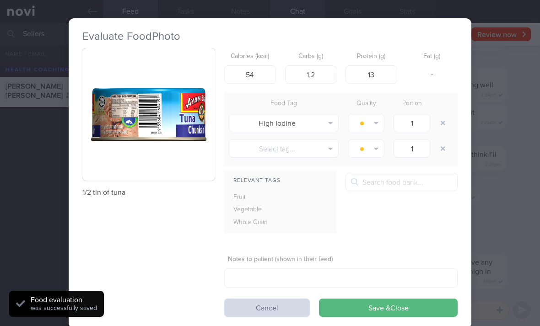
click at [254, 299] on button "Cancel" at bounding box center [267, 308] width 86 height 18
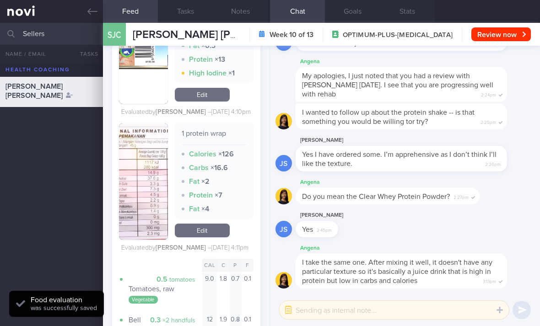
scroll to position [2868, 0]
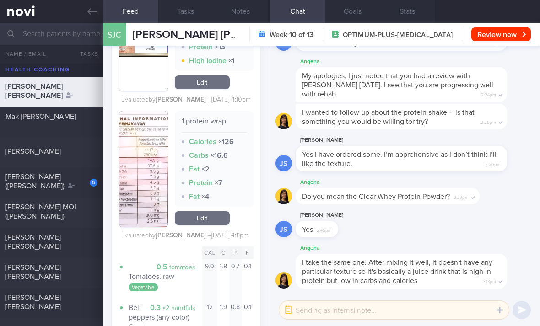
click at [26, 14] on link at bounding box center [51, 11] width 103 height 23
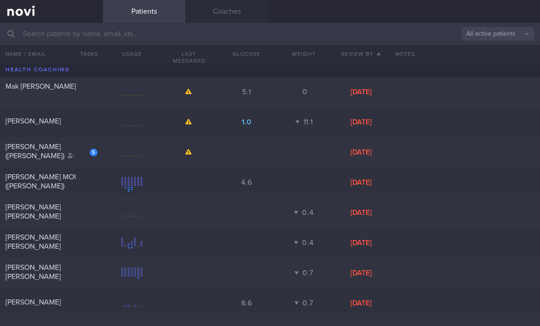
click at [375, 27] on button "All active patients" at bounding box center [497, 34] width 73 height 14
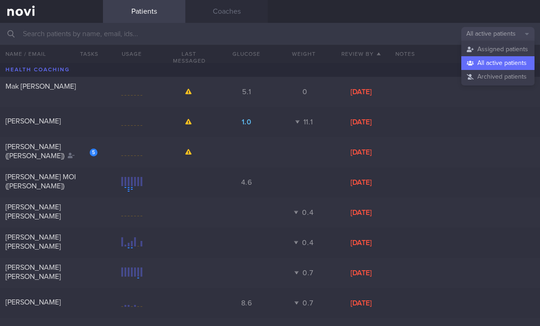
click at [375, 51] on button "Assigned patients" at bounding box center [497, 50] width 73 height 14
